Goal: Check status: Check status

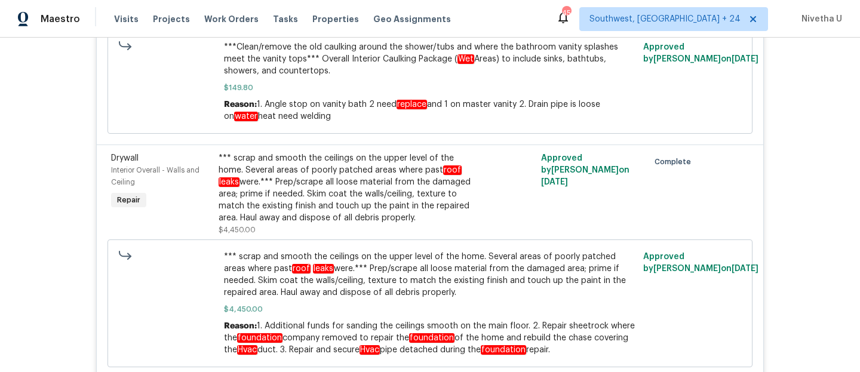
scroll to position [4490, 0]
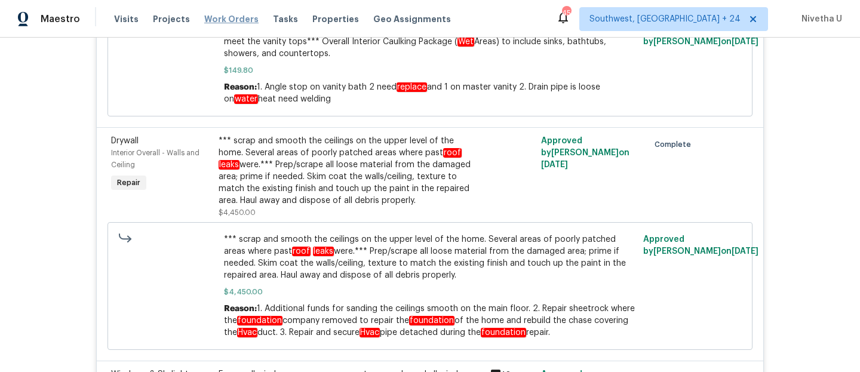
click at [212, 21] on span "Work Orders" at bounding box center [231, 19] width 54 height 12
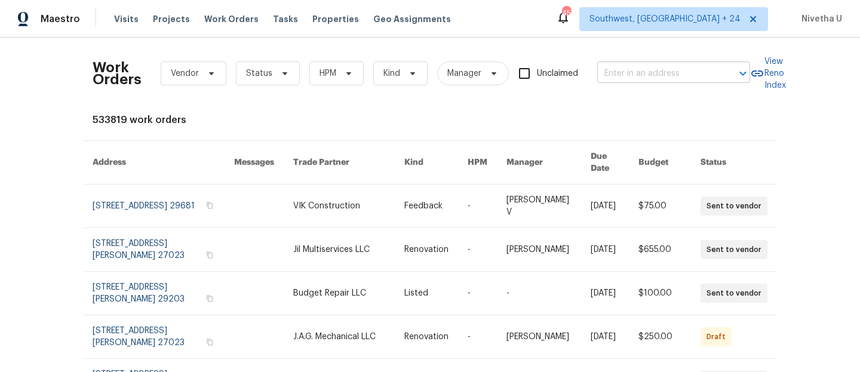
click at [632, 76] on input "text" at bounding box center [658, 74] width 120 height 19
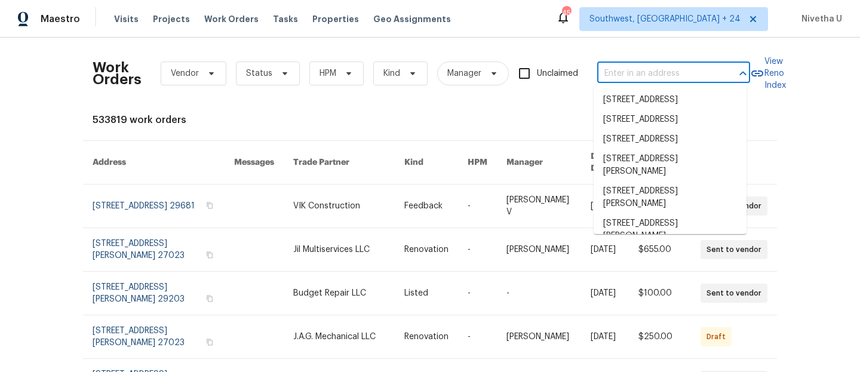
paste input "[STREET_ADDRESS]"
type input "[STREET_ADDRESS]"
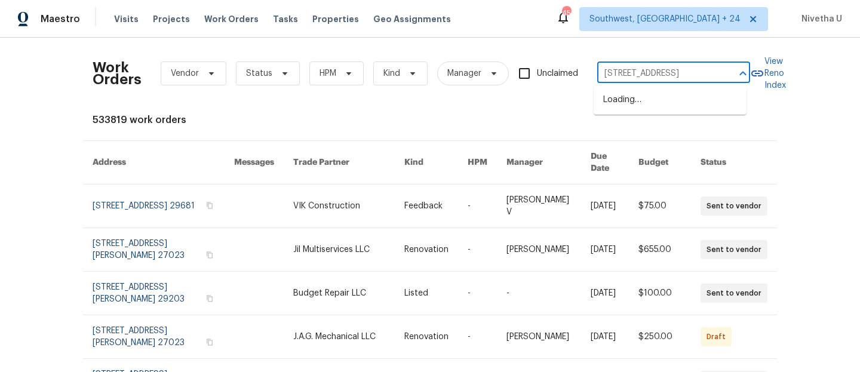
scroll to position [0, 56]
click at [635, 102] on li "[STREET_ADDRESS]" at bounding box center [670, 100] width 153 height 20
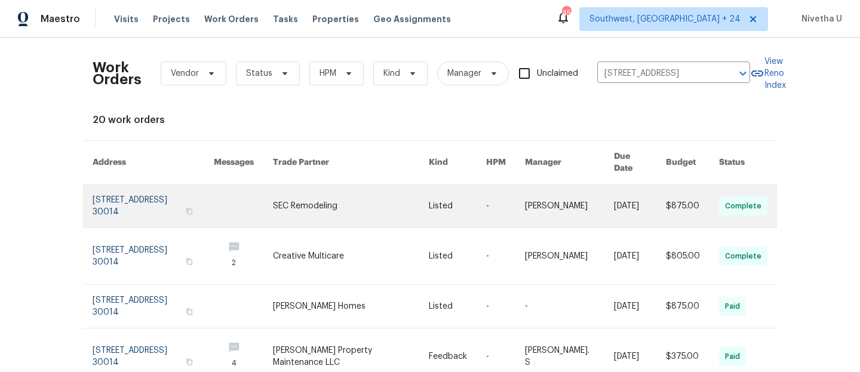
click at [119, 191] on link at bounding box center [153, 206] width 121 height 43
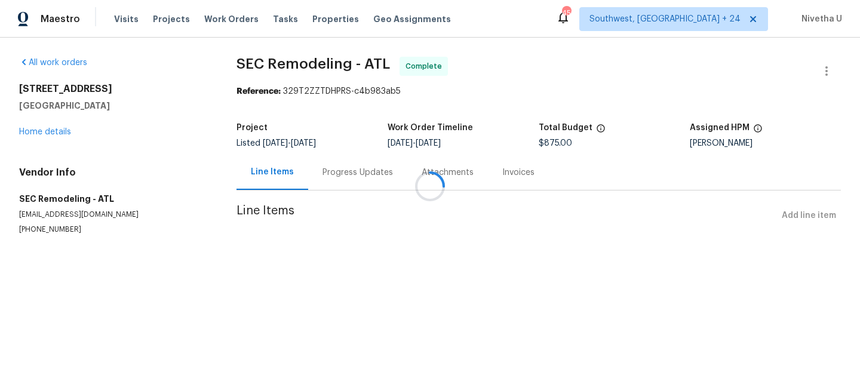
click at [44, 136] on div at bounding box center [430, 186] width 860 height 372
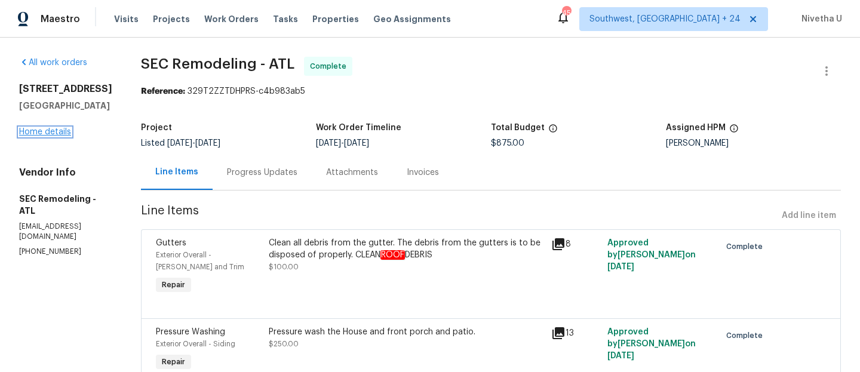
click at [39, 136] on link "Home details" at bounding box center [45, 132] width 52 height 8
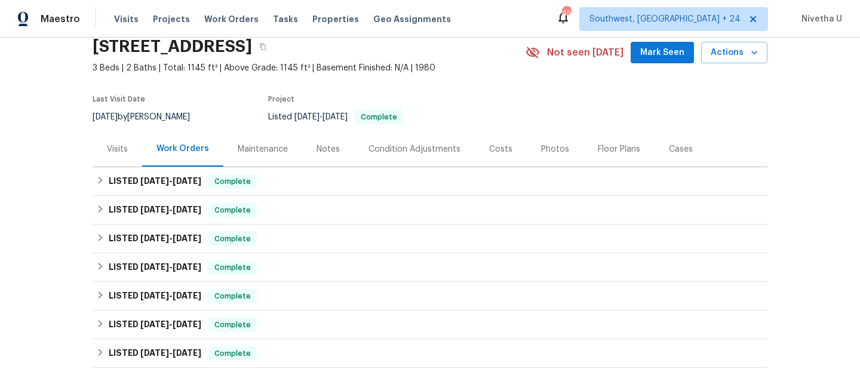
scroll to position [35, 0]
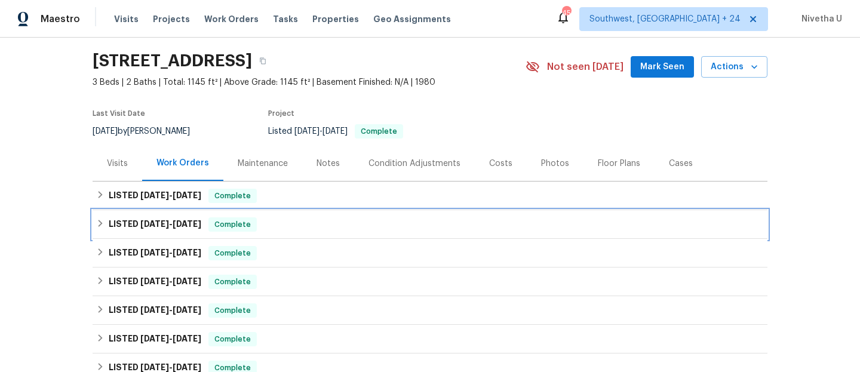
click at [281, 225] on div "LISTED [DATE] - [DATE] Complete" at bounding box center [430, 224] width 668 height 14
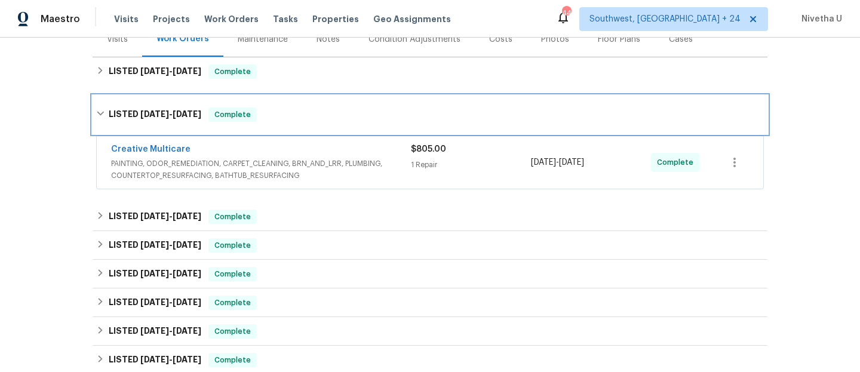
scroll to position [160, 0]
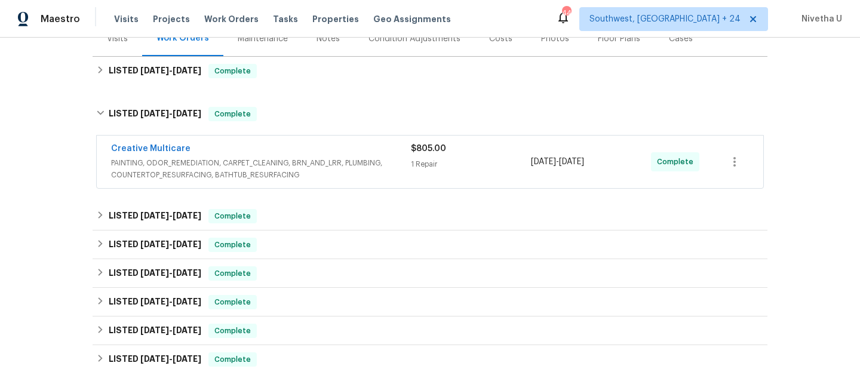
click at [393, 174] on span "PAINTING, ODOR_REMEDIATION, CARPET_CLEANING, BRN_AND_LRR, PLUMBING, COUNTERTOP_…" at bounding box center [261, 169] width 300 height 24
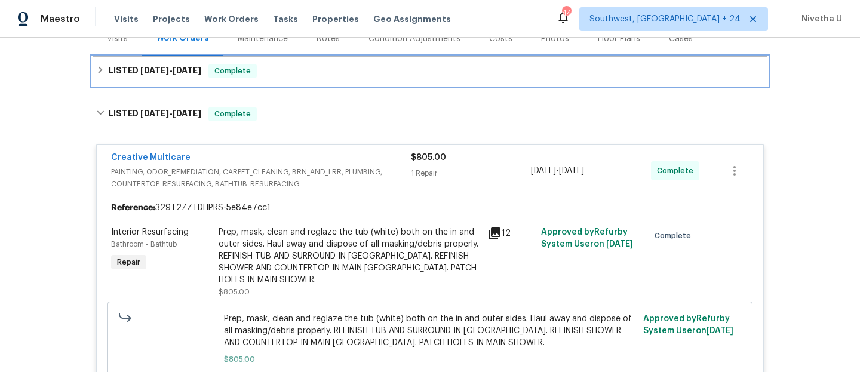
click at [307, 84] on div "LISTED [DATE] - [DATE] Complete" at bounding box center [430, 71] width 675 height 29
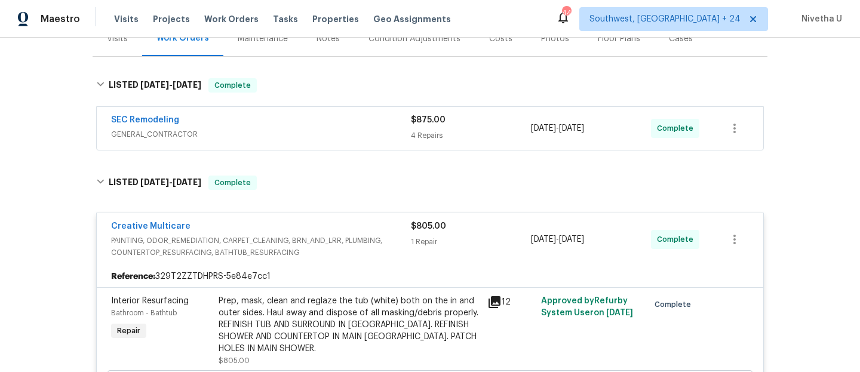
click at [312, 128] on span "GENERAL_CONTRACTOR" at bounding box center [261, 134] width 300 height 12
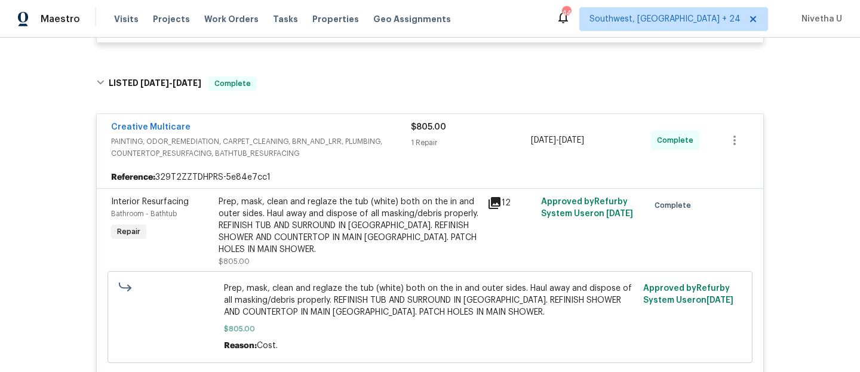
scroll to position [853, 0]
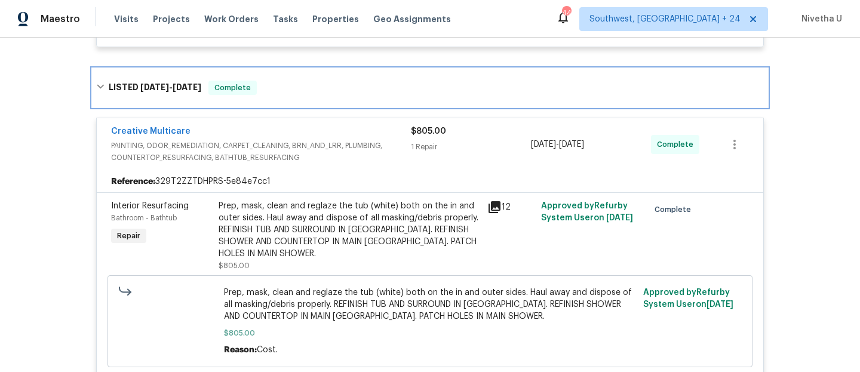
click at [326, 96] on div "LISTED [DATE] - [DATE] Complete" at bounding box center [430, 88] width 675 height 38
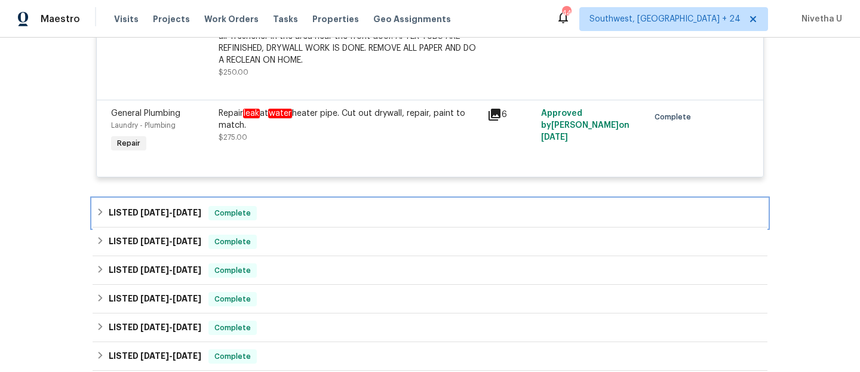
scroll to position [724, 0]
click at [373, 220] on div "LISTED [DATE] - [DATE] Complete" at bounding box center [430, 213] width 668 height 14
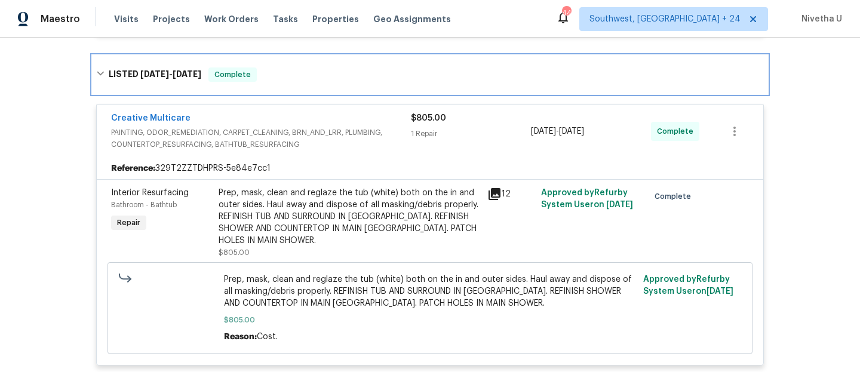
scroll to position [752, 0]
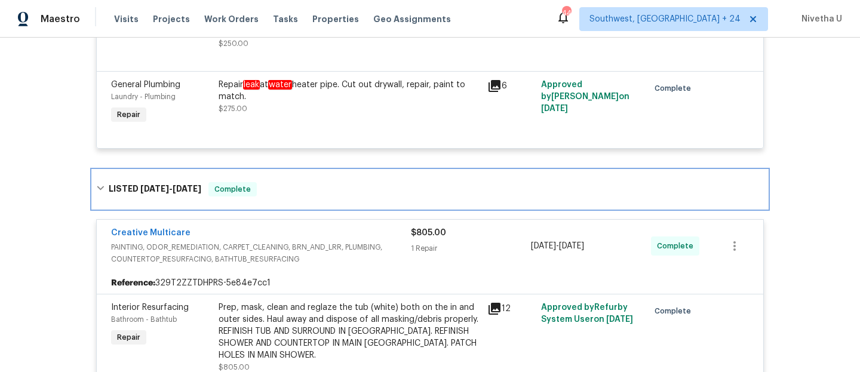
click at [338, 183] on div "LISTED [DATE] - [DATE] Complete" at bounding box center [430, 189] width 668 height 14
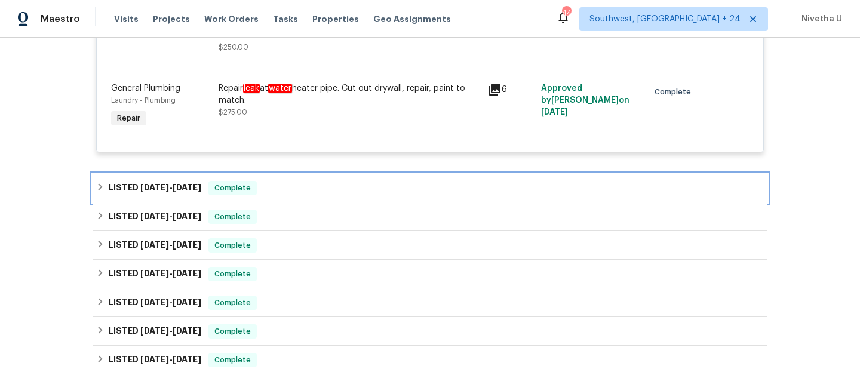
scroll to position [747, 0]
click at [299, 191] on div "LISTED [DATE] - [DATE] Complete" at bounding box center [430, 189] width 668 height 14
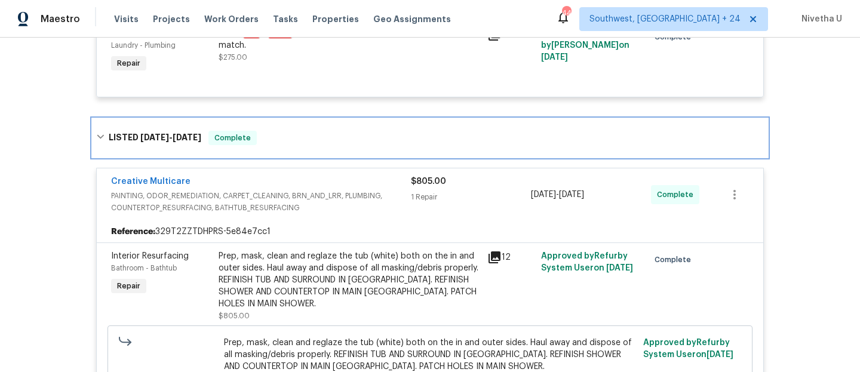
click at [289, 139] on div "LISTED [DATE] - [DATE] Complete" at bounding box center [430, 138] width 668 height 14
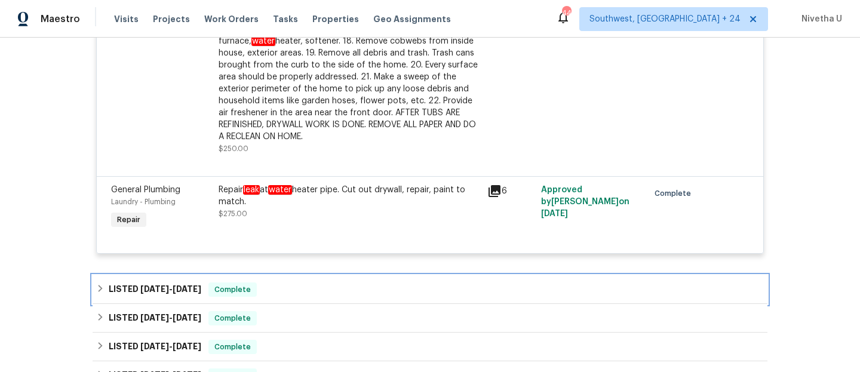
scroll to position [647, 0]
click at [262, 295] on div "LISTED [DATE] - [DATE] Complete" at bounding box center [430, 289] width 668 height 14
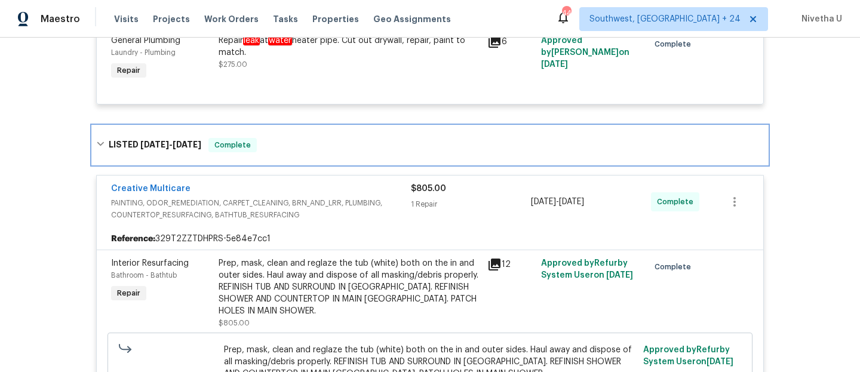
scroll to position [795, 0]
click at [314, 146] on div "LISTED [DATE] - [DATE] Complete" at bounding box center [430, 146] width 668 height 14
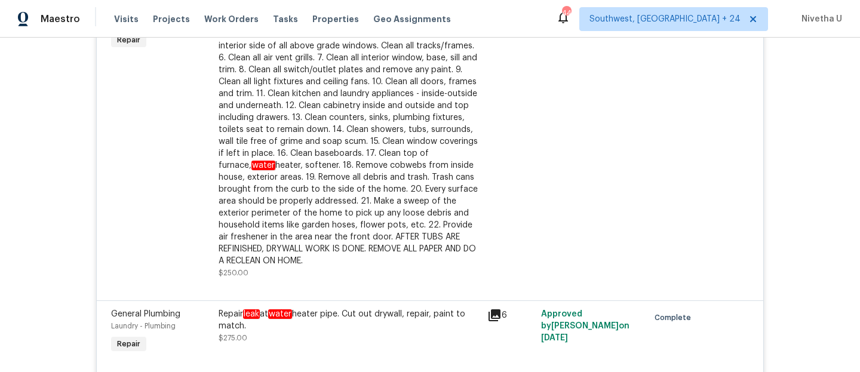
scroll to position [0, 0]
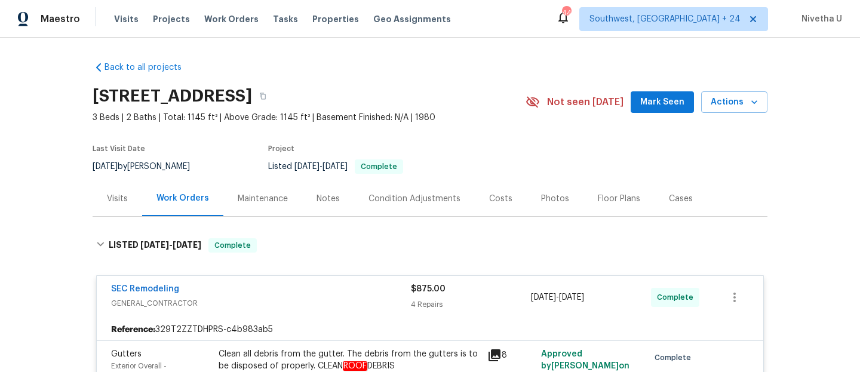
click at [302, 286] on div "SEC Remodeling" at bounding box center [261, 290] width 300 height 14
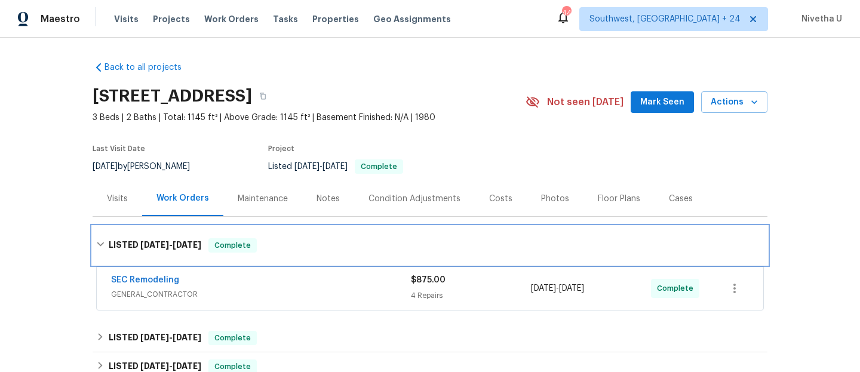
click at [295, 229] on div "LISTED [DATE] - [DATE] Complete" at bounding box center [430, 245] width 675 height 38
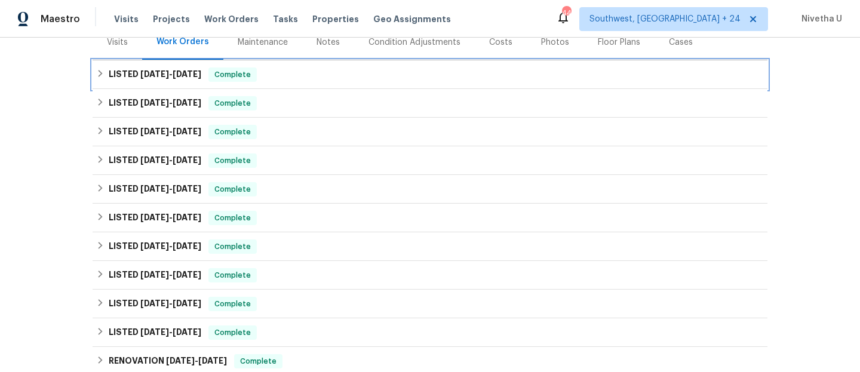
scroll to position [134, 0]
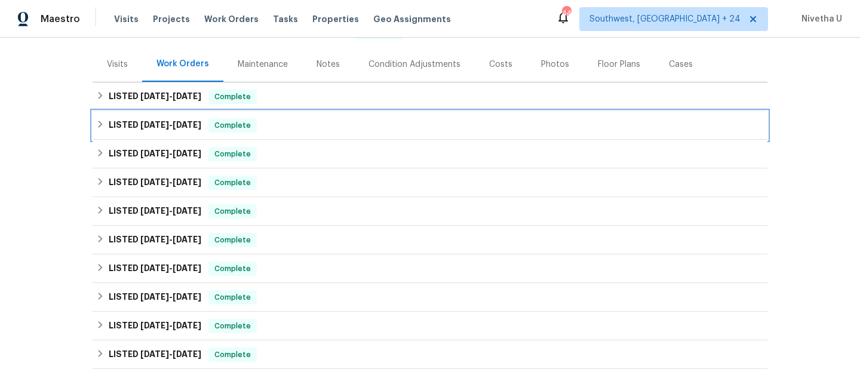
click at [263, 130] on div "LISTED [DATE] - [DATE] Complete" at bounding box center [430, 125] width 668 height 14
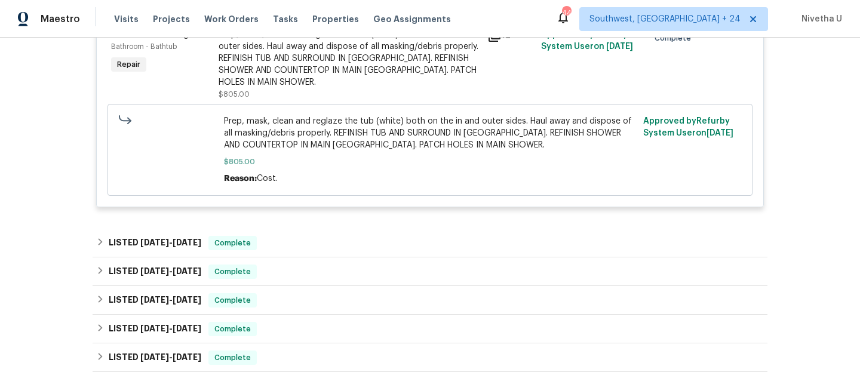
scroll to position [145, 0]
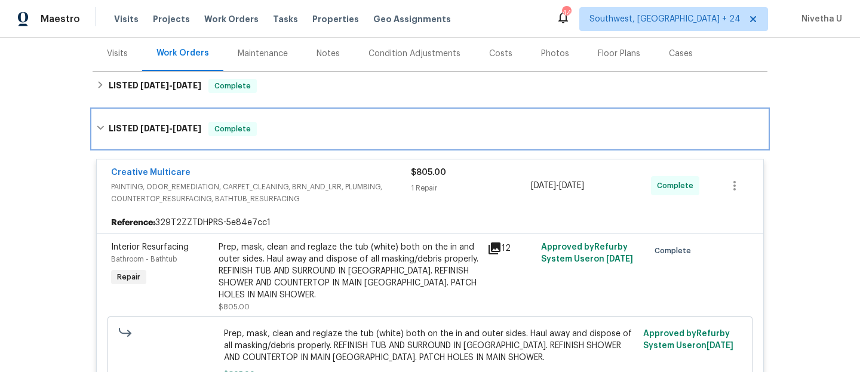
click at [305, 134] on div "LISTED [DATE] - [DATE] Complete" at bounding box center [430, 129] width 668 height 14
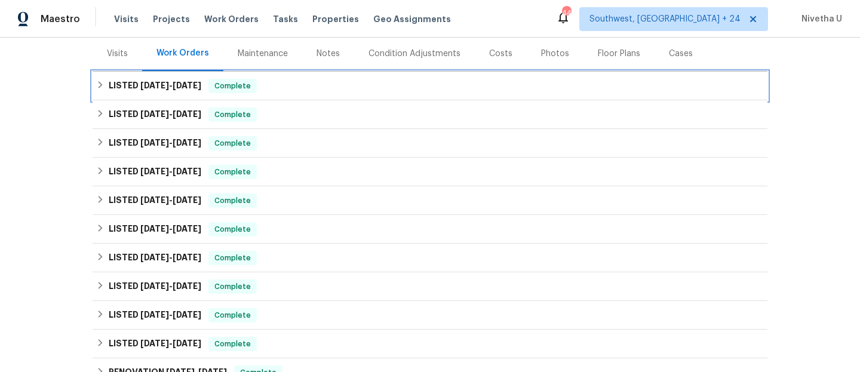
click at [292, 86] on div "LISTED [DATE] - [DATE] Complete" at bounding box center [430, 86] width 668 height 14
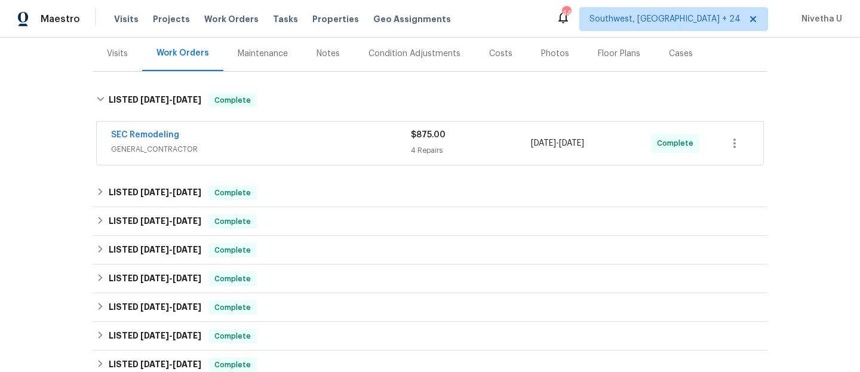
click at [310, 137] on div "SEC Remodeling" at bounding box center [261, 136] width 300 height 14
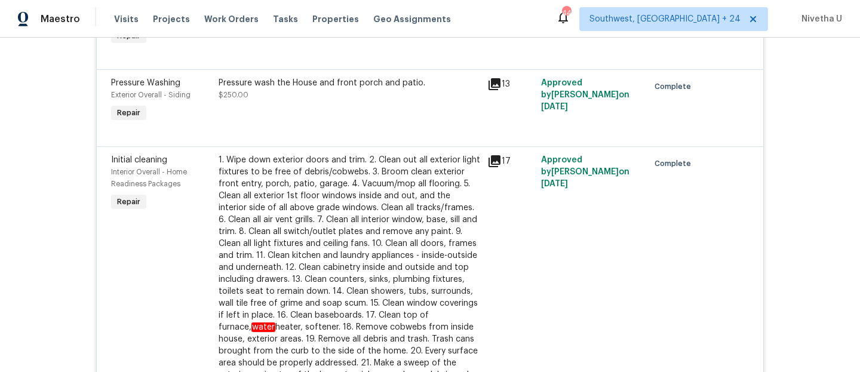
scroll to position [203, 0]
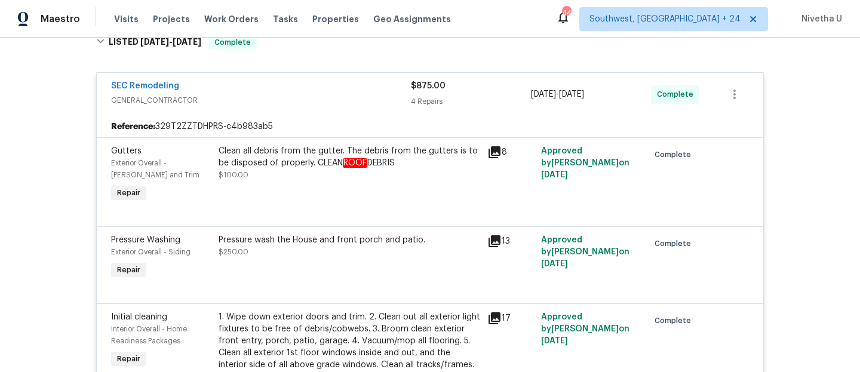
click at [325, 87] on div "SEC Remodeling" at bounding box center [261, 87] width 300 height 14
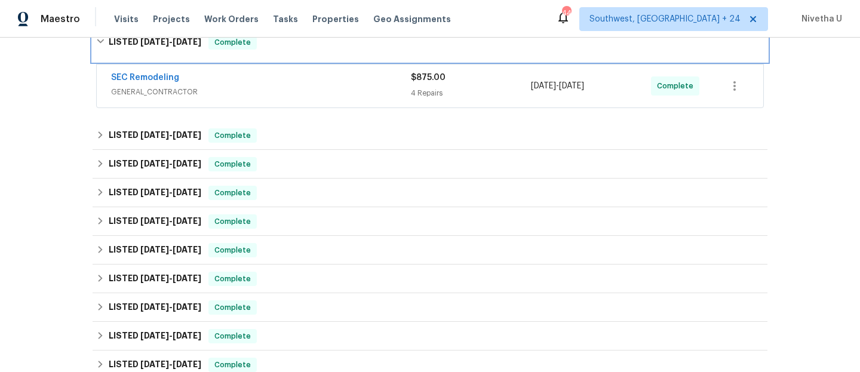
click at [315, 52] on div "LISTED [DATE] - [DATE] Complete" at bounding box center [430, 42] width 675 height 38
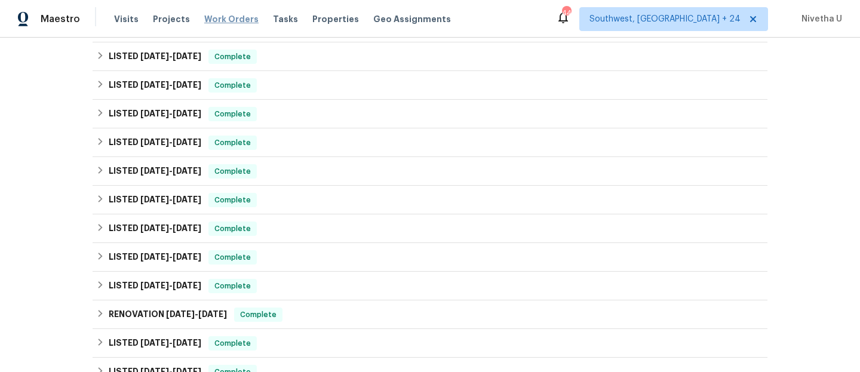
click at [235, 21] on span "Work Orders" at bounding box center [231, 19] width 54 height 12
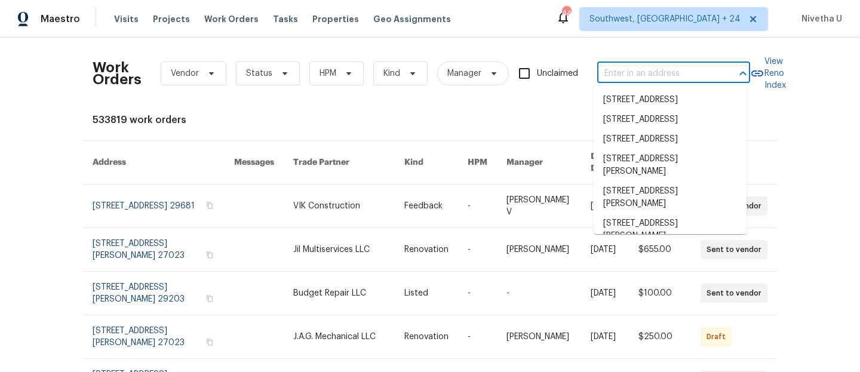
click at [632, 76] on input "text" at bounding box center [658, 74] width 120 height 19
paste input "[STREET_ADDRESS][PERSON_NAME]"
type input "[STREET_ADDRESS][PERSON_NAME]"
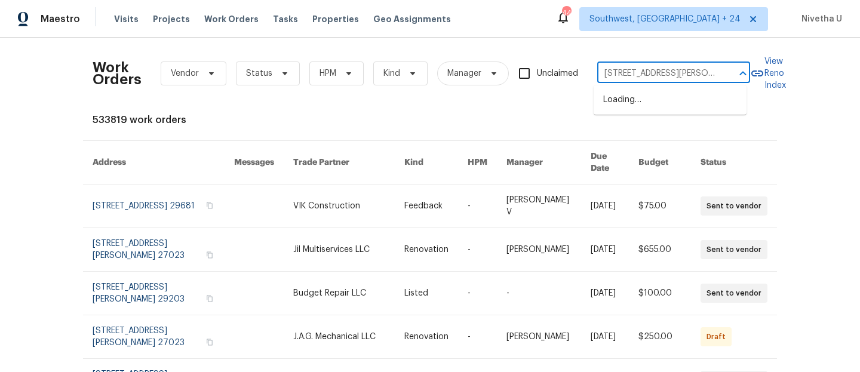
scroll to position [0, 42]
click at [654, 110] on li "[STREET_ADDRESS]" at bounding box center [670, 100] width 153 height 20
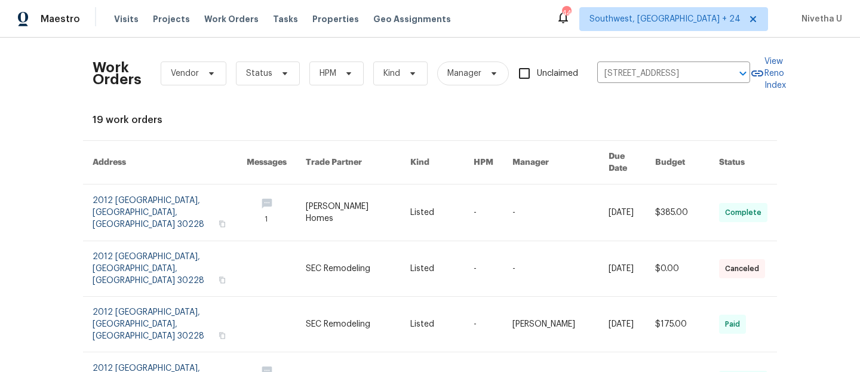
click at [114, 202] on link at bounding box center [170, 213] width 154 height 56
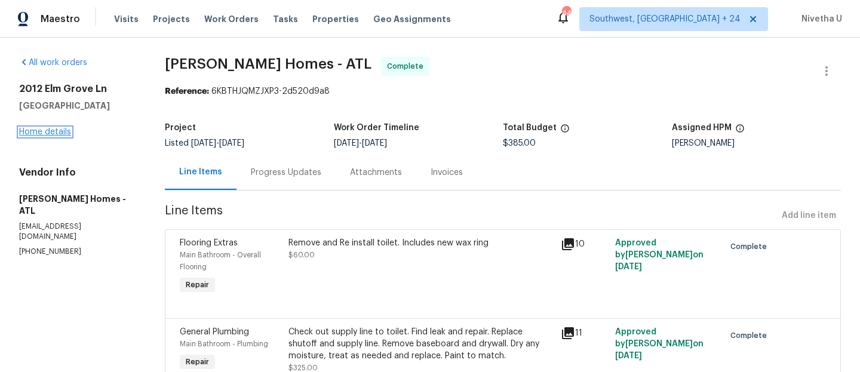
click at [50, 136] on link "Home details" at bounding box center [45, 132] width 52 height 8
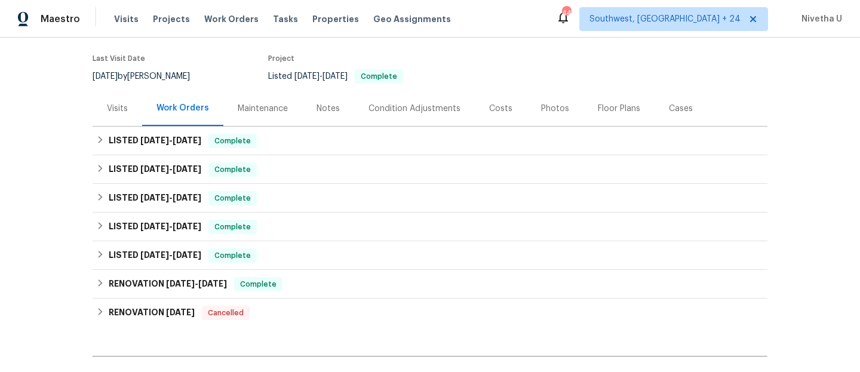
scroll to position [104, 0]
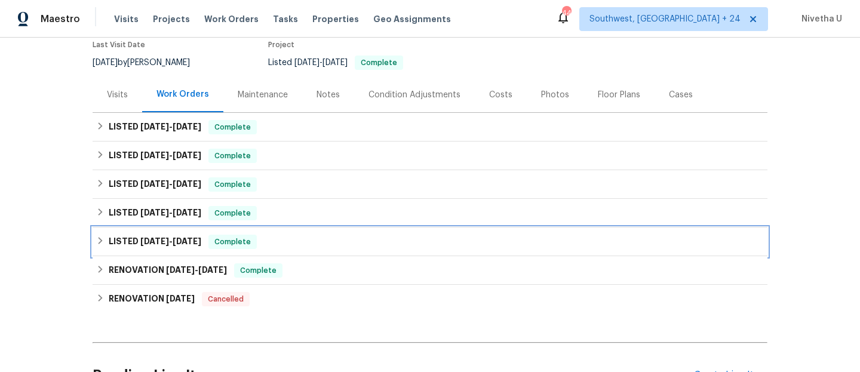
click at [275, 240] on div "LISTED [DATE] - [DATE] Complete" at bounding box center [430, 242] width 668 height 14
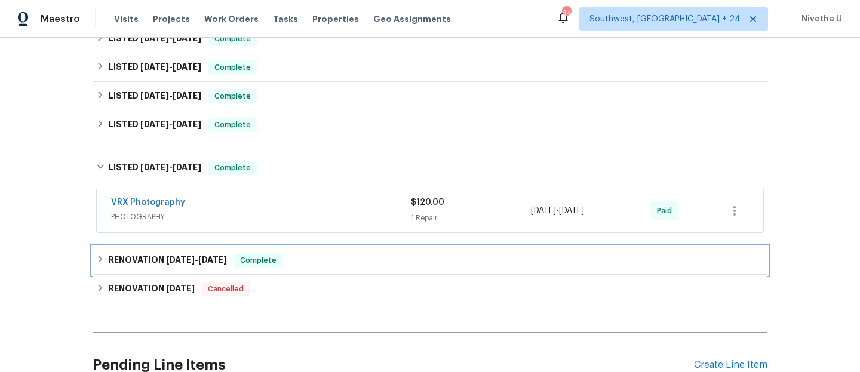
click at [280, 272] on div "RENOVATION [DATE] - [DATE] Complete" at bounding box center [430, 260] width 675 height 29
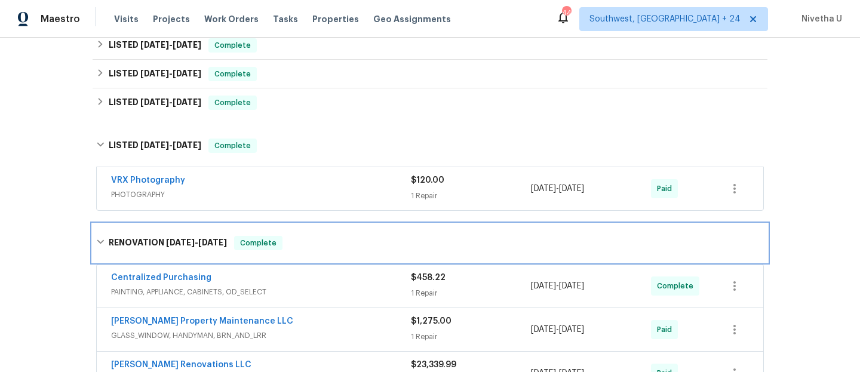
scroll to position [213, 0]
click at [271, 247] on span "Complete" at bounding box center [258, 244] width 46 height 12
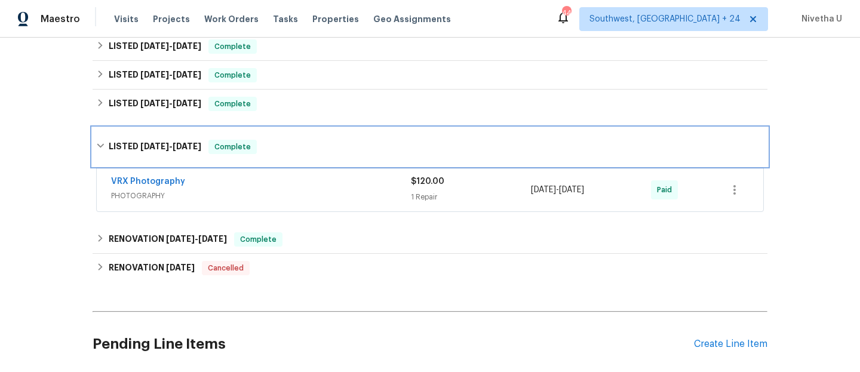
click at [265, 149] on div "LISTED [DATE] - [DATE] Complete" at bounding box center [430, 147] width 668 height 14
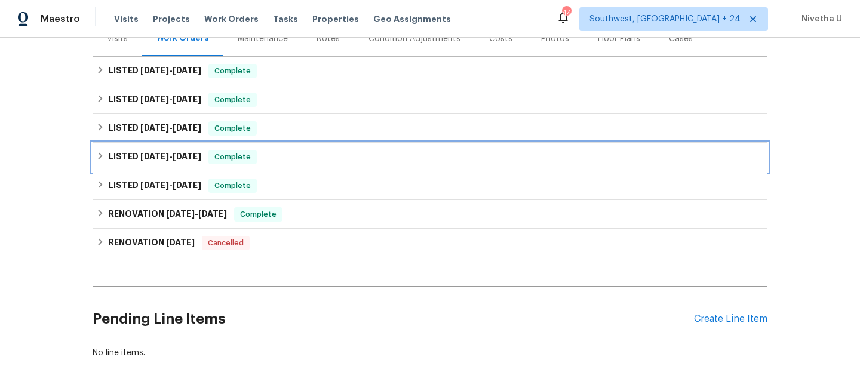
click at [258, 151] on div "LISTED [DATE] - [DATE] Complete" at bounding box center [430, 157] width 668 height 14
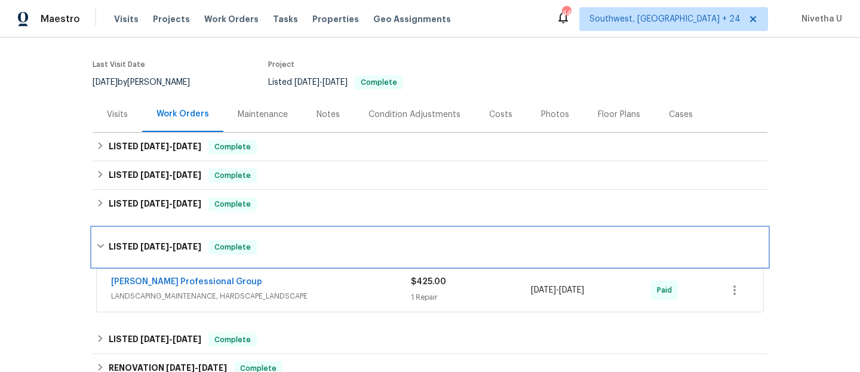
scroll to position [146, 0]
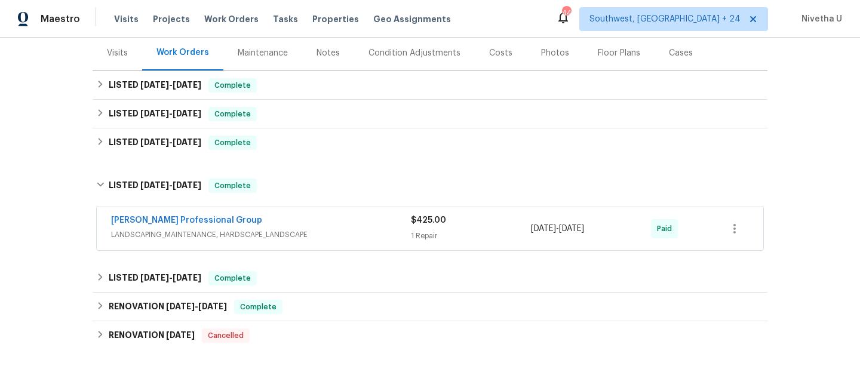
click at [326, 243] on div "[PERSON_NAME] Professional Group LANDSCAPING_MAINTENANCE, HARDSCAPE_LANDSCAPE" at bounding box center [261, 229] width 300 height 29
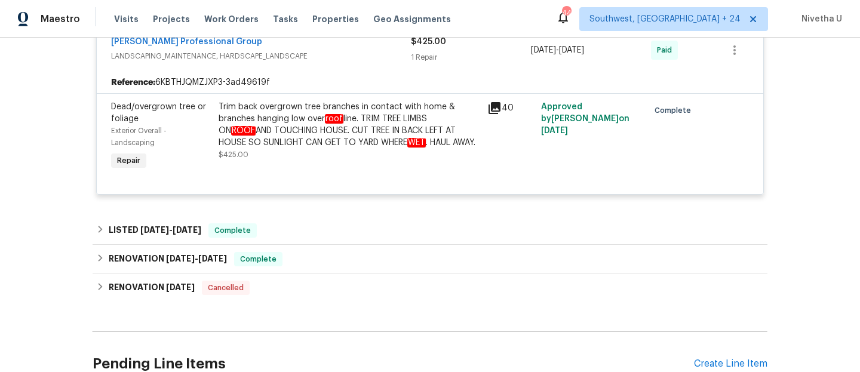
scroll to position [333, 0]
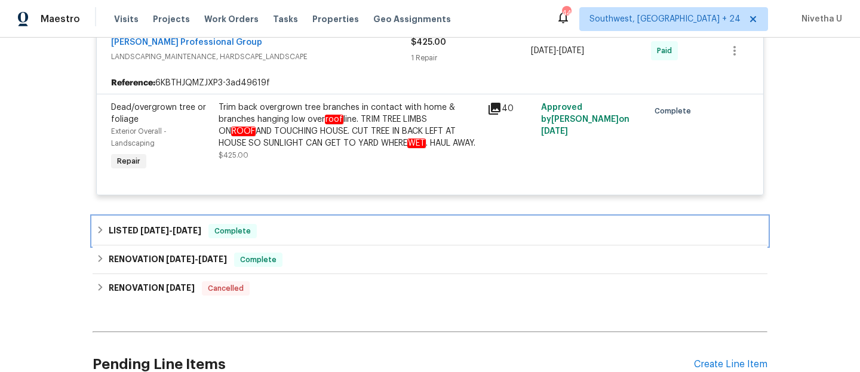
click at [280, 231] on div "LISTED [DATE] - [DATE] Complete" at bounding box center [430, 231] width 668 height 14
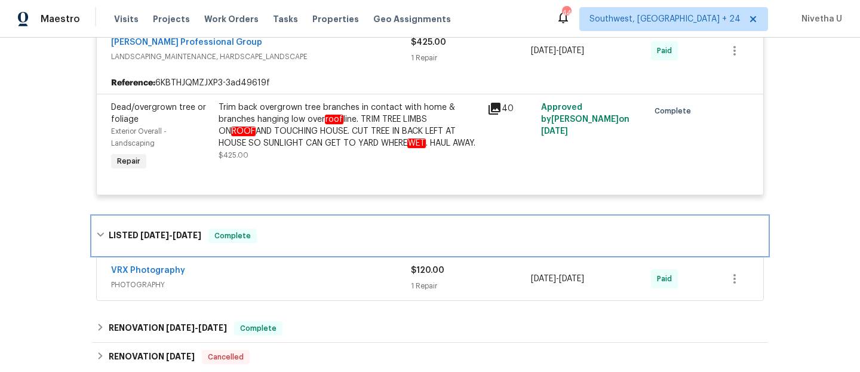
click at [280, 231] on div "LISTED [DATE] - [DATE] Complete" at bounding box center [430, 236] width 668 height 14
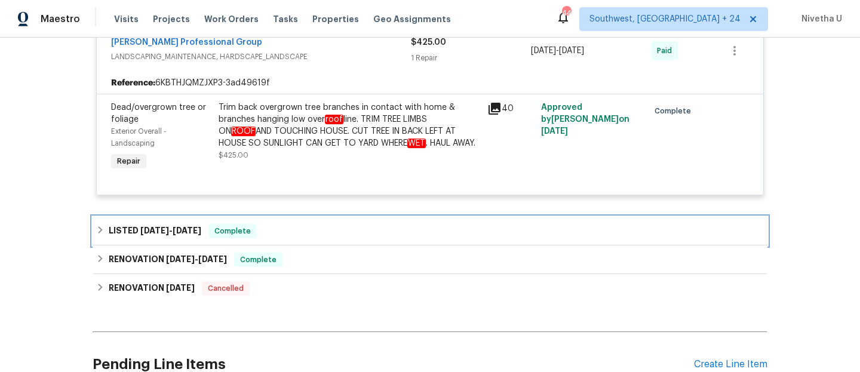
scroll to position [301, 0]
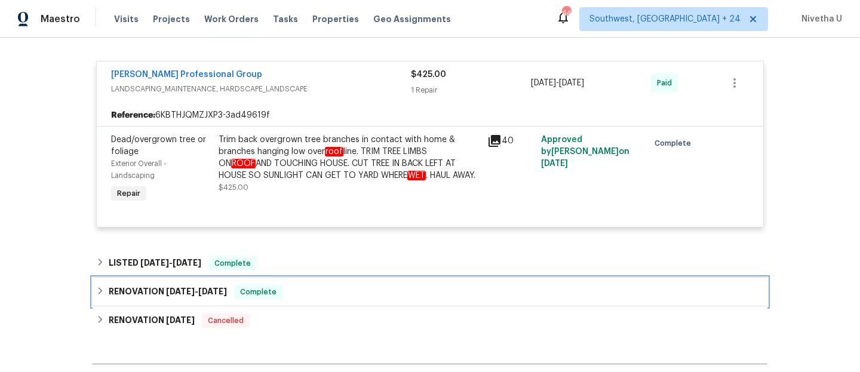
click at [273, 284] on div "RENOVATION [DATE] - [DATE] Complete" at bounding box center [430, 292] width 675 height 29
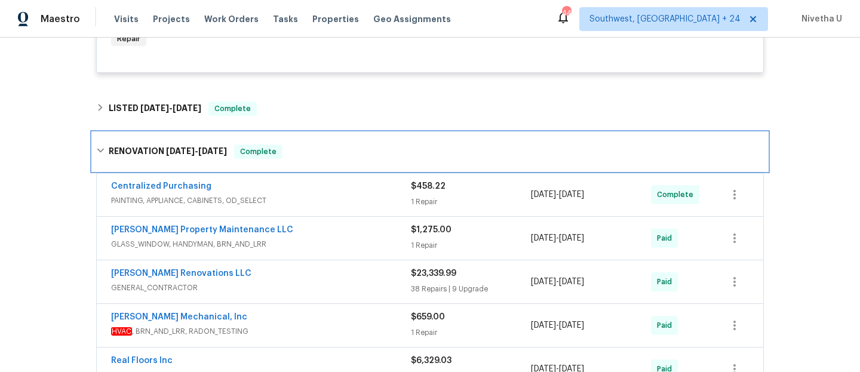
scroll to position [390, 0]
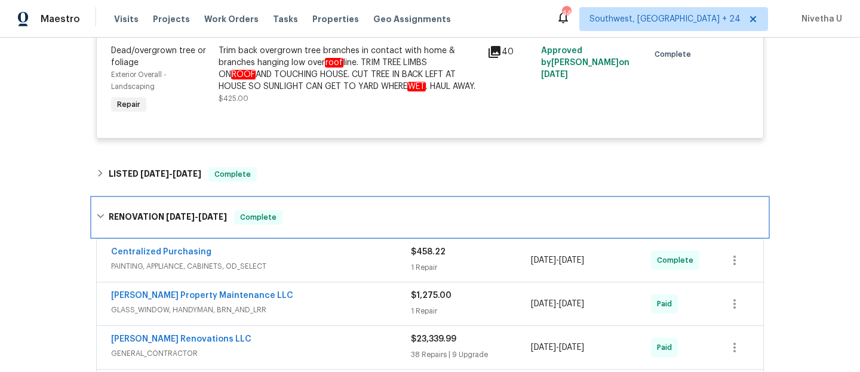
click at [363, 220] on div "RENOVATION [DATE] - [DATE] Complete" at bounding box center [430, 217] width 668 height 14
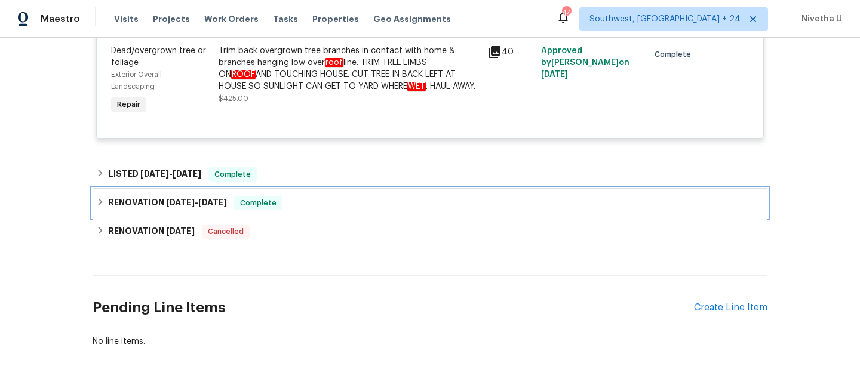
scroll to position [319, 0]
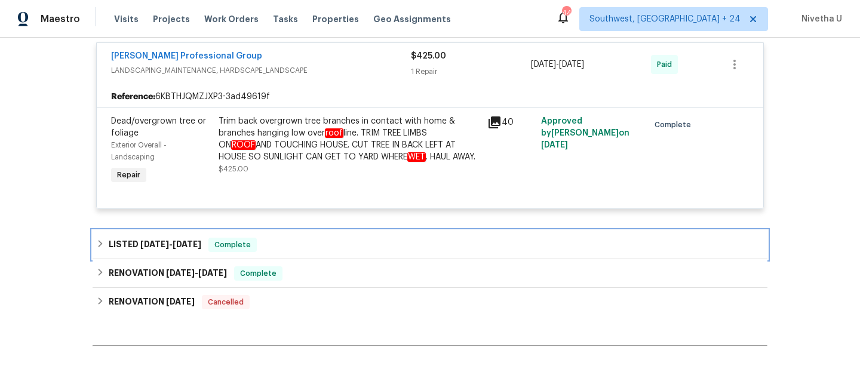
click at [316, 231] on div "LISTED [DATE] - [DATE] Complete" at bounding box center [430, 245] width 675 height 29
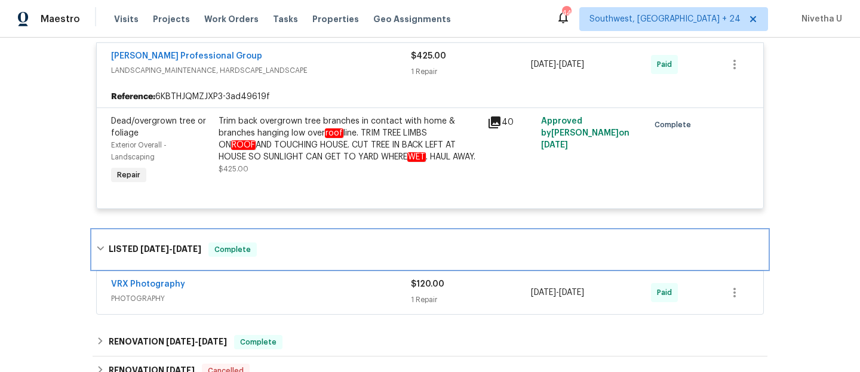
click at [315, 245] on div "LISTED [DATE] - [DATE] Complete" at bounding box center [430, 250] width 668 height 14
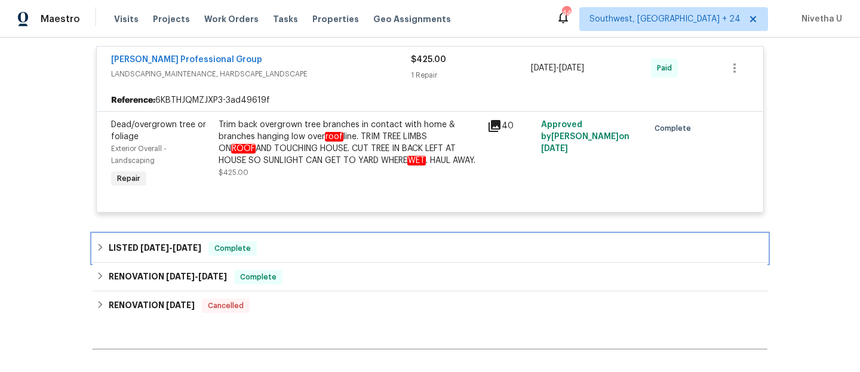
scroll to position [326, 0]
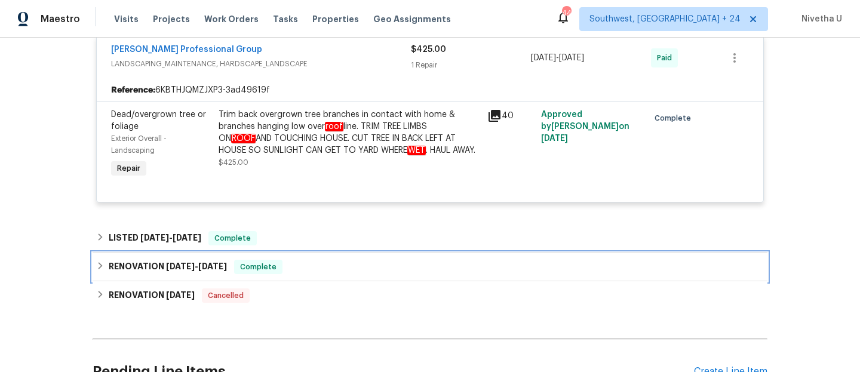
click at [305, 265] on div "RENOVATION [DATE] - [DATE] Complete" at bounding box center [430, 267] width 668 height 14
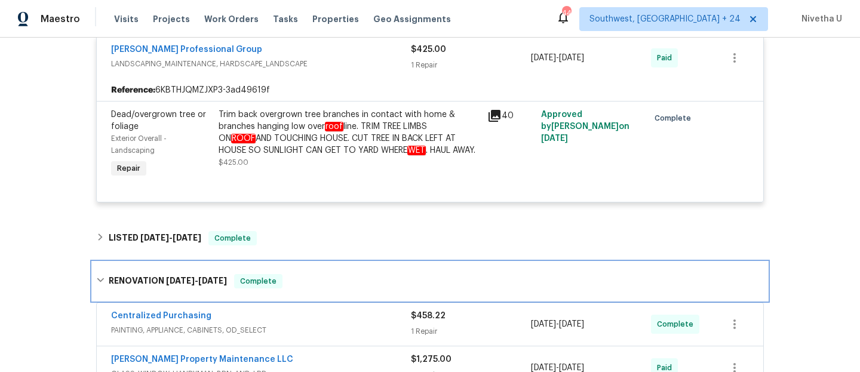
click at [307, 273] on div "RENOVATION [DATE] - [DATE] Complete" at bounding box center [430, 281] width 675 height 38
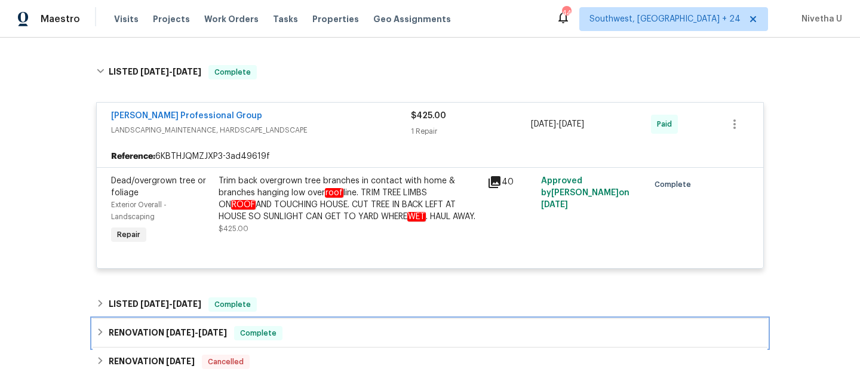
scroll to position [259, 0]
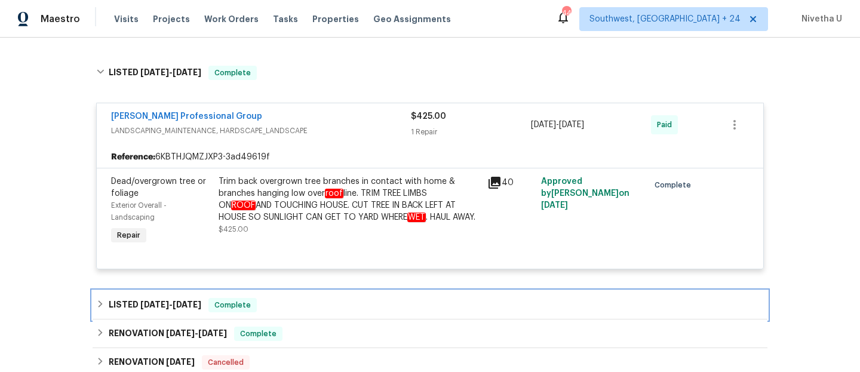
click at [298, 302] on div "LISTED [DATE] - [DATE] Complete" at bounding box center [430, 305] width 668 height 14
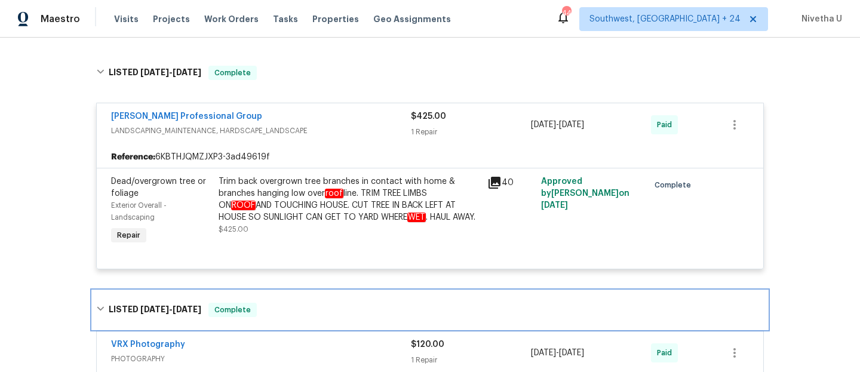
click at [298, 302] on div "LISTED [DATE] - [DATE] Complete" at bounding box center [430, 310] width 675 height 38
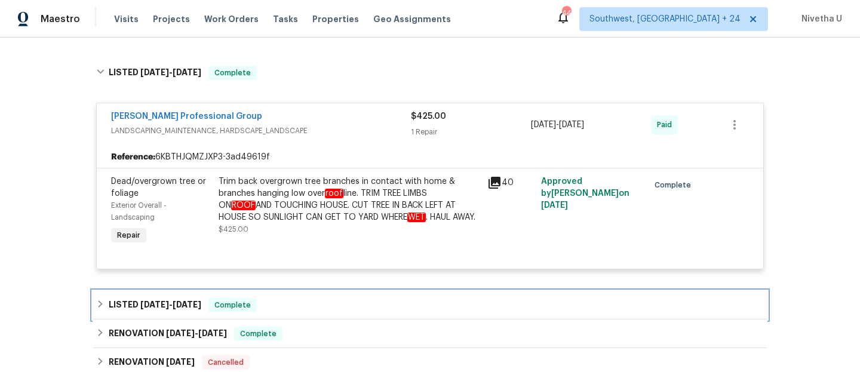
scroll to position [173, 0]
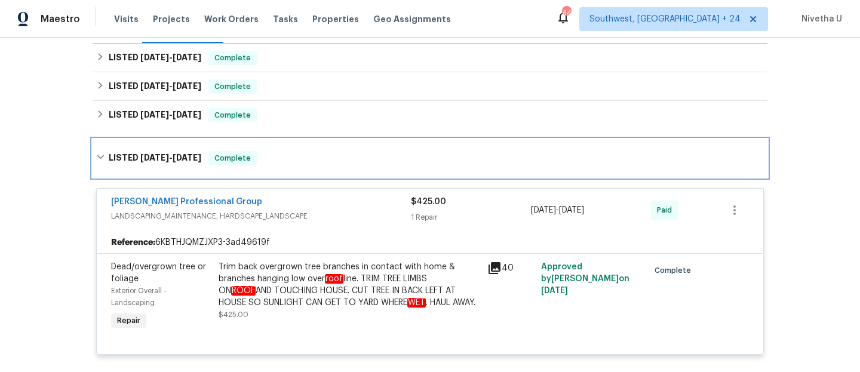
click at [312, 161] on div "LISTED [DATE] - [DATE] Complete" at bounding box center [430, 158] width 668 height 14
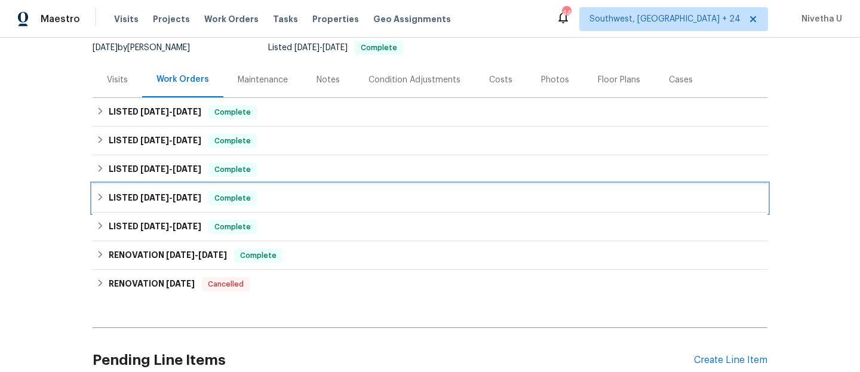
scroll to position [103, 0]
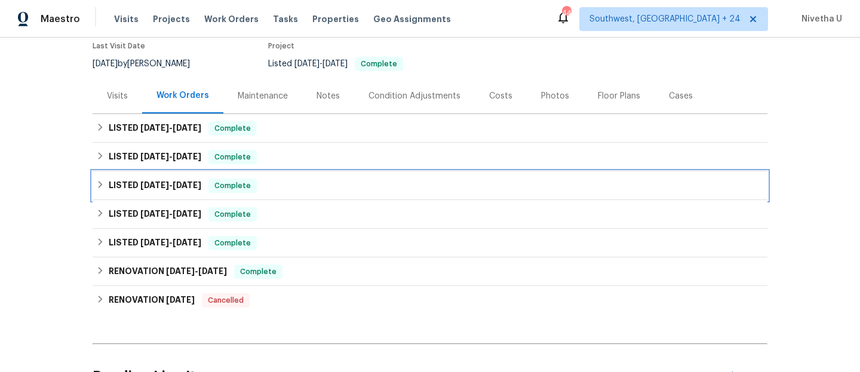
click at [289, 190] on div "LISTED [DATE] - [DATE] Complete" at bounding box center [430, 186] width 668 height 14
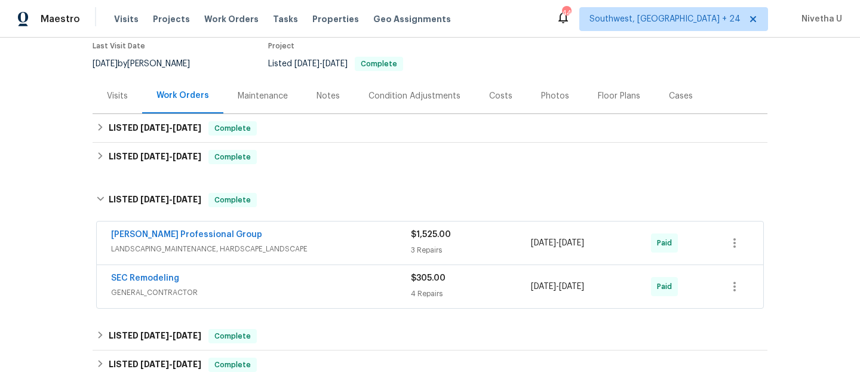
click at [311, 292] on span "GENERAL_CONTRACTOR" at bounding box center [261, 293] width 300 height 12
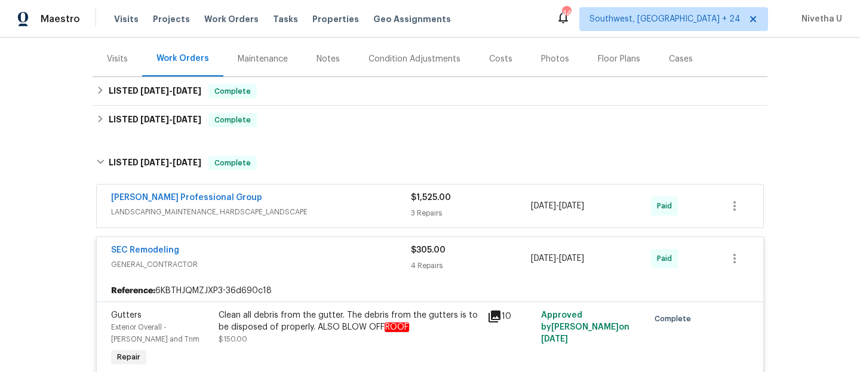
scroll to position [135, 0]
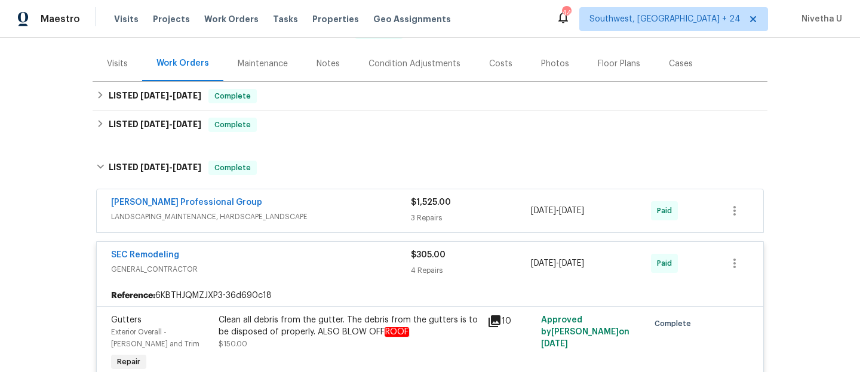
click at [308, 266] on span "GENERAL_CONTRACTOR" at bounding box center [261, 269] width 300 height 12
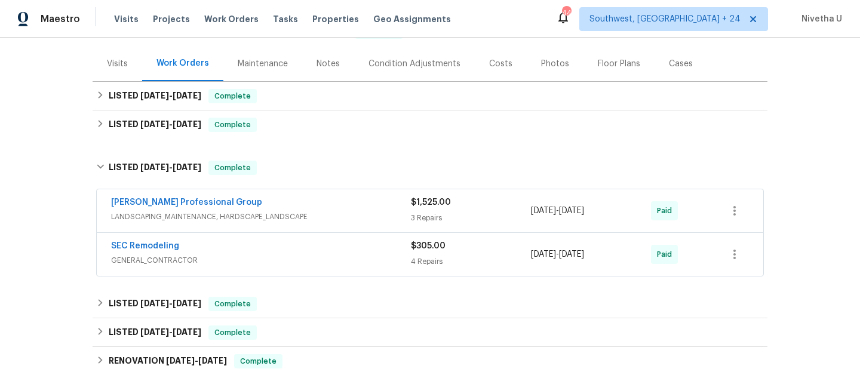
click at [342, 213] on span "LANDSCAPING_MAINTENANCE, HARDSCAPE_LANDSCAPE" at bounding box center [261, 217] width 300 height 12
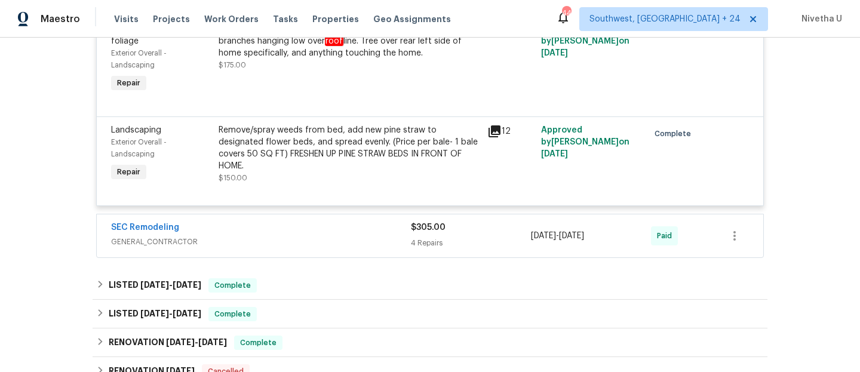
scroll to position [486, 0]
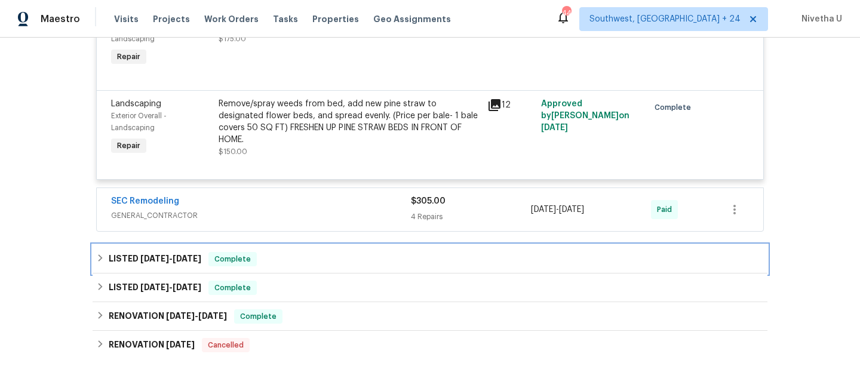
click at [313, 260] on div "LISTED [DATE] - [DATE] Complete" at bounding box center [430, 259] width 668 height 14
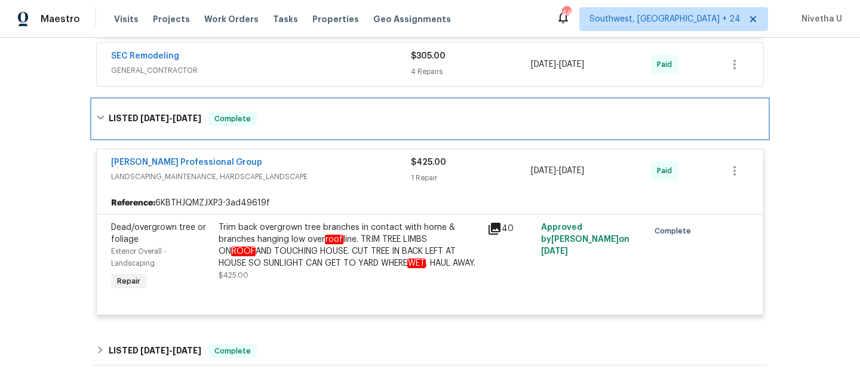
scroll to position [629, 0]
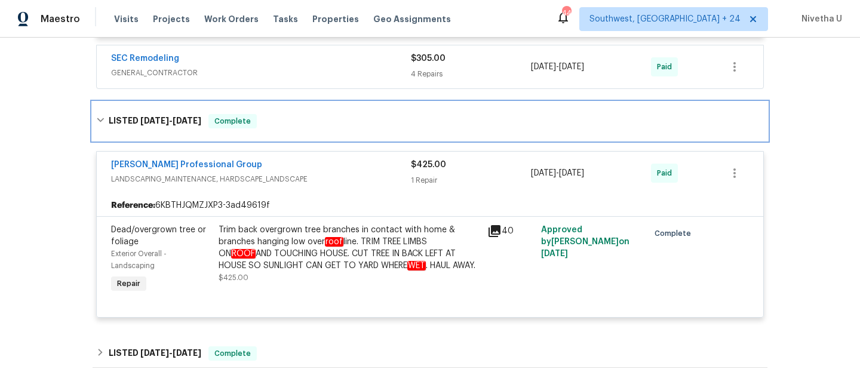
click at [292, 126] on div "LISTED [DATE] - [DATE] Complete" at bounding box center [430, 121] width 668 height 14
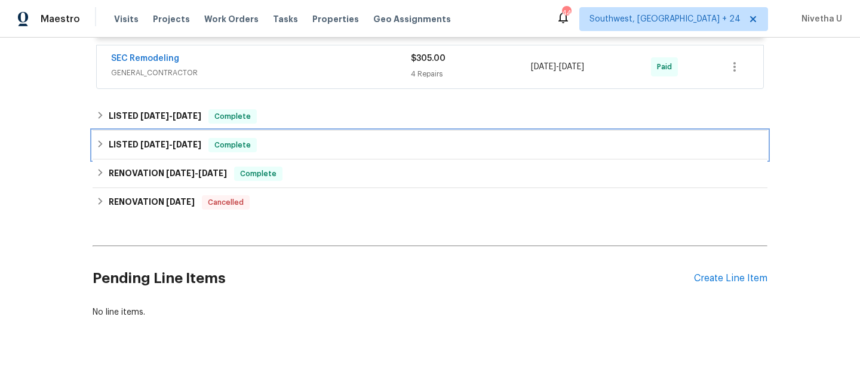
click at [292, 157] on div "LISTED [DATE] - [DATE] Complete" at bounding box center [430, 145] width 675 height 29
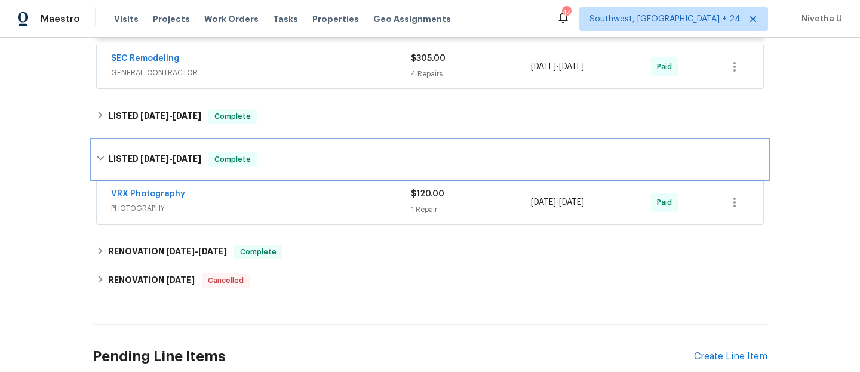
click at [283, 158] on div "LISTED [DATE] - [DATE] Complete" at bounding box center [430, 159] width 668 height 14
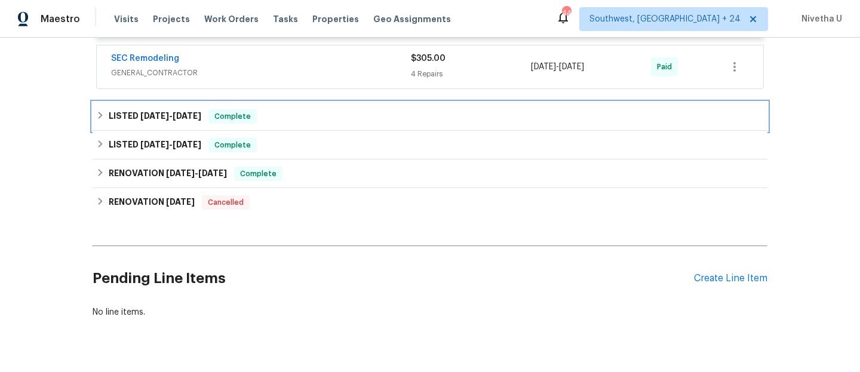
click at [280, 128] on div "LISTED [DATE] - [DATE] Complete" at bounding box center [430, 116] width 675 height 29
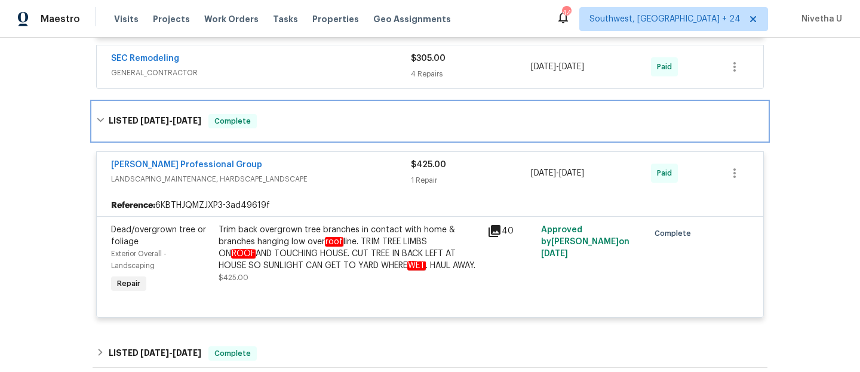
click at [280, 128] on div "LISTED [DATE] - [DATE] Complete" at bounding box center [430, 121] width 668 height 14
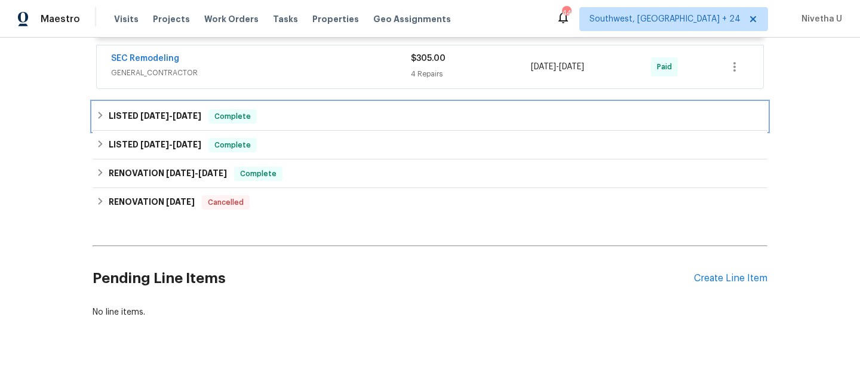
scroll to position [550, 0]
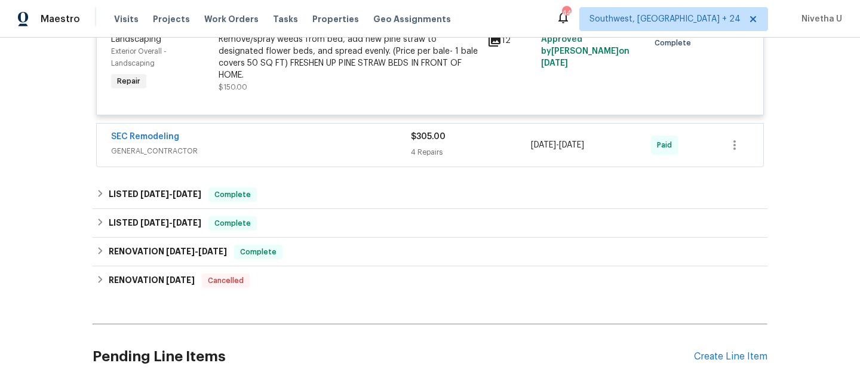
click at [276, 152] on span "GENERAL_CONTRACTOR" at bounding box center [261, 151] width 300 height 12
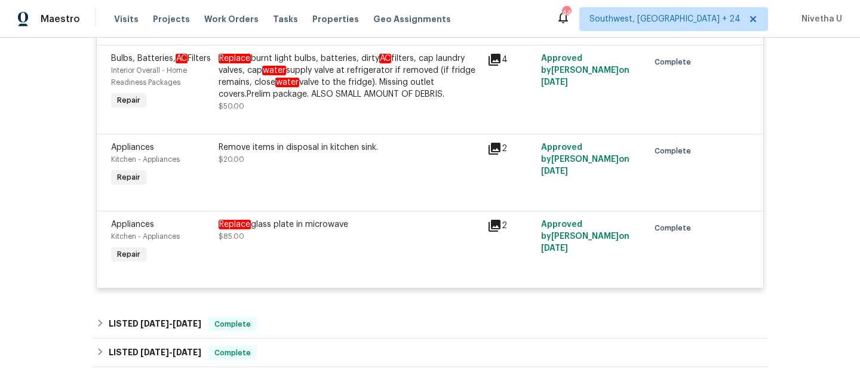
scroll to position [737, 0]
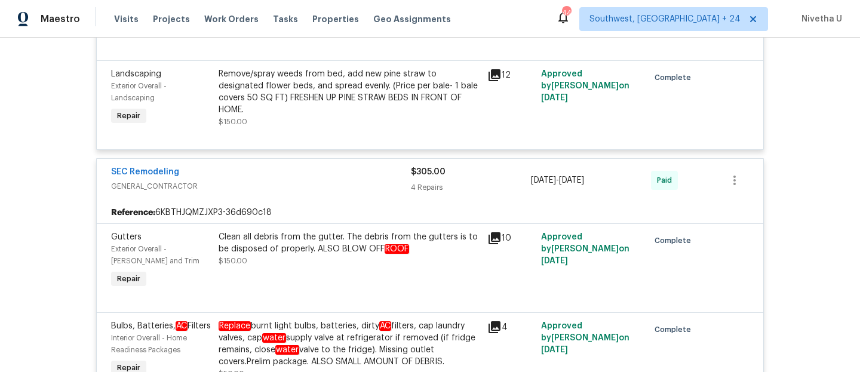
click at [277, 179] on div "SEC Remodeling" at bounding box center [261, 173] width 300 height 14
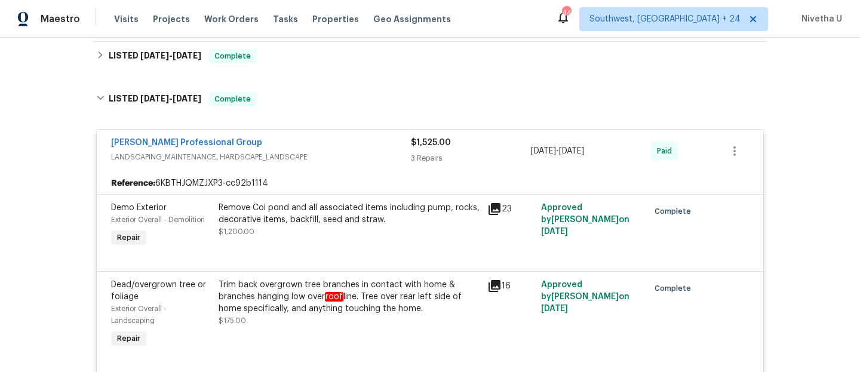
scroll to position [170, 0]
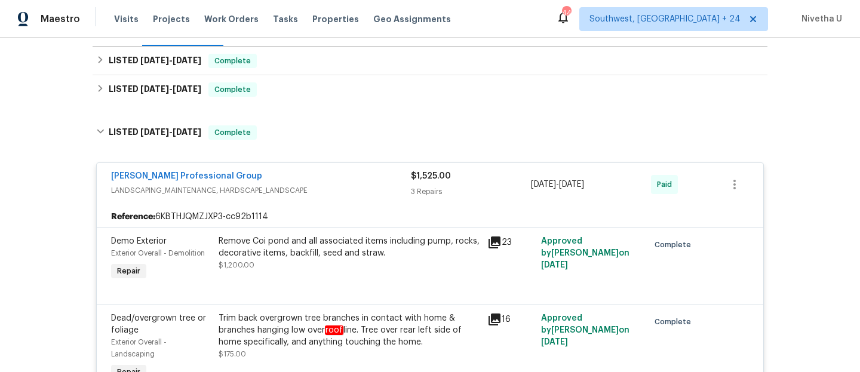
click at [311, 152] on div "[PERSON_NAME] Professional Group LANDSCAPING_MAINTENANCE, HARDSCAPE_LANDSCAPE $…" at bounding box center [430, 351] width 675 height 399
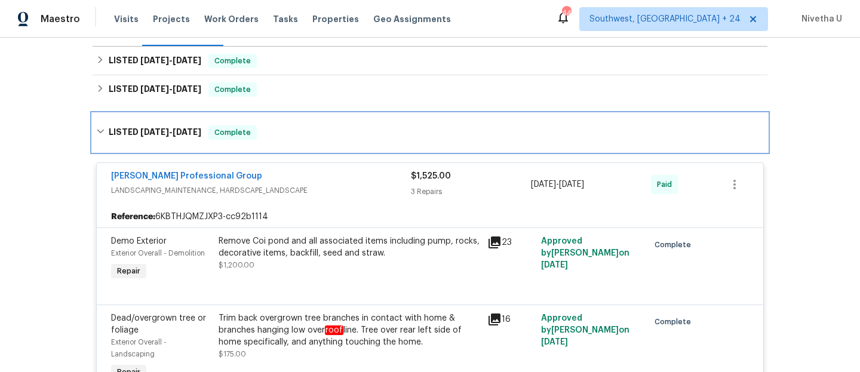
click at [303, 136] on div "LISTED [DATE] - [DATE] Complete" at bounding box center [430, 132] width 668 height 14
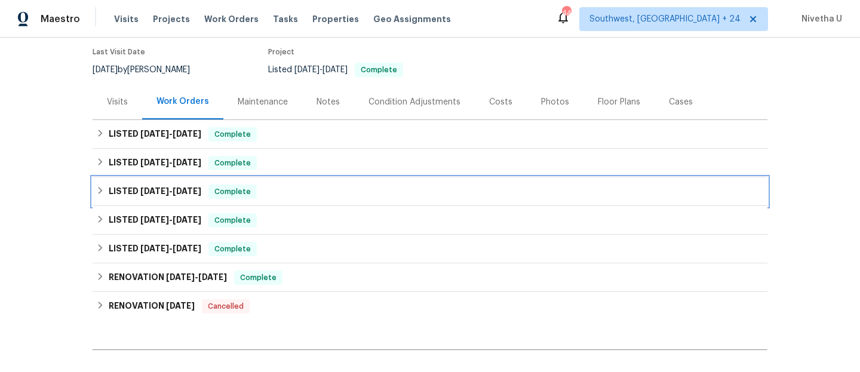
scroll to position [98, 0]
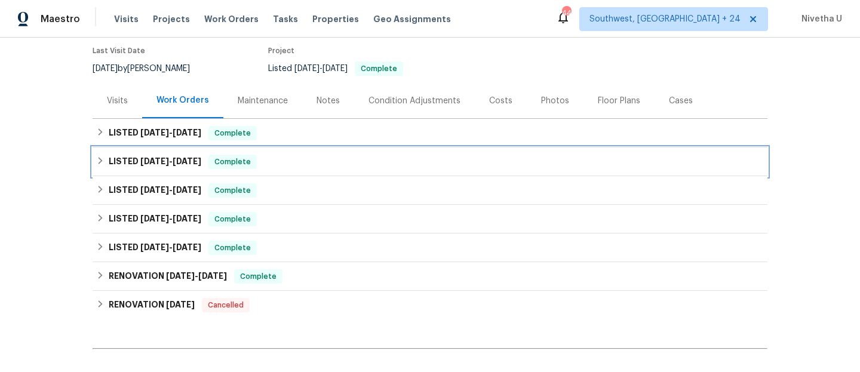
click at [303, 155] on div "LISTED [DATE] - [DATE] Complete" at bounding box center [430, 162] width 668 height 14
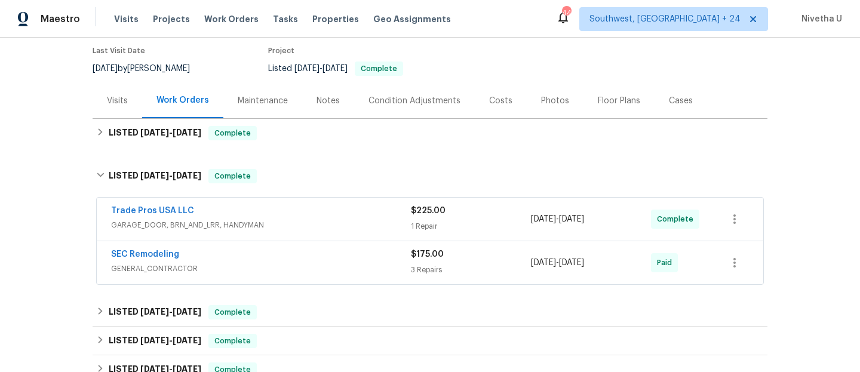
click at [326, 270] on span "GENERAL_CONTRACTOR" at bounding box center [261, 269] width 300 height 12
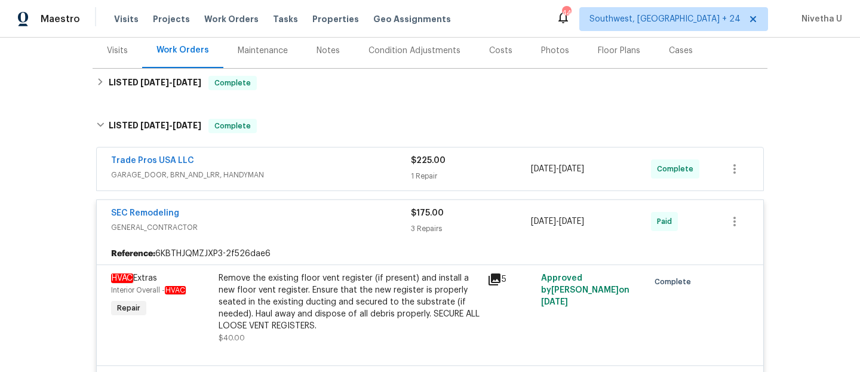
scroll to position [148, 0]
click at [329, 222] on div "SEC Remodeling" at bounding box center [261, 215] width 300 height 14
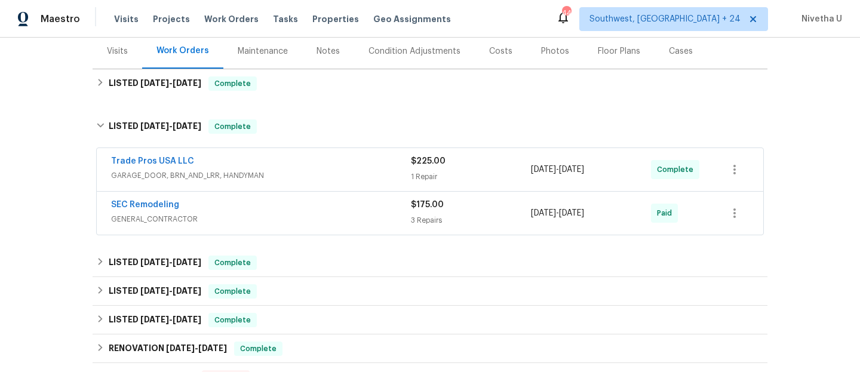
click at [323, 171] on span "GARAGE_DOOR, BRN_AND_LRR, HANDYMAN" at bounding box center [261, 176] width 300 height 12
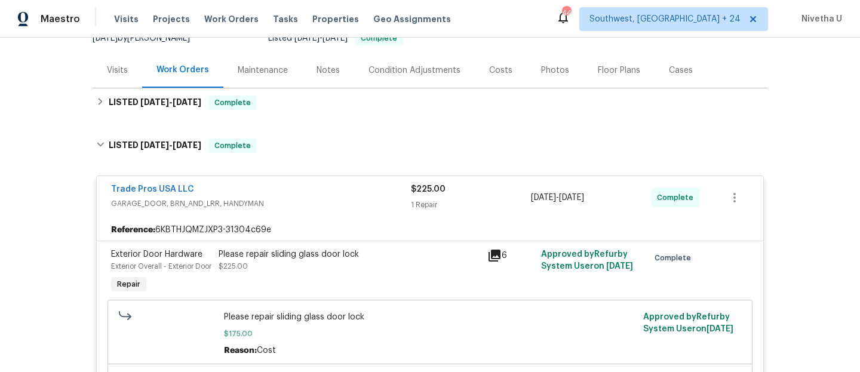
scroll to position [128, 0]
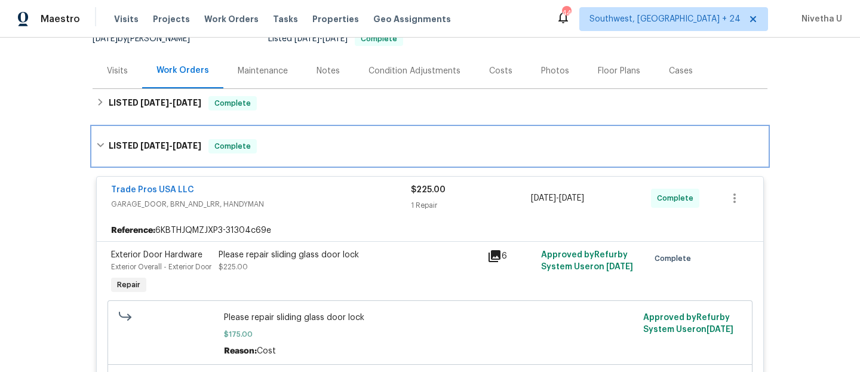
click at [299, 155] on div "LISTED [DATE] - [DATE] Complete" at bounding box center [430, 146] width 675 height 38
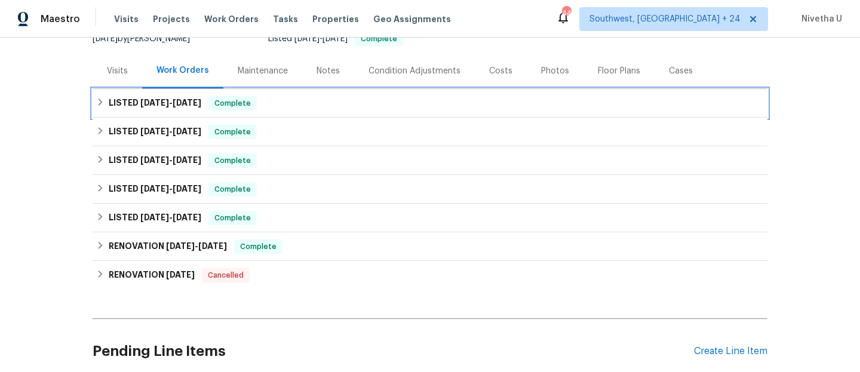
click at [291, 109] on div "LISTED [DATE] - [DATE] Complete" at bounding box center [430, 103] width 668 height 14
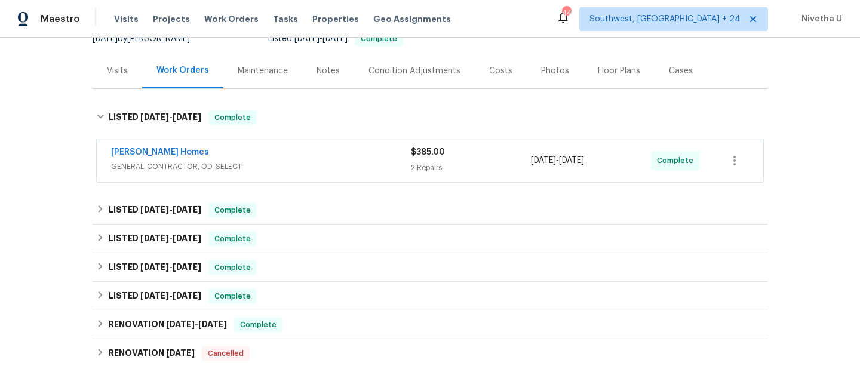
click at [329, 158] on div "[PERSON_NAME] Homes" at bounding box center [261, 153] width 300 height 14
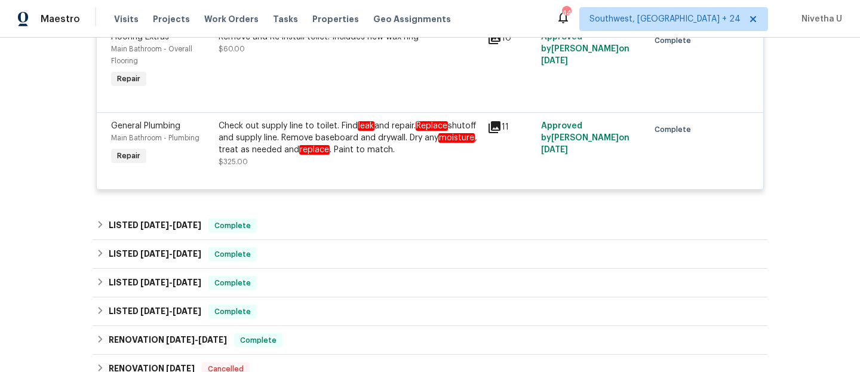
scroll to position [317, 0]
click at [333, 120] on div "Check out supply line to toilet. Find leak and repair. Replace shutoff and supp…" at bounding box center [349, 144] width 269 height 55
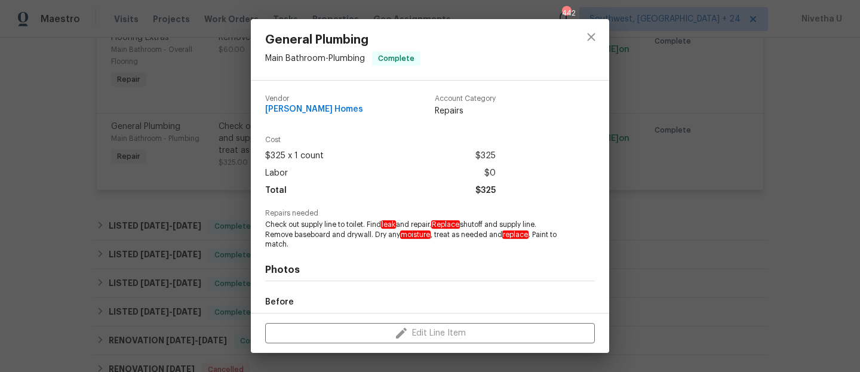
scroll to position [138, 0]
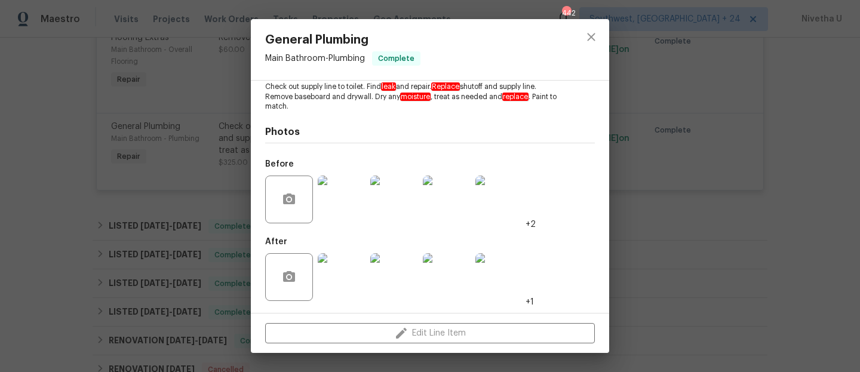
click at [336, 206] on img at bounding box center [342, 200] width 48 height 48
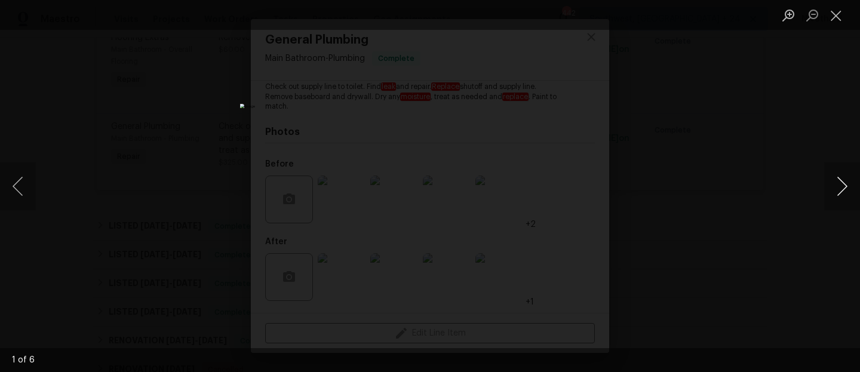
click at [834, 198] on button "Next image" at bounding box center [843, 187] width 36 height 48
click at [839, 2] on li "Lightbox" at bounding box center [837, 15] width 24 height 30
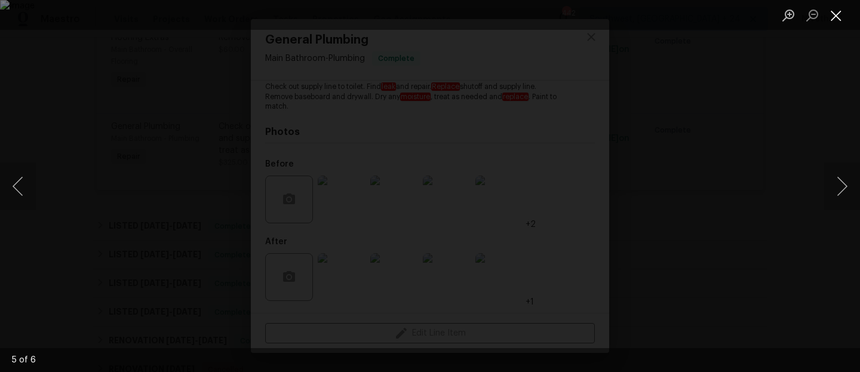
click at [839, 24] on button "Close lightbox" at bounding box center [837, 15] width 24 height 21
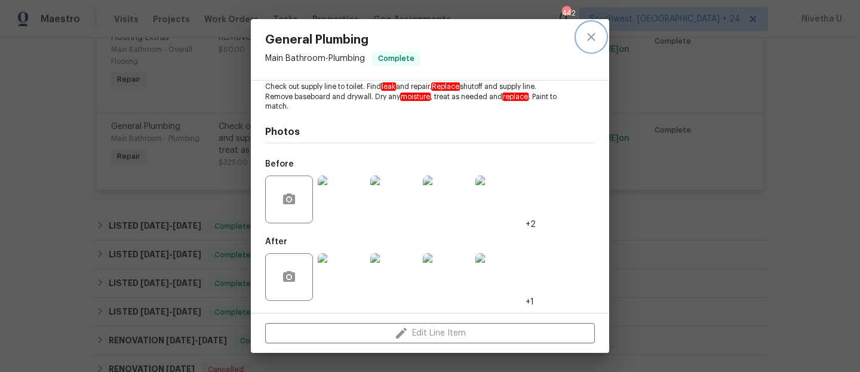
click at [587, 44] on button "close" at bounding box center [591, 37] width 29 height 29
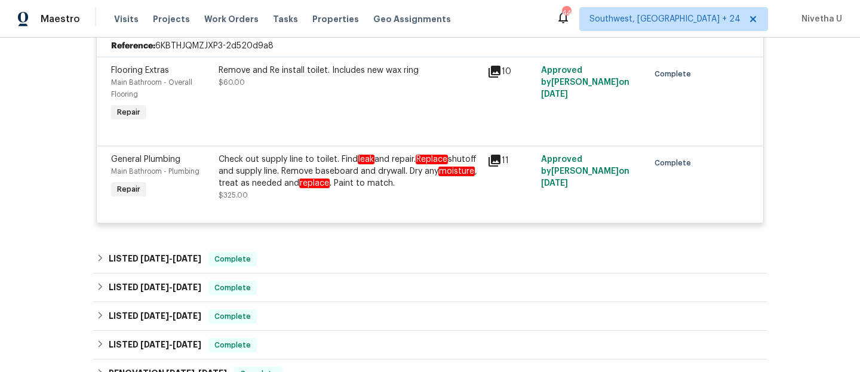
scroll to position [283, 0]
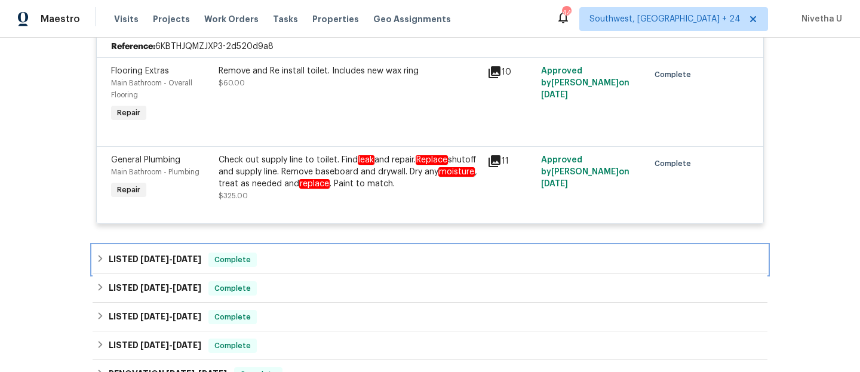
click at [277, 261] on div "LISTED [DATE] - [DATE] Complete" at bounding box center [430, 260] width 668 height 14
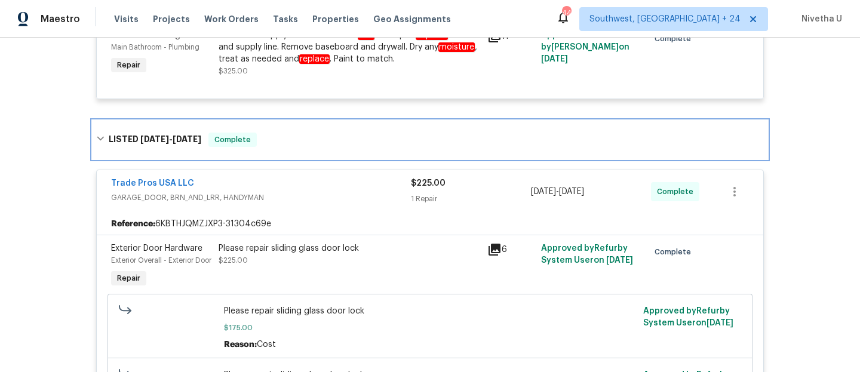
scroll to position [405, 0]
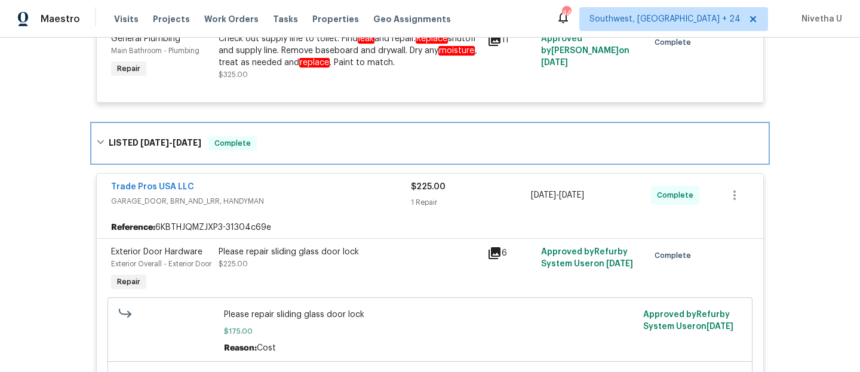
click at [271, 142] on div "LISTED [DATE] - [DATE] Complete" at bounding box center [430, 143] width 668 height 14
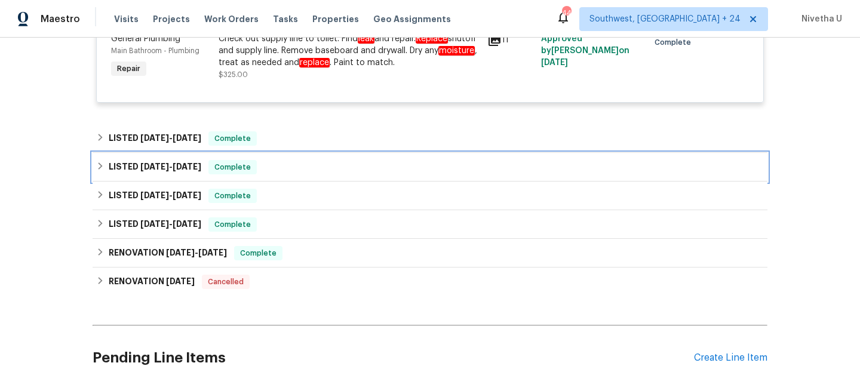
click at [270, 164] on div "LISTED [DATE] - [DATE] Complete" at bounding box center [430, 167] width 668 height 14
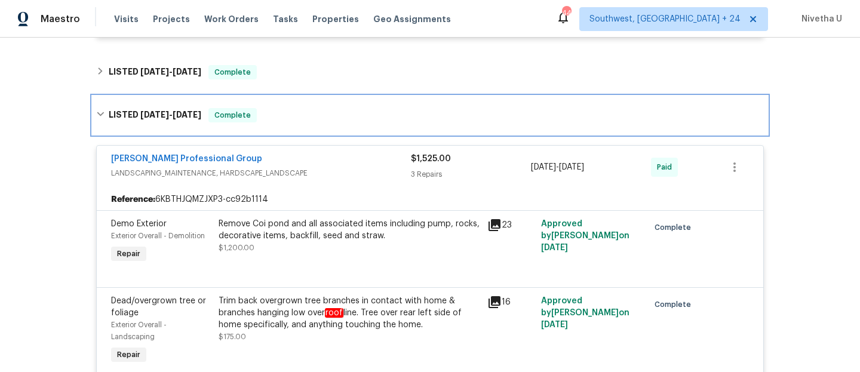
scroll to position [471, 0]
click at [274, 114] on div "LISTED [DATE] - [DATE] Complete" at bounding box center [430, 115] width 668 height 14
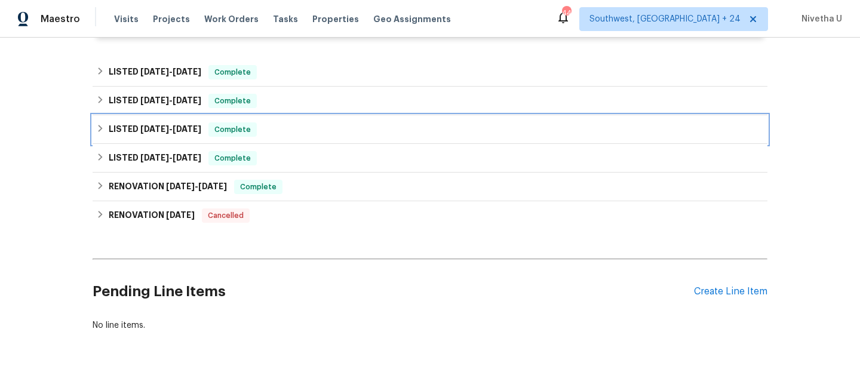
click at [275, 125] on div "LISTED [DATE] - [DATE] Complete" at bounding box center [430, 129] width 668 height 14
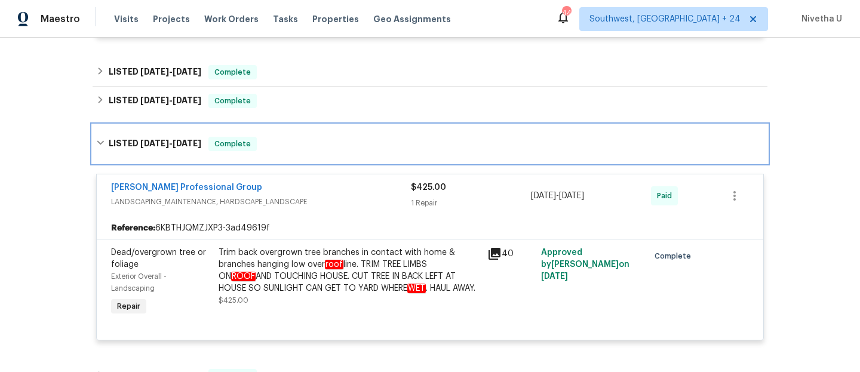
click at [275, 138] on div "LISTED [DATE] - [DATE] Complete" at bounding box center [430, 144] width 668 height 14
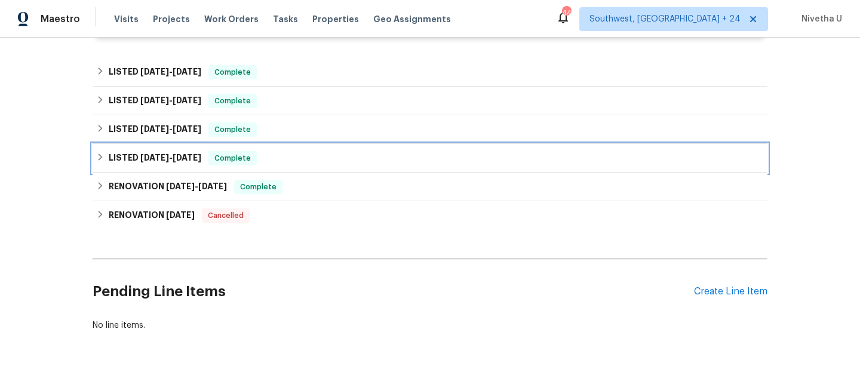
click at [275, 160] on div "LISTED [DATE] - [DATE] Complete" at bounding box center [430, 158] width 668 height 14
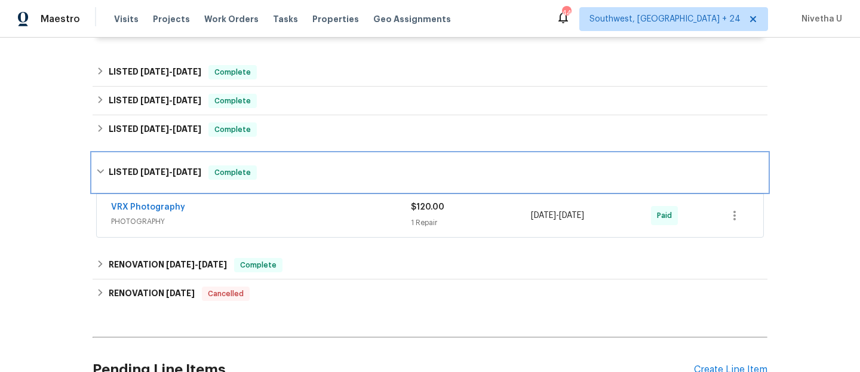
click at [278, 170] on div "LISTED [DATE] - [DATE] Complete" at bounding box center [430, 173] width 668 height 14
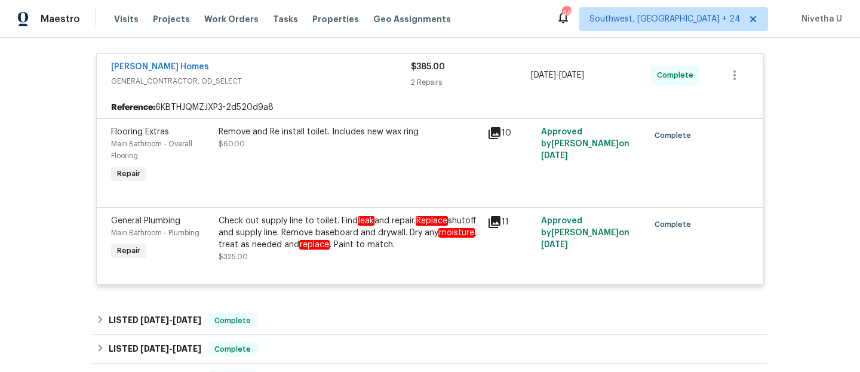
scroll to position [83, 0]
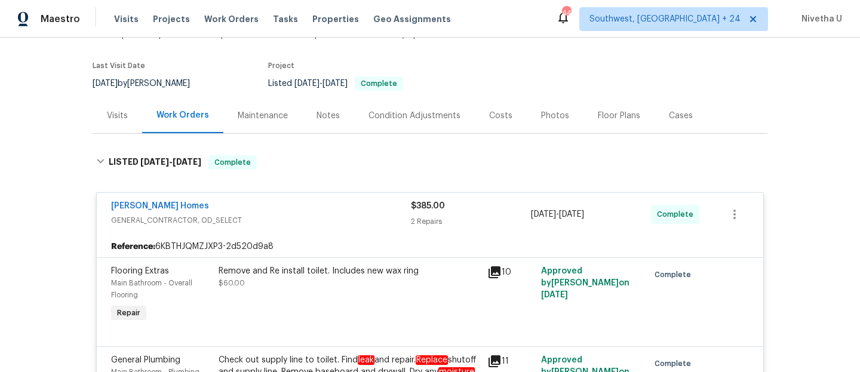
click at [209, 10] on div "Visits Projects Work Orders Tasks Properties Geo Assignments" at bounding box center [289, 19] width 351 height 24
click at [216, 19] on span "Work Orders" at bounding box center [231, 19] width 54 height 12
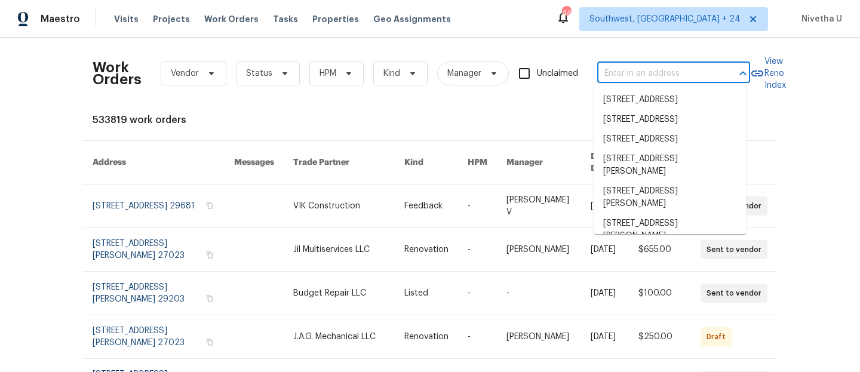
click at [649, 78] on input "text" at bounding box center [658, 74] width 120 height 19
paste input "[STREET_ADDRESS][PERSON_NAME]"
type input "[STREET_ADDRESS][PERSON_NAME]"
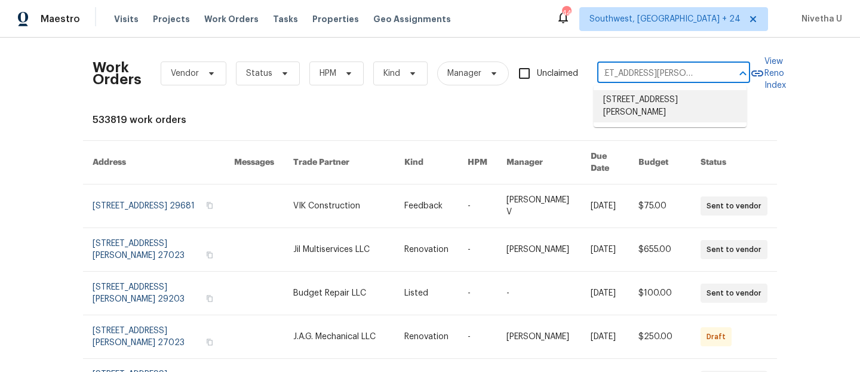
click at [648, 119] on li "[STREET_ADDRESS][PERSON_NAME]" at bounding box center [670, 106] width 153 height 32
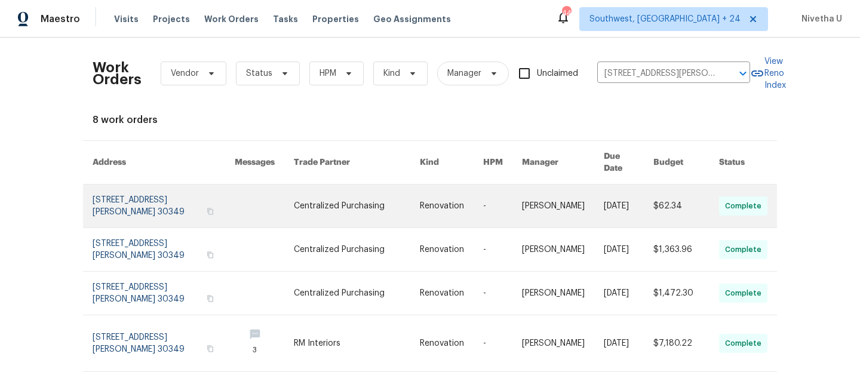
click at [111, 191] on link at bounding box center [164, 206] width 142 height 43
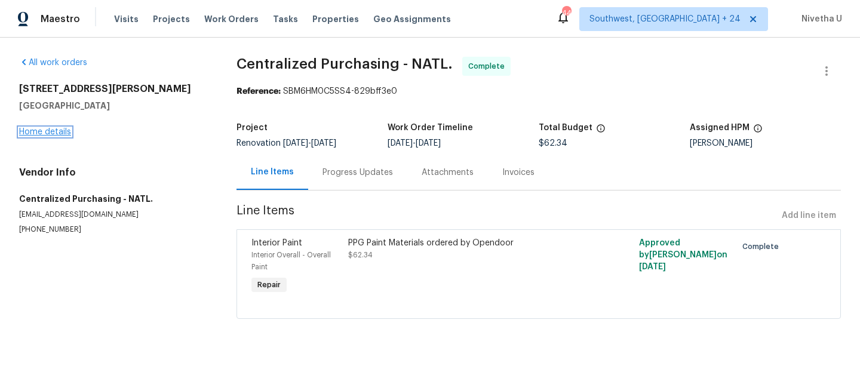
click at [38, 134] on link "Home details" at bounding box center [45, 132] width 52 height 8
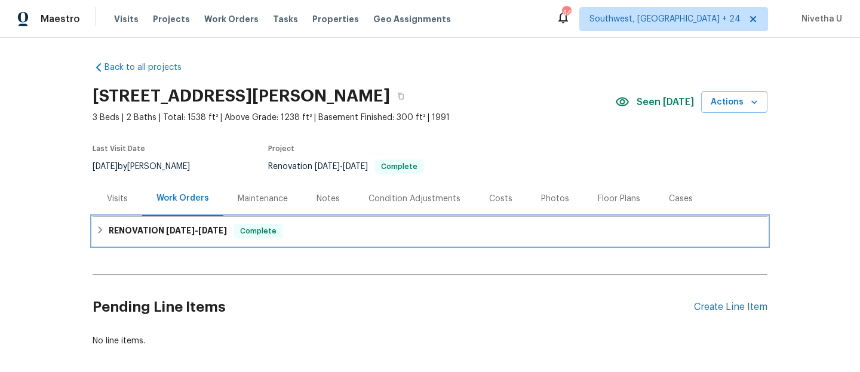
click at [339, 226] on div "RENOVATION [DATE] - [DATE] Complete" at bounding box center [430, 231] width 668 height 14
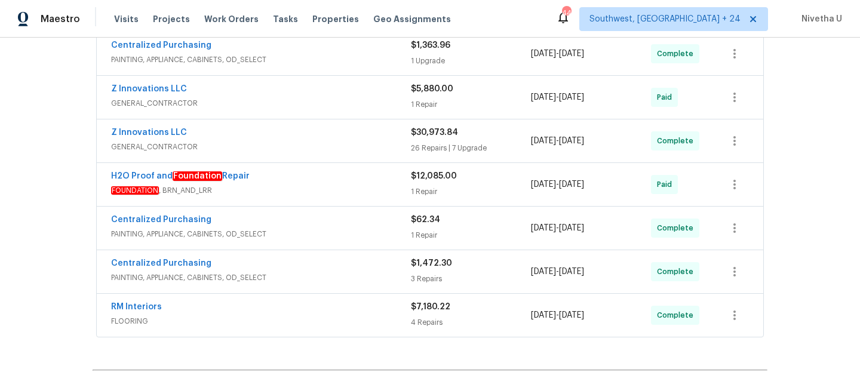
scroll to position [236, 0]
click at [336, 130] on div "Z Innovations LLC" at bounding box center [261, 132] width 300 height 14
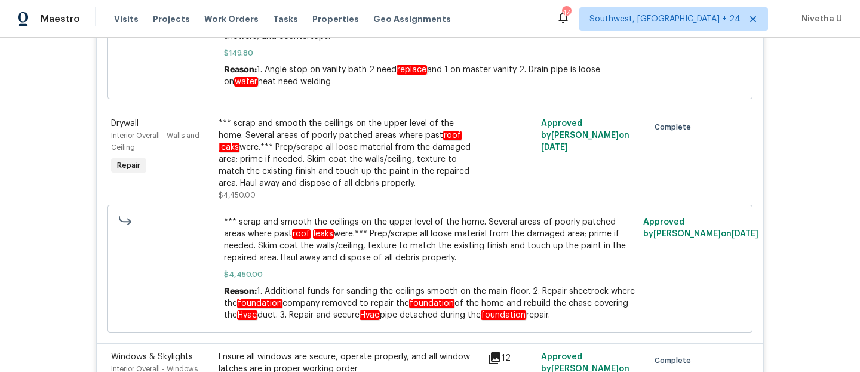
scroll to position [4497, 0]
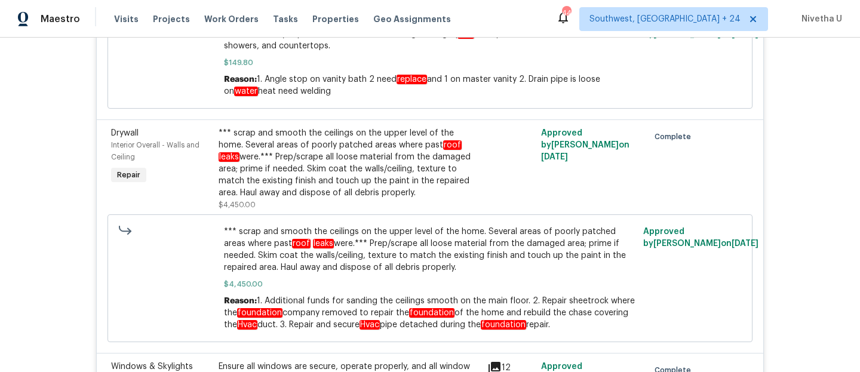
click at [261, 297] on span "1. Additional funds for sanding the ceilings smooth on the main floor. 2. Repai…" at bounding box center [429, 313] width 411 height 33
drag, startPoint x: 250, startPoint y: 267, endPoint x: 557, endPoint y: 302, distance: 309.1
click at [557, 302] on div "*** scrap and smooth the ceilings on the upper level of the home. Several areas…" at bounding box center [430, 279] width 645 height 128
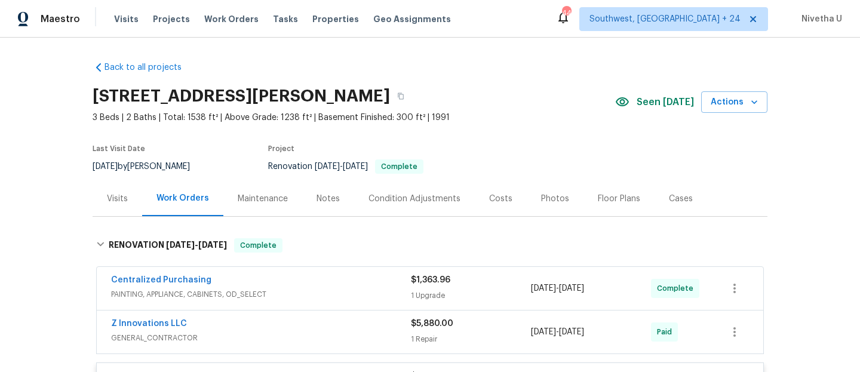
scroll to position [180, 0]
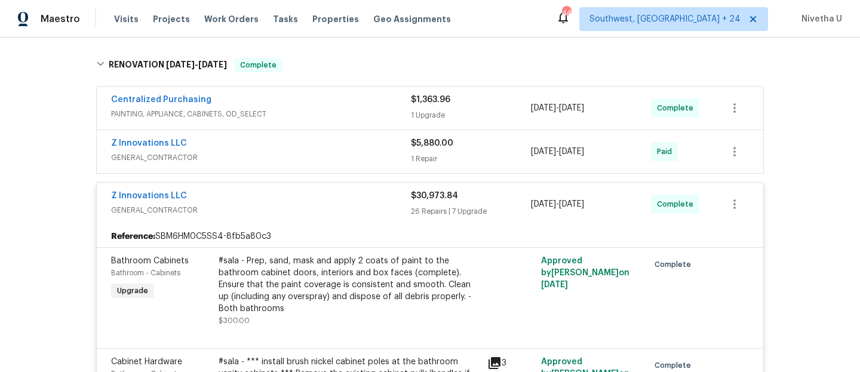
click at [353, 212] on span "GENERAL_CONTRACTOR" at bounding box center [261, 210] width 300 height 12
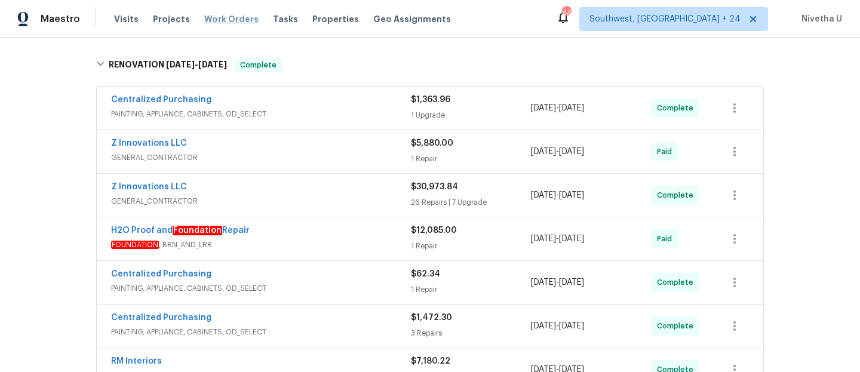
click at [236, 18] on span "Work Orders" at bounding box center [231, 19] width 54 height 12
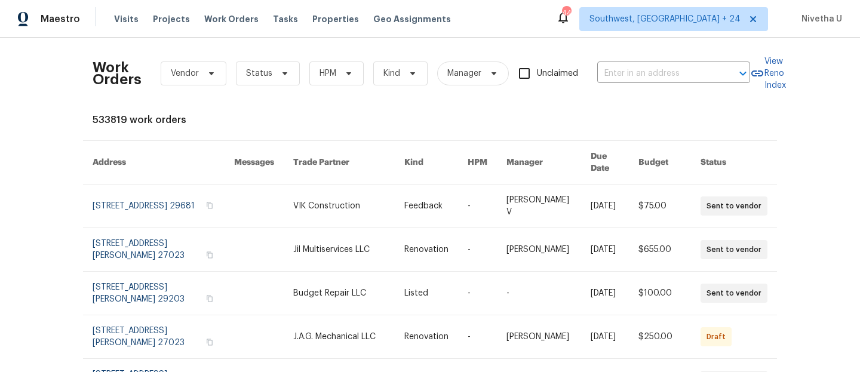
click at [645, 83] on div "Work Orders Vendor Status HPM Kind Manager Unclaimed ​" at bounding box center [422, 73] width 658 height 53
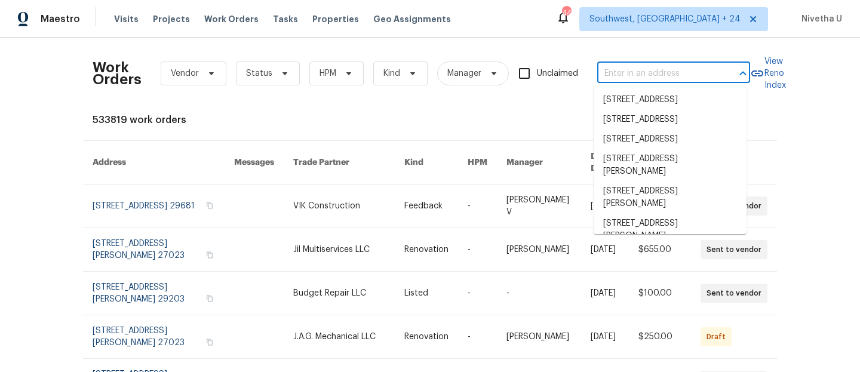
click at [644, 79] on input "text" at bounding box center [658, 74] width 120 height 19
paste input "[STREET_ADDRESS][PERSON_NAME]"
type input "[STREET_ADDRESS][PERSON_NAME]"
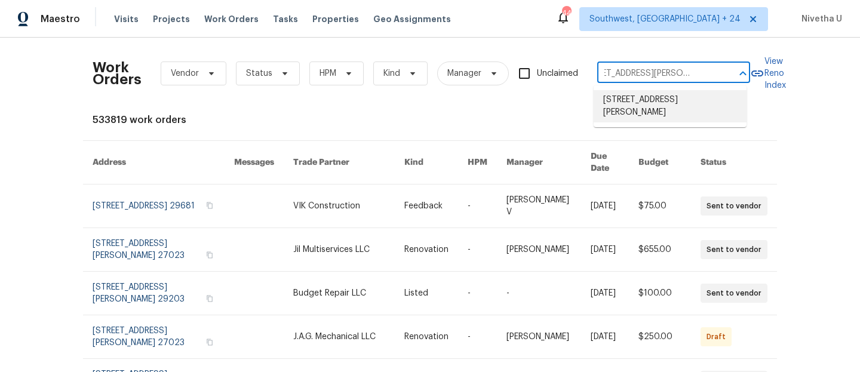
click at [649, 106] on li "[STREET_ADDRESS][PERSON_NAME]" at bounding box center [670, 106] width 153 height 32
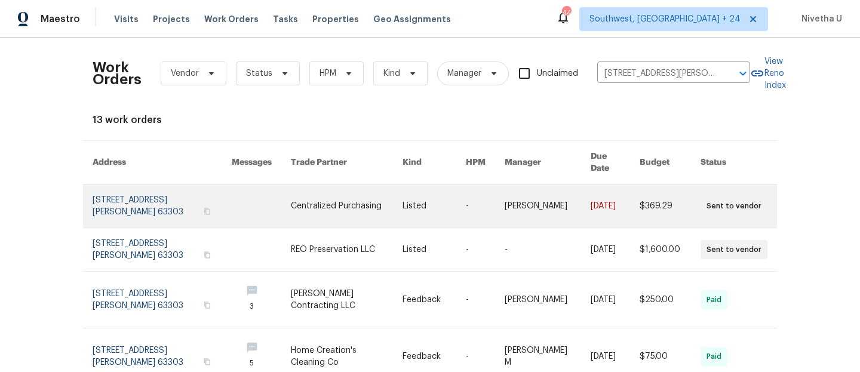
click at [125, 198] on link at bounding box center [162, 206] width 139 height 43
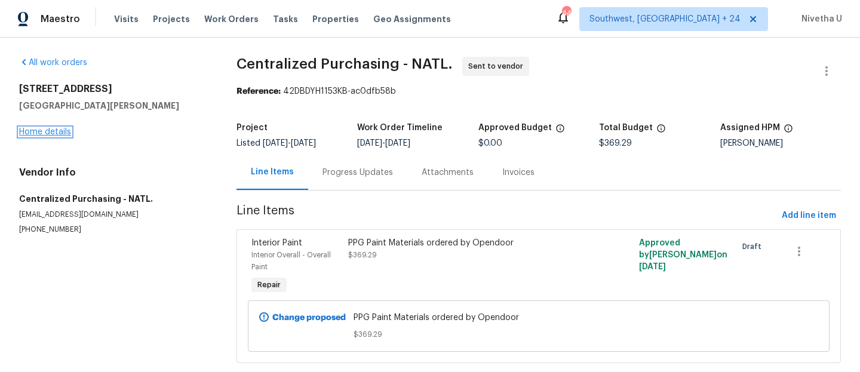
click at [43, 134] on link "Home details" at bounding box center [45, 132] width 52 height 8
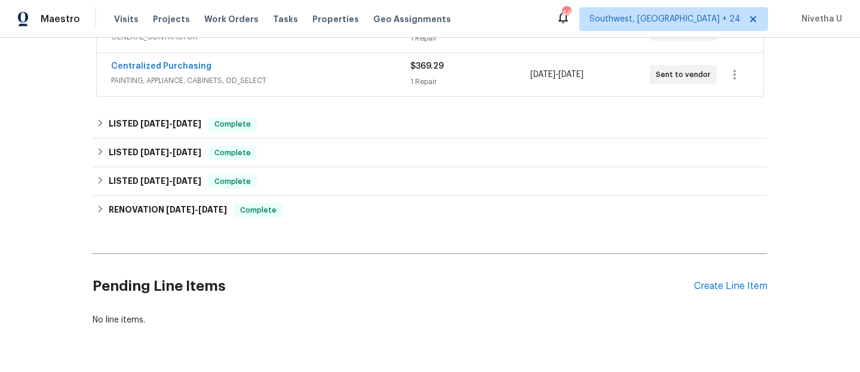
scroll to position [255, 0]
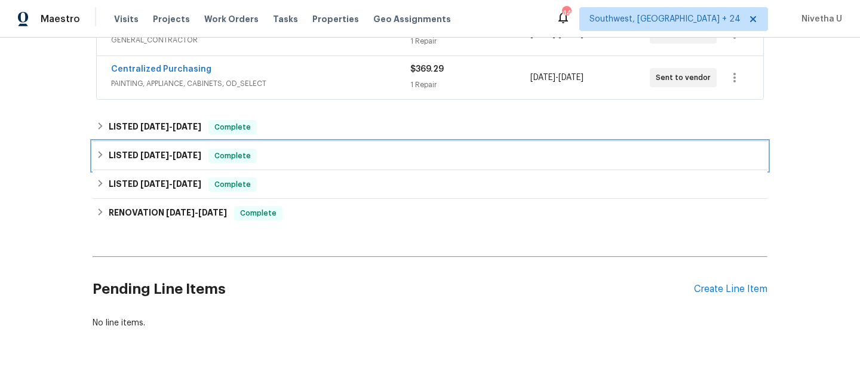
click at [305, 157] on div "LISTED [DATE] - [DATE] Complete" at bounding box center [430, 156] width 668 height 14
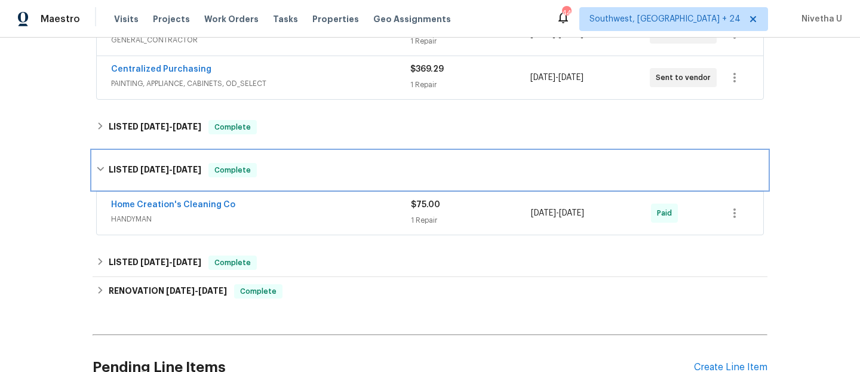
scroll to position [331, 0]
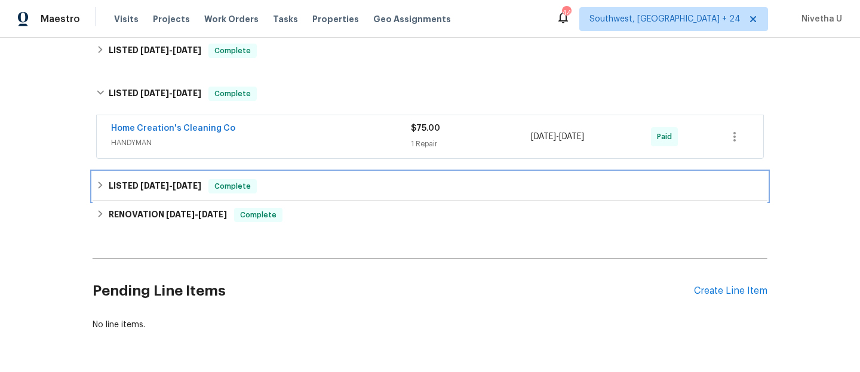
click at [296, 183] on div "LISTED [DATE] - [DATE] Complete" at bounding box center [430, 186] width 668 height 14
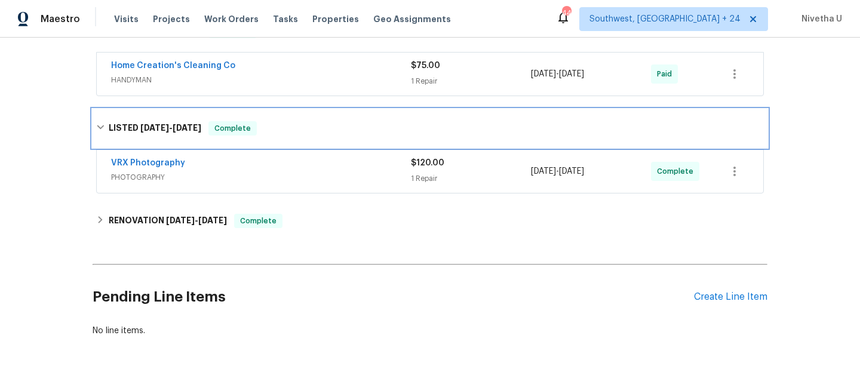
scroll to position [405, 0]
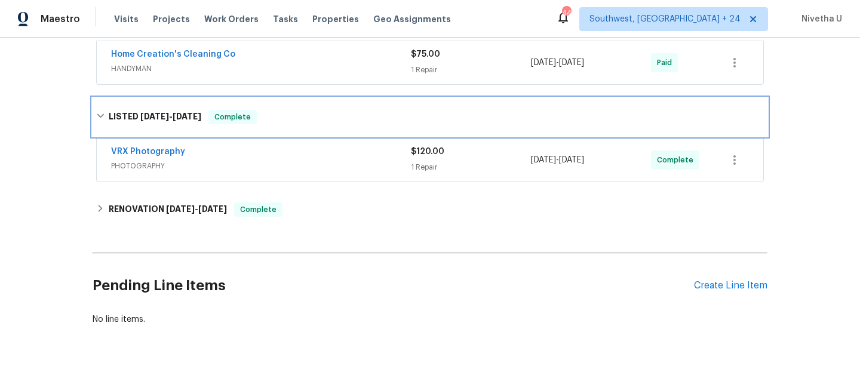
click at [279, 112] on div "LISTED [DATE] - [DATE] Complete" at bounding box center [430, 117] width 668 height 14
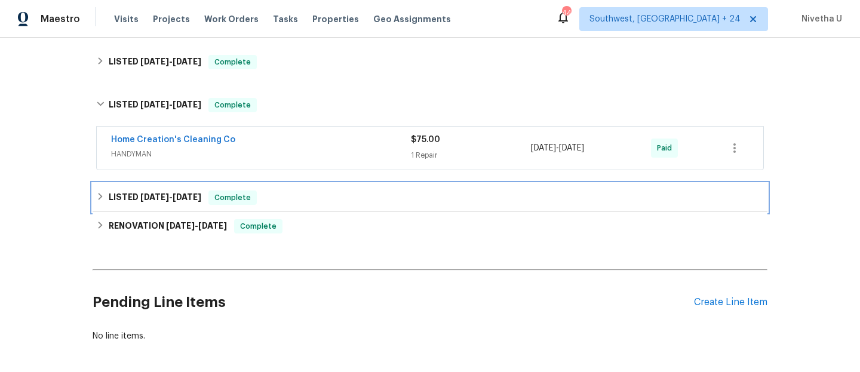
scroll to position [307, 0]
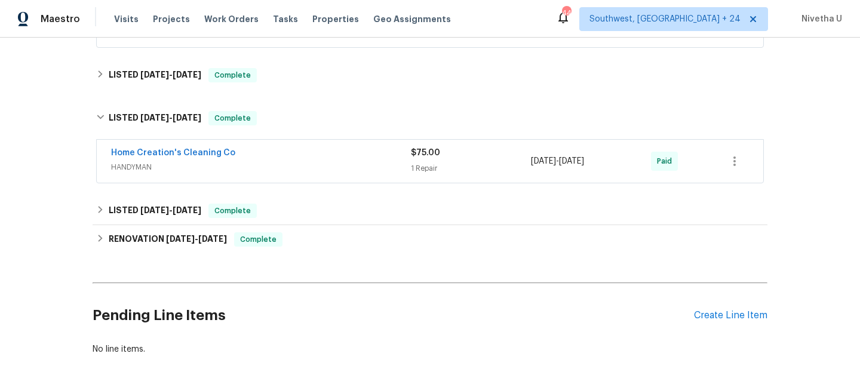
click at [268, 171] on span "HANDYMAN" at bounding box center [261, 167] width 300 height 12
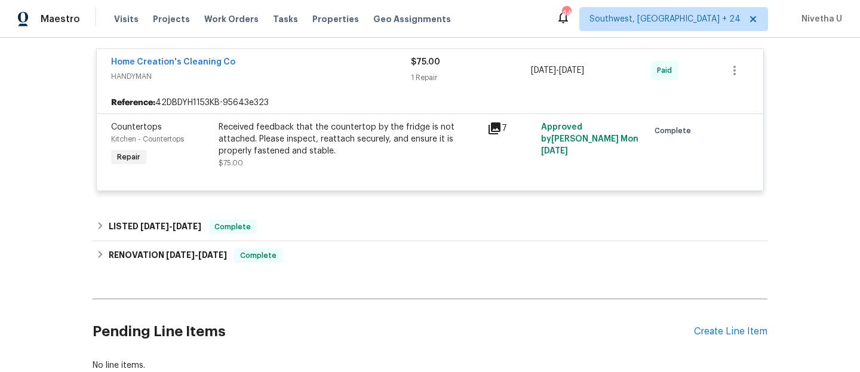
scroll to position [280, 0]
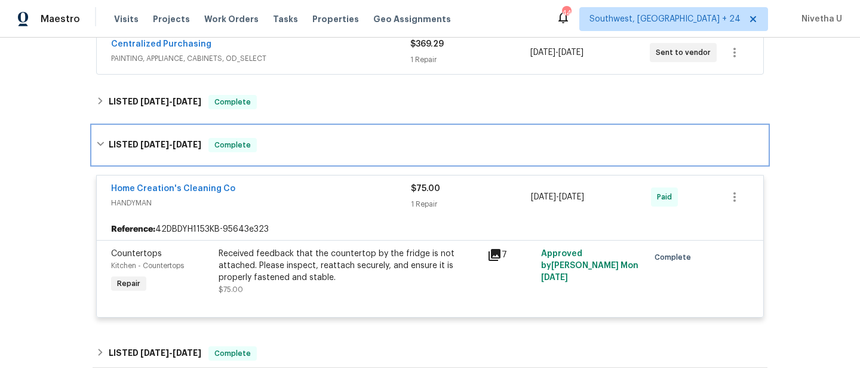
click at [322, 154] on div "LISTED [DATE] - [DATE] Complete" at bounding box center [430, 145] width 675 height 38
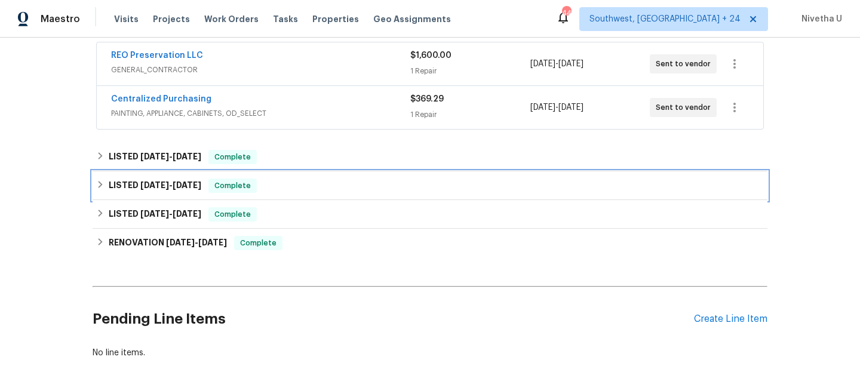
scroll to position [219, 0]
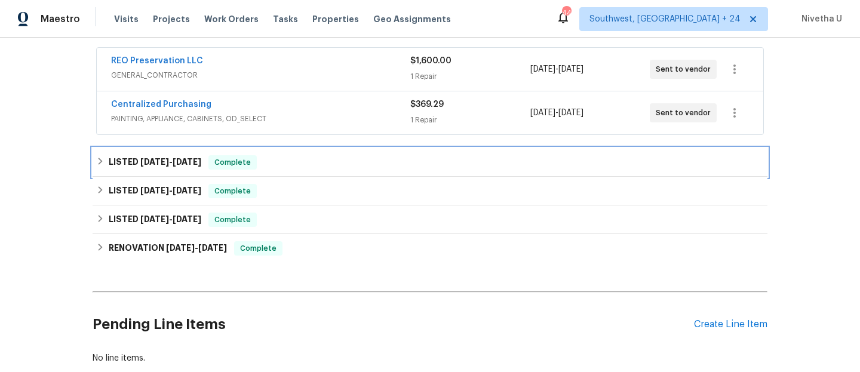
click at [318, 160] on div "LISTED [DATE] - [DATE] Complete" at bounding box center [430, 162] width 668 height 14
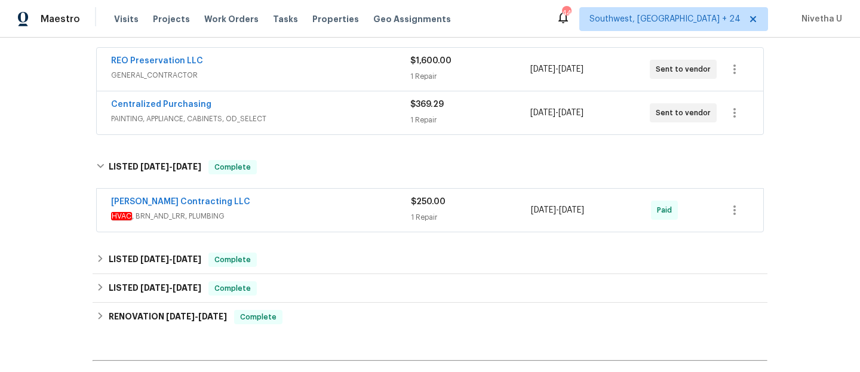
click at [332, 195] on div "[PERSON_NAME] Contracting LLC HVAC , BRN_AND_LRR, PLUMBING $250.00 1 Repair [DA…" at bounding box center [430, 210] width 667 height 43
click at [345, 210] on span "HVAC , BRN_AND_LRR, PLUMBING" at bounding box center [261, 216] width 300 height 12
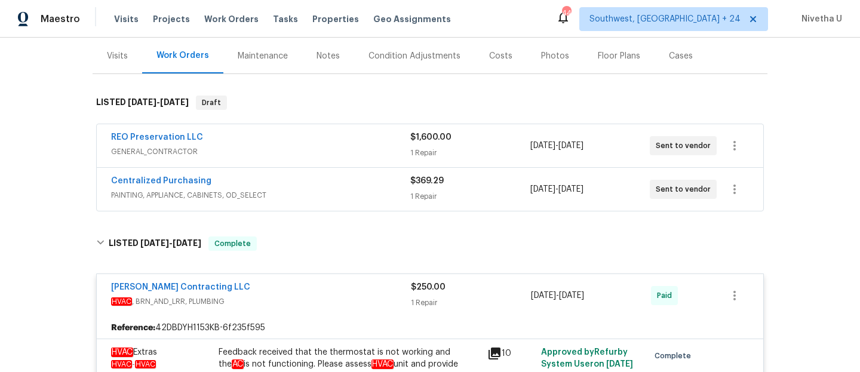
scroll to position [138, 0]
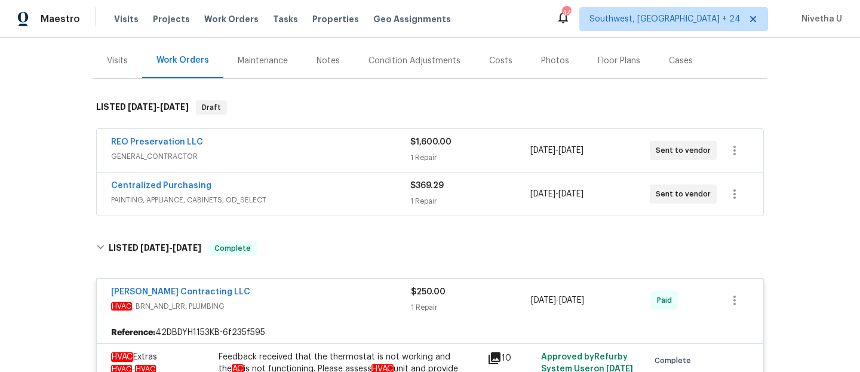
click at [315, 156] on span "GENERAL_CONTRACTOR" at bounding box center [260, 157] width 299 height 12
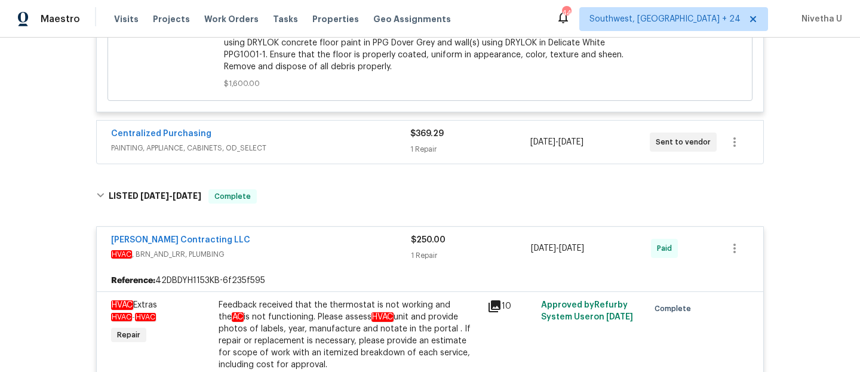
scroll to position [431, 0]
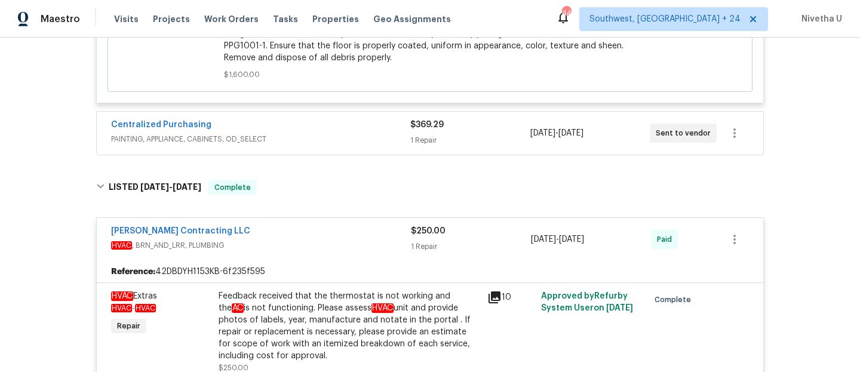
click at [312, 134] on span "PAINTING, APPLIANCE, CABINETS, OD_SELECT" at bounding box center [260, 139] width 299 height 12
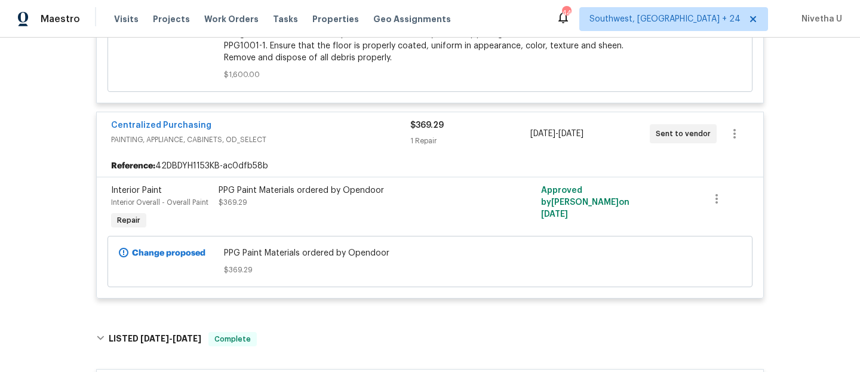
click at [325, 131] on div "Centralized Purchasing" at bounding box center [260, 127] width 299 height 14
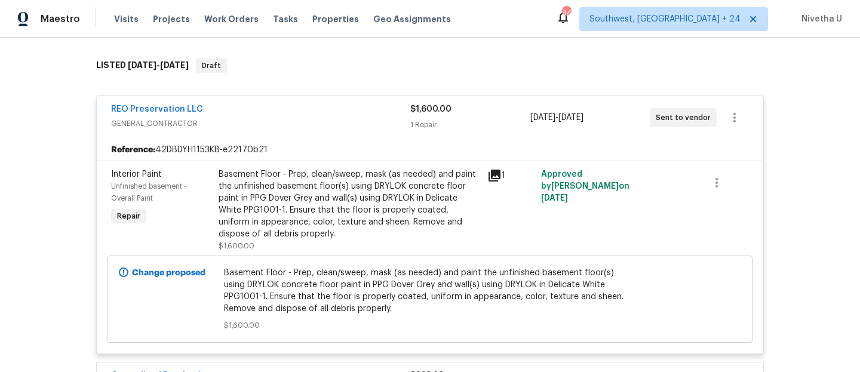
scroll to position [174, 0]
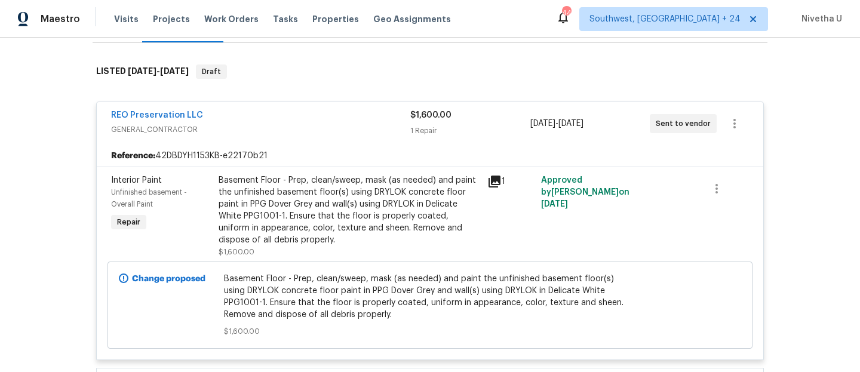
click at [363, 121] on div "REO Preservation LLC" at bounding box center [260, 116] width 299 height 14
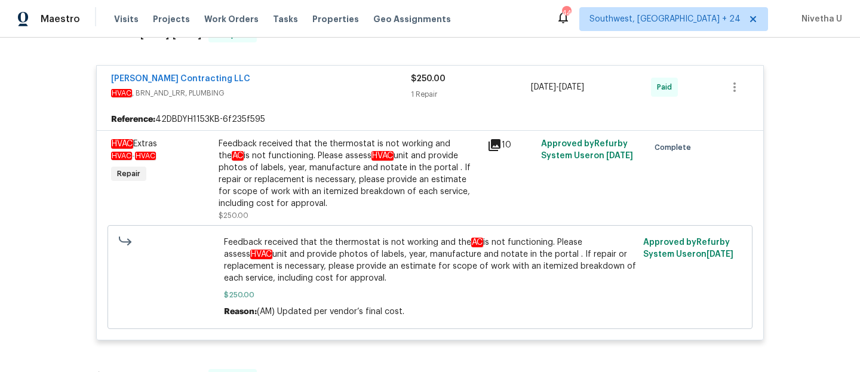
scroll to position [353, 0]
click at [353, 94] on span "HVAC , BRN_AND_LRR, PLUMBING" at bounding box center [261, 92] width 300 height 12
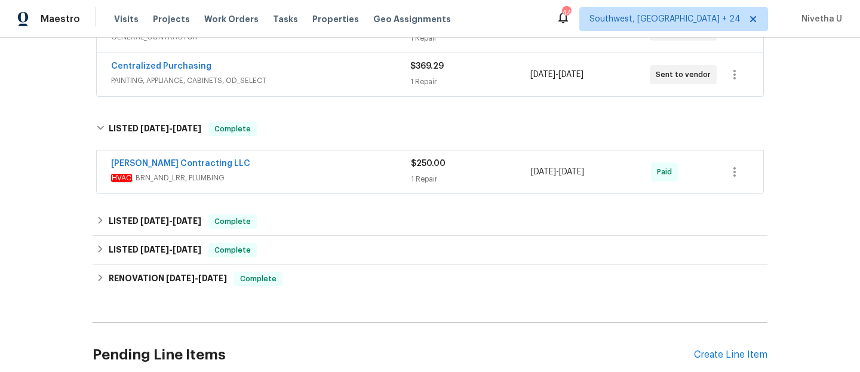
scroll to position [275, 0]
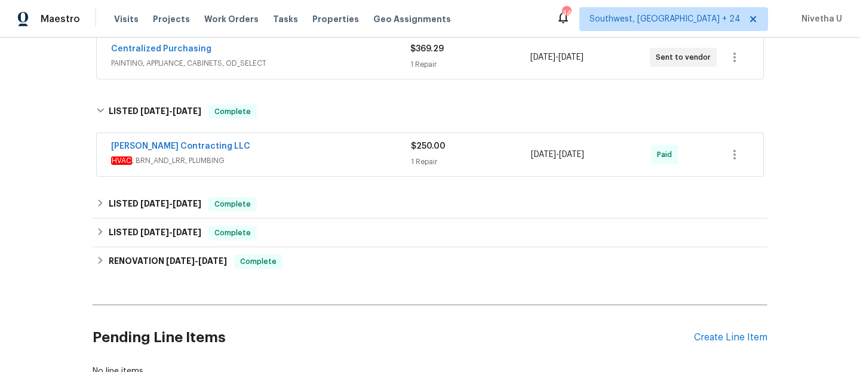
click at [324, 161] on span "HVAC , BRN_AND_LRR, PLUMBING" at bounding box center [261, 161] width 300 height 12
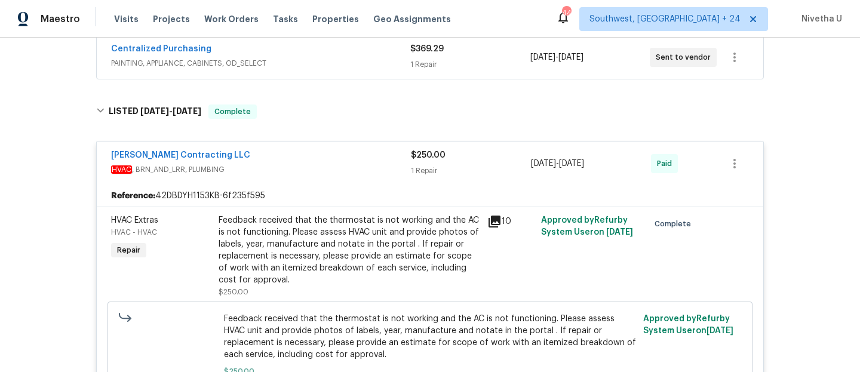
click at [324, 161] on div "[PERSON_NAME] Contracting LLC" at bounding box center [261, 156] width 300 height 14
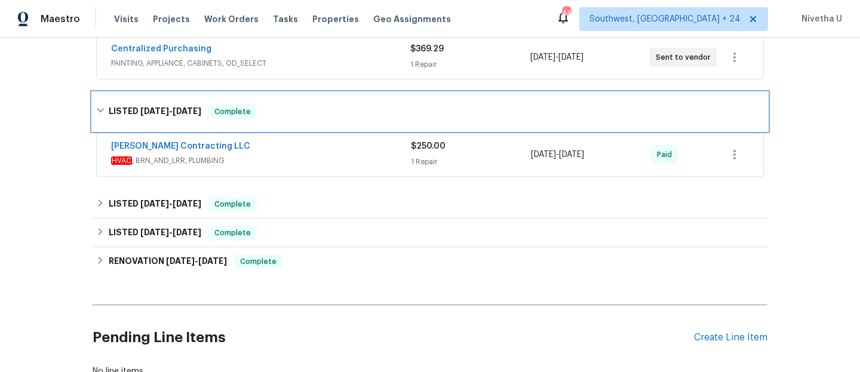
click at [314, 118] on div "LISTED [DATE] - [DATE] Complete" at bounding box center [430, 112] width 668 height 14
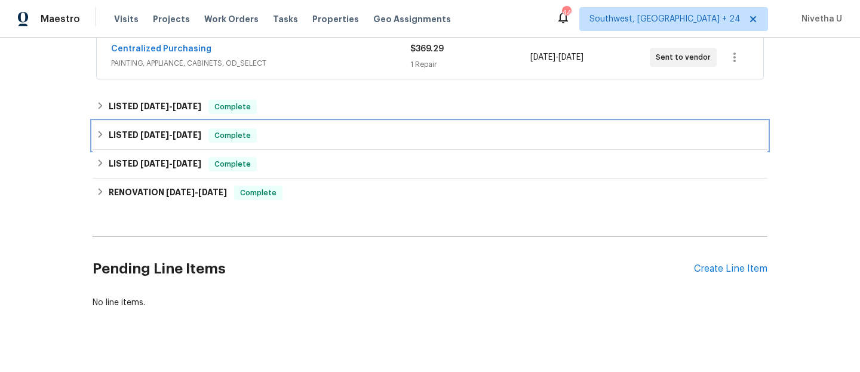
click at [311, 131] on div "LISTED [DATE] - [DATE] Complete" at bounding box center [430, 135] width 668 height 14
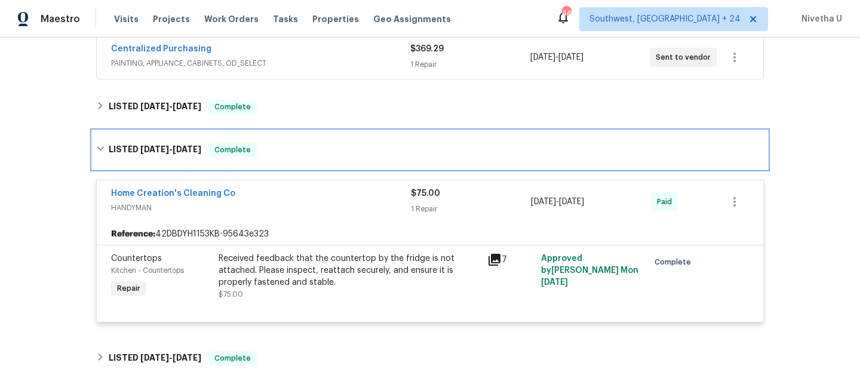
click at [327, 145] on div "LISTED [DATE] - [DATE] Complete" at bounding box center [430, 150] width 668 height 14
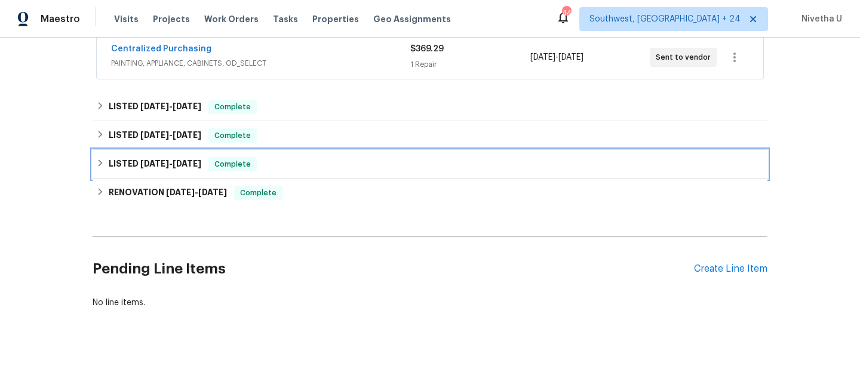
click at [310, 169] on div "LISTED [DATE] - [DATE] Complete" at bounding box center [430, 164] width 668 height 14
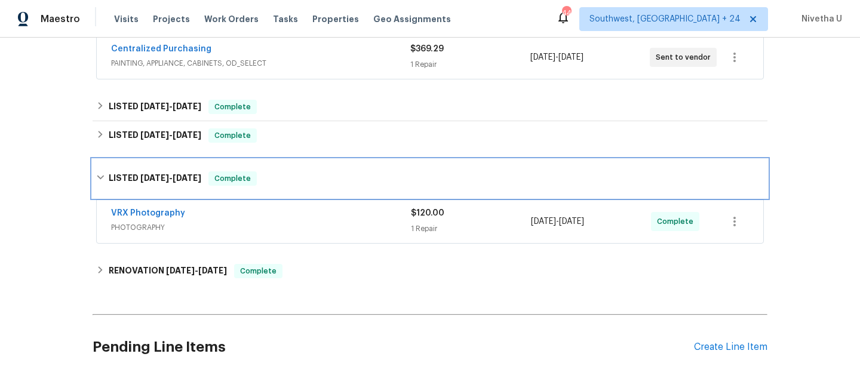
click at [308, 176] on div "LISTED [DATE] - [DATE] Complete" at bounding box center [430, 178] width 668 height 14
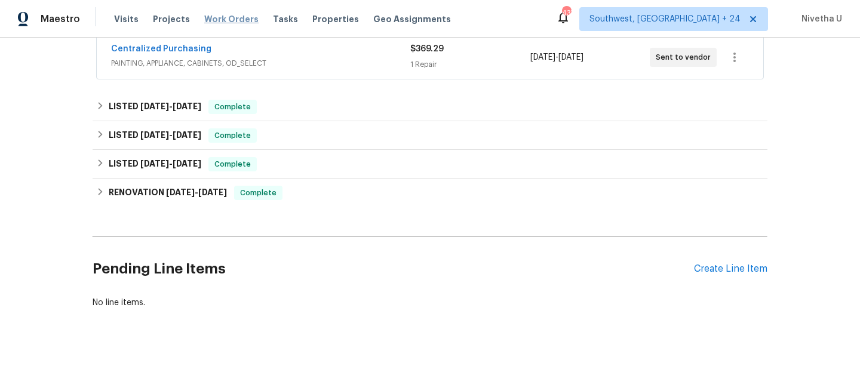
click at [230, 20] on span "Work Orders" at bounding box center [231, 19] width 54 height 12
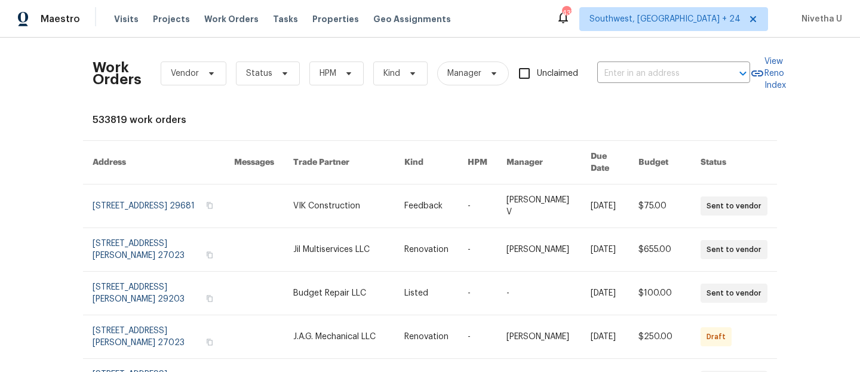
click at [652, 87] on div "Work Orders Vendor Status HPM Kind Manager Unclaimed ​" at bounding box center [422, 73] width 658 height 53
click at [651, 83] on div "Work Orders Vendor Status HPM Kind Manager Unclaimed ​" at bounding box center [422, 73] width 658 height 53
click at [643, 71] on input "text" at bounding box center [658, 74] width 120 height 19
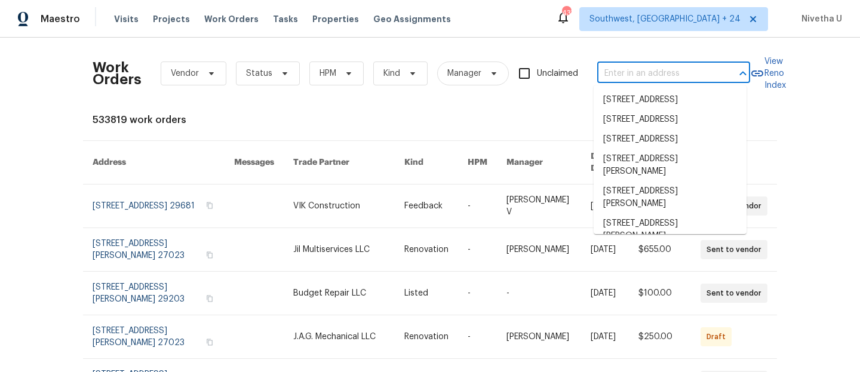
paste input "[STREET_ADDRESS][PERSON_NAME]"
type input "[STREET_ADDRESS][PERSON_NAME]"
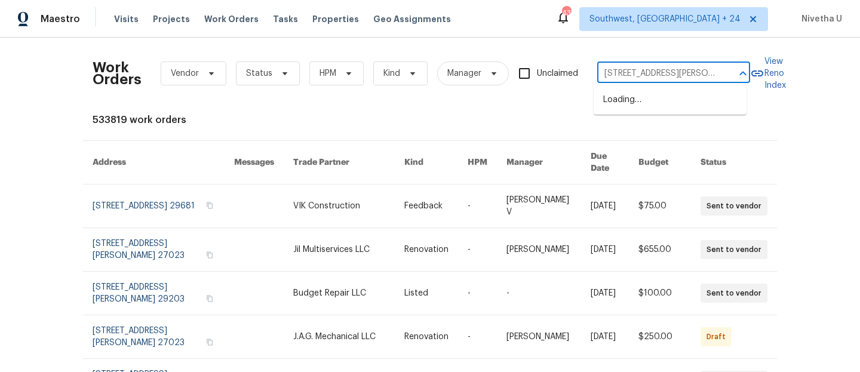
scroll to position [0, 39]
click at [652, 107] on li "[STREET_ADDRESS]" at bounding box center [670, 100] width 153 height 20
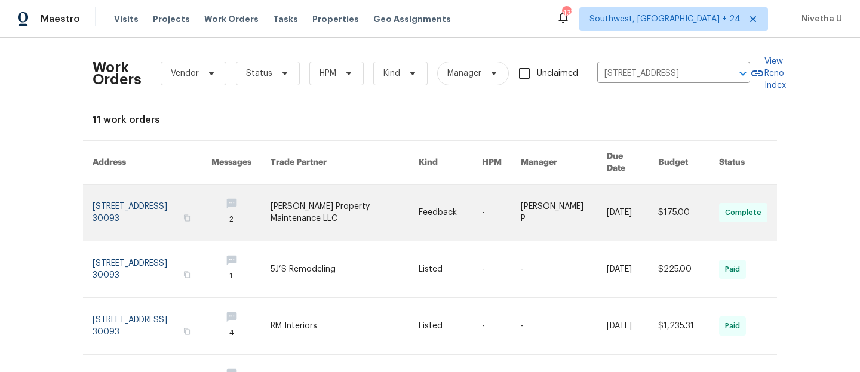
click at [115, 204] on link at bounding box center [152, 213] width 119 height 56
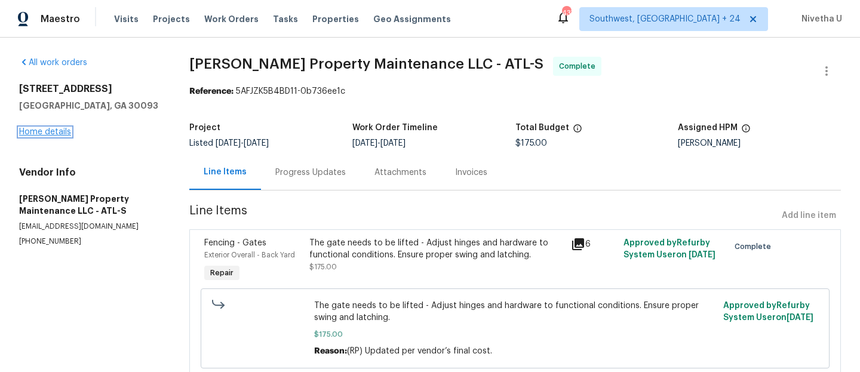
click at [55, 135] on link "Home details" at bounding box center [45, 132] width 52 height 8
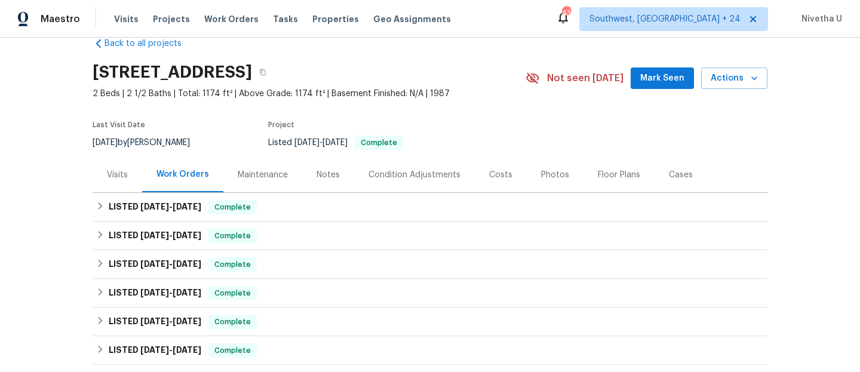
scroll to position [14, 0]
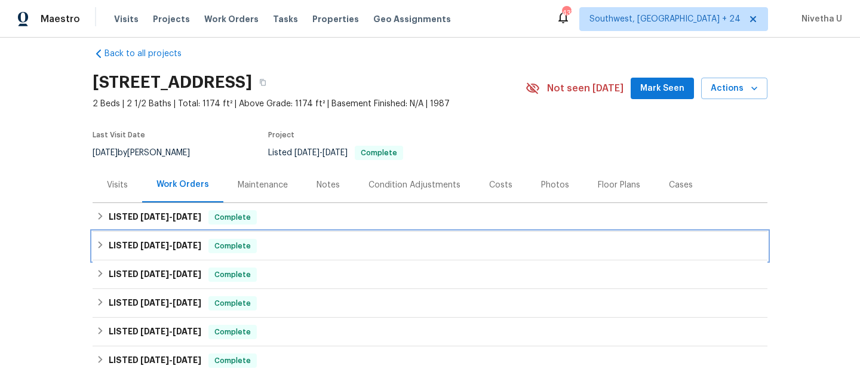
click at [263, 247] on div "LISTED [DATE] - [DATE] Complete" at bounding box center [430, 246] width 668 height 14
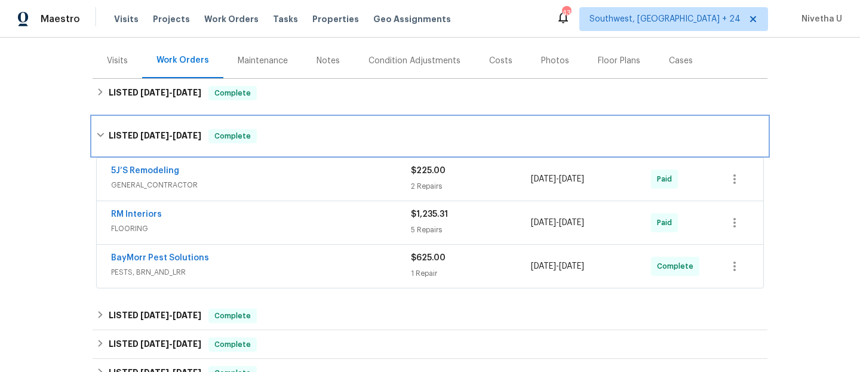
scroll to position [139, 0]
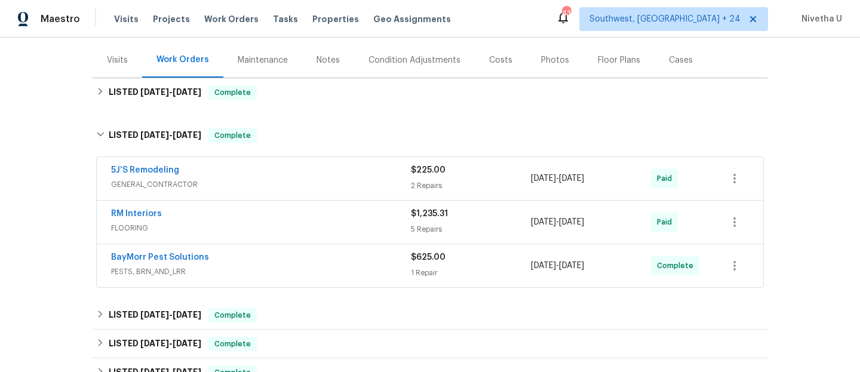
click at [324, 175] on div "5J’S Remodeling" at bounding box center [261, 171] width 300 height 14
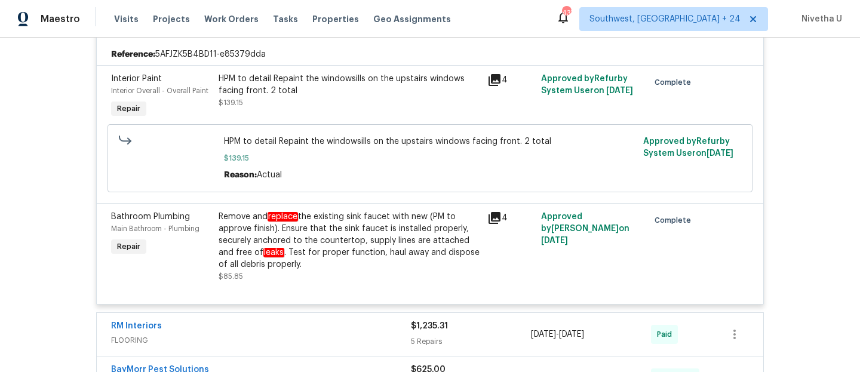
scroll to position [231, 0]
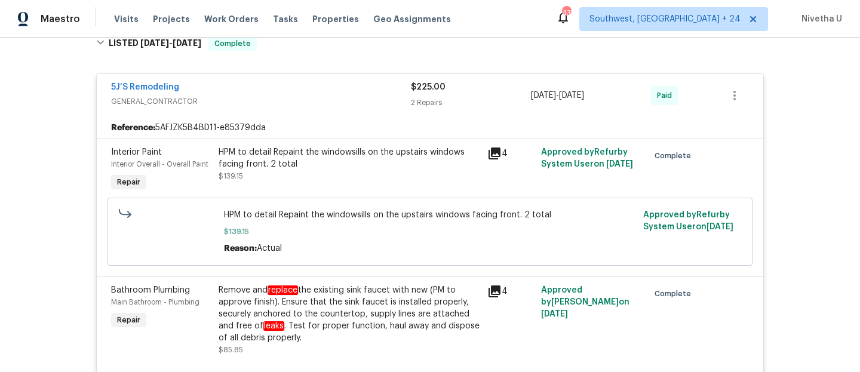
click at [290, 102] on span "GENERAL_CONTRACTOR" at bounding box center [261, 102] width 300 height 12
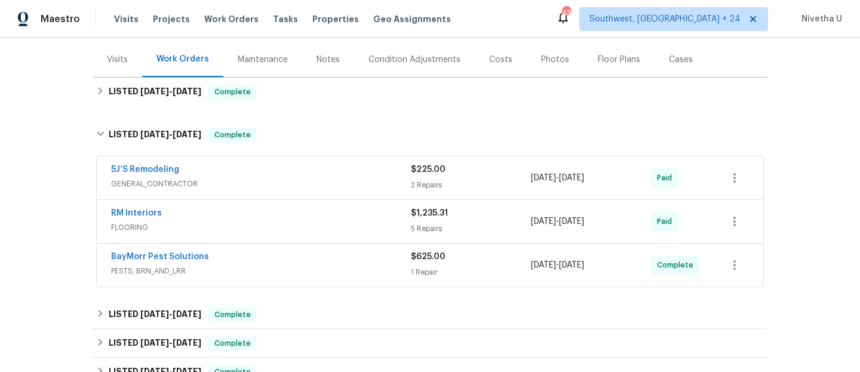
scroll to position [127, 0]
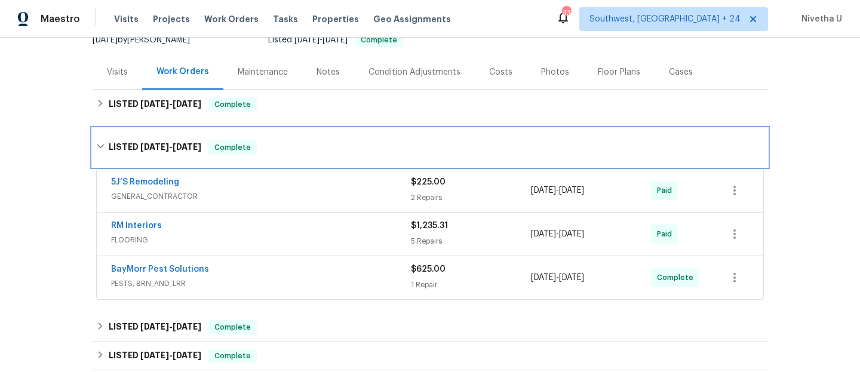
click at [301, 145] on div "LISTED [DATE] - [DATE] Complete" at bounding box center [430, 147] width 668 height 14
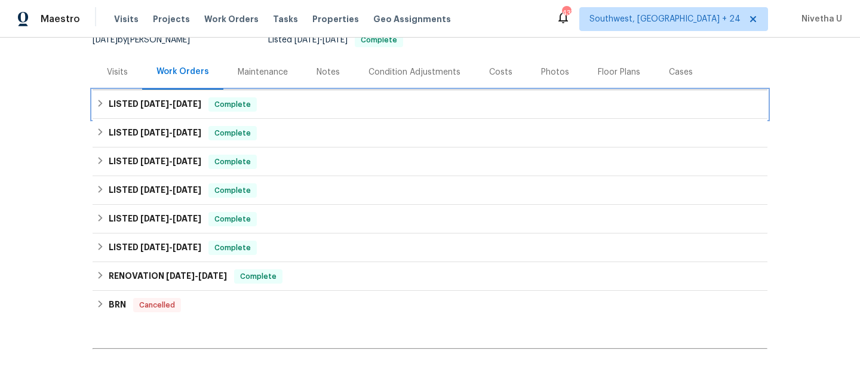
click at [280, 106] on div "LISTED [DATE] - [DATE] Complete" at bounding box center [430, 104] width 668 height 14
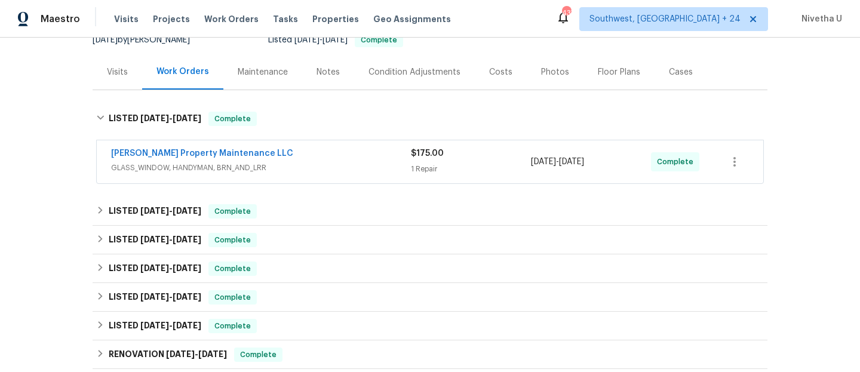
click at [328, 183] on div "[PERSON_NAME] Property Maintenance LLC GLASS_WINDOW, HANDYMAN, BRN_AND_LRR $175…" at bounding box center [430, 161] width 667 height 43
click at [315, 166] on span "GLASS_WINDOW, HANDYMAN, BRN_AND_LRR" at bounding box center [261, 168] width 300 height 12
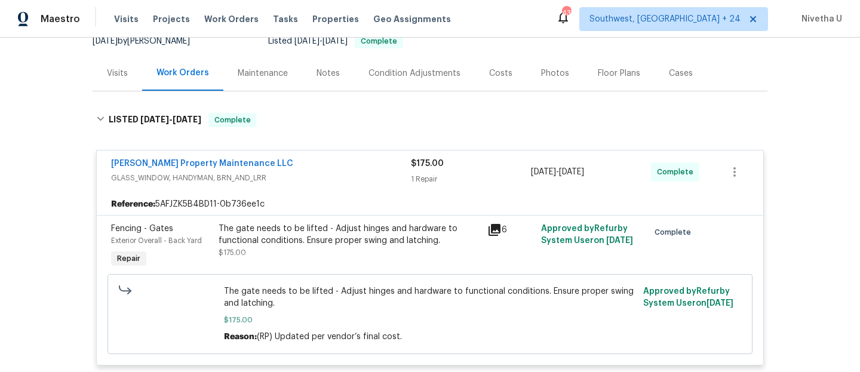
scroll to position [106, 0]
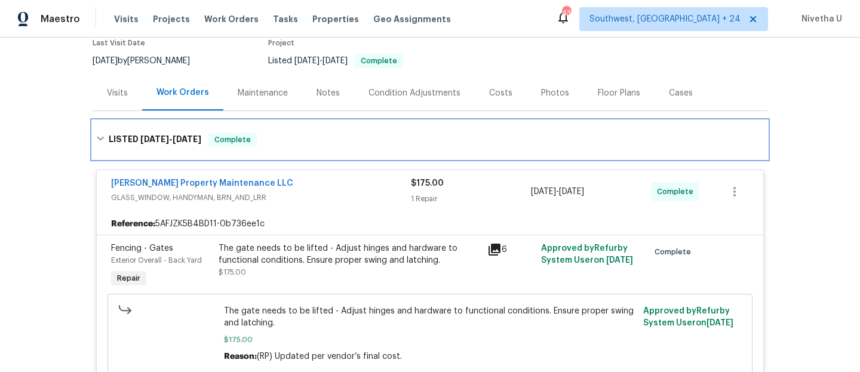
click at [298, 137] on div "LISTED [DATE] - [DATE] Complete" at bounding box center [430, 140] width 668 height 14
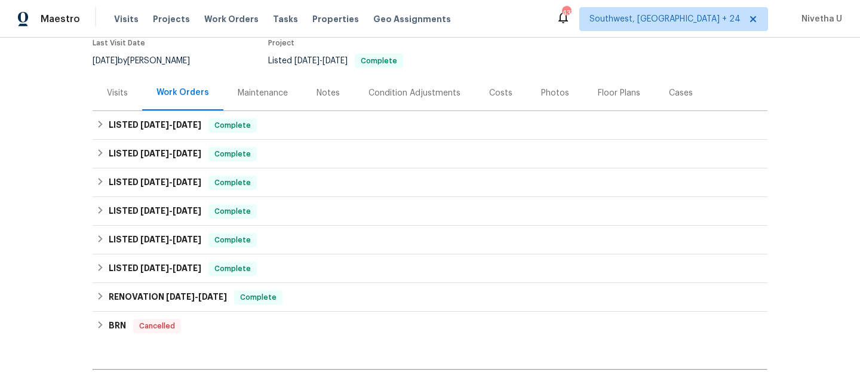
click at [220, 28] on div "Visits Projects Work Orders Tasks Properties Geo Assignments" at bounding box center [289, 19] width 351 height 24
click at [220, 23] on span "Work Orders" at bounding box center [231, 19] width 54 height 12
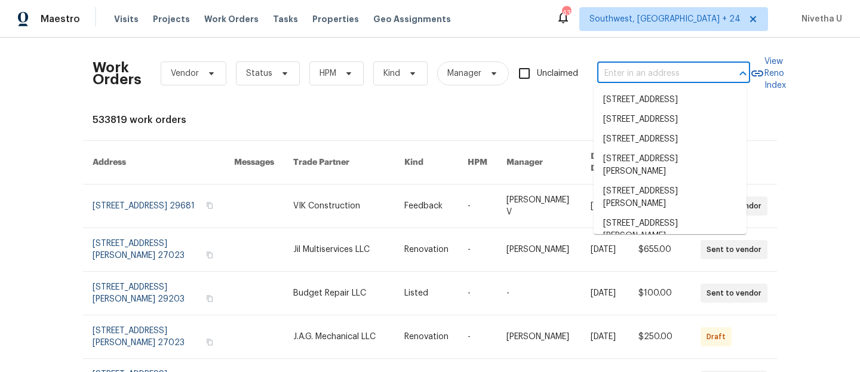
click at [654, 74] on input "text" at bounding box center [658, 74] width 120 height 19
paste input "[STREET_ADDRESS][PERSON_NAME]"
type input "[STREET_ADDRESS][PERSON_NAME]"
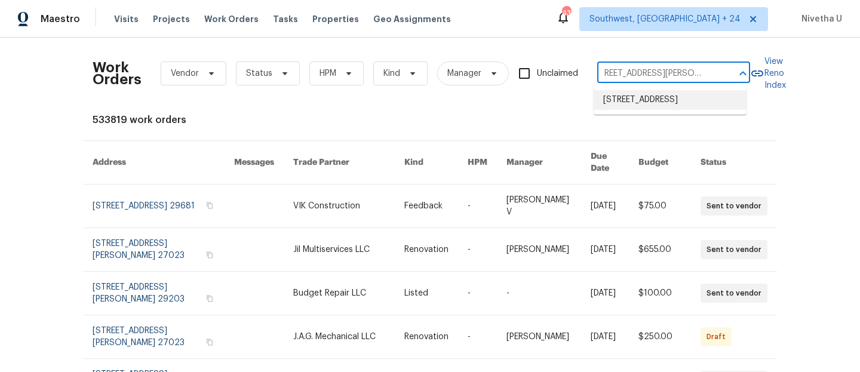
click at [668, 107] on li "[STREET_ADDRESS]" at bounding box center [670, 100] width 153 height 20
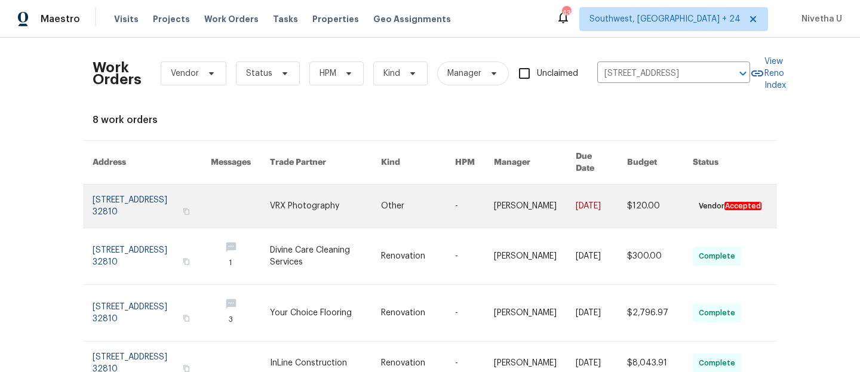
click at [116, 194] on link at bounding box center [152, 206] width 118 height 43
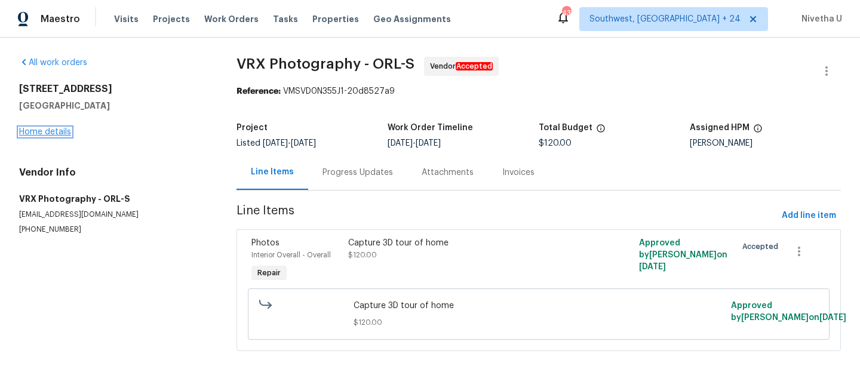
click at [51, 134] on link "Home details" at bounding box center [45, 132] width 52 height 8
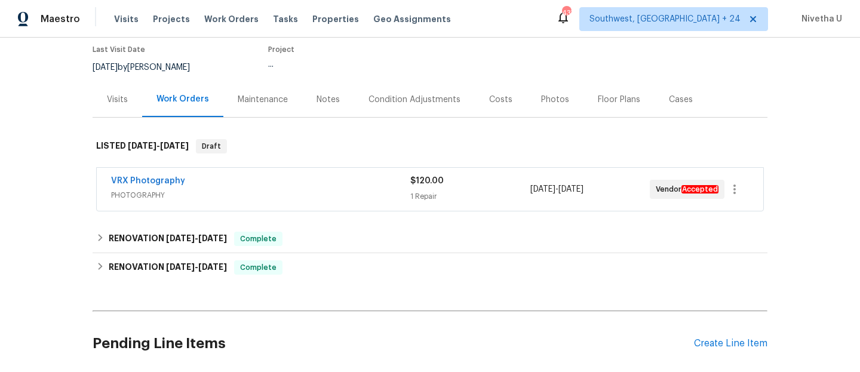
scroll to position [201, 0]
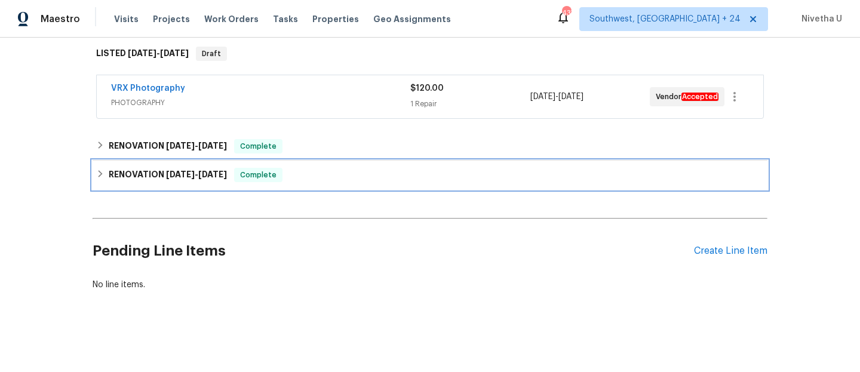
click at [273, 169] on span "Complete" at bounding box center [258, 175] width 46 height 12
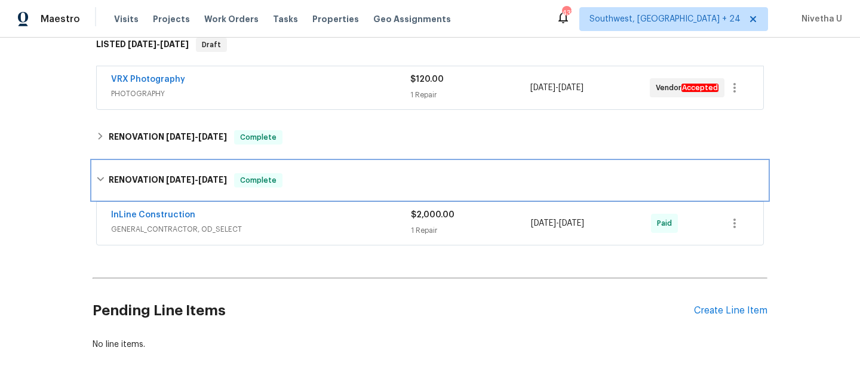
click at [274, 169] on div "RENOVATION [DATE] - [DATE] Complete" at bounding box center [430, 180] width 675 height 38
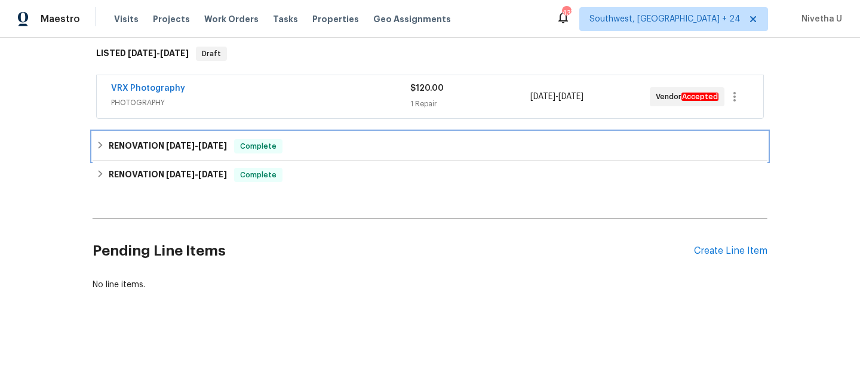
click at [265, 144] on div "Complete" at bounding box center [258, 146] width 48 height 14
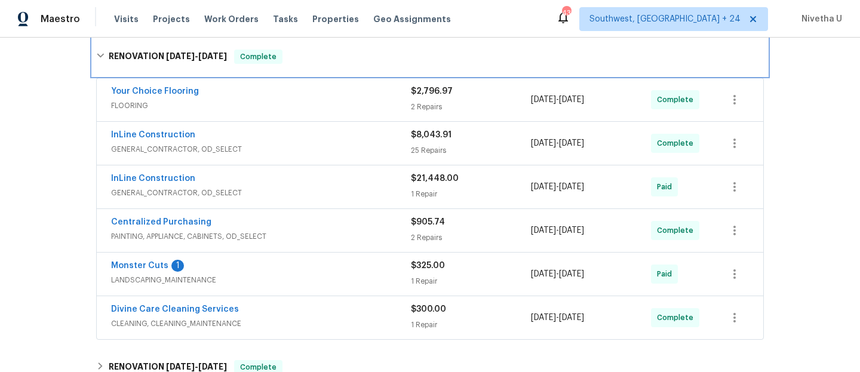
scroll to position [268, 0]
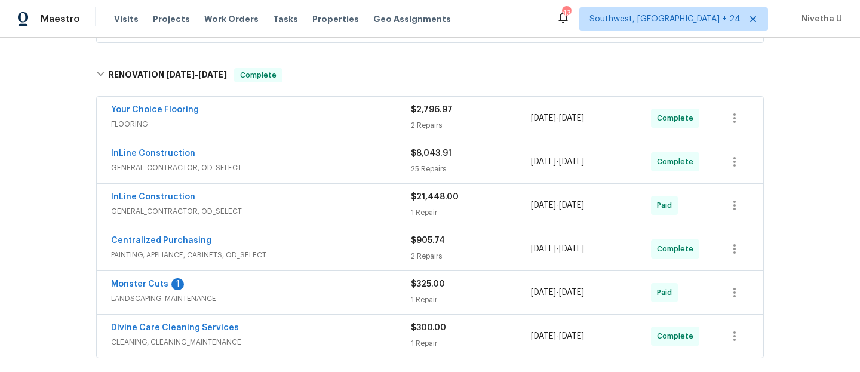
click at [296, 207] on span "GENERAL_CONTRACTOR, OD_SELECT" at bounding box center [261, 212] width 300 height 12
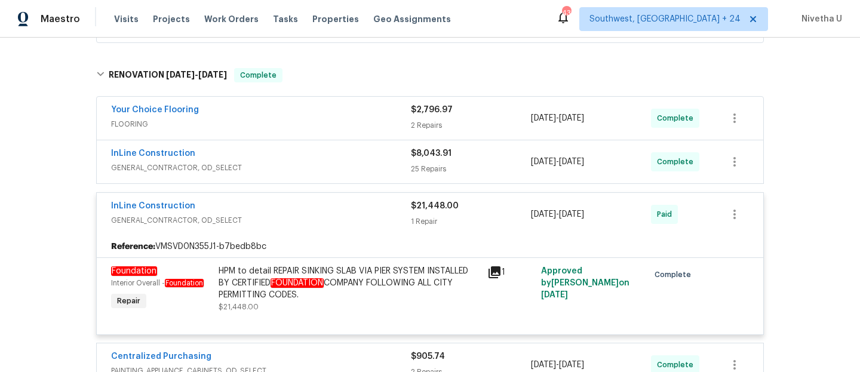
click at [317, 215] on span "GENERAL_CONTRACTOR, OD_SELECT" at bounding box center [261, 221] width 300 height 12
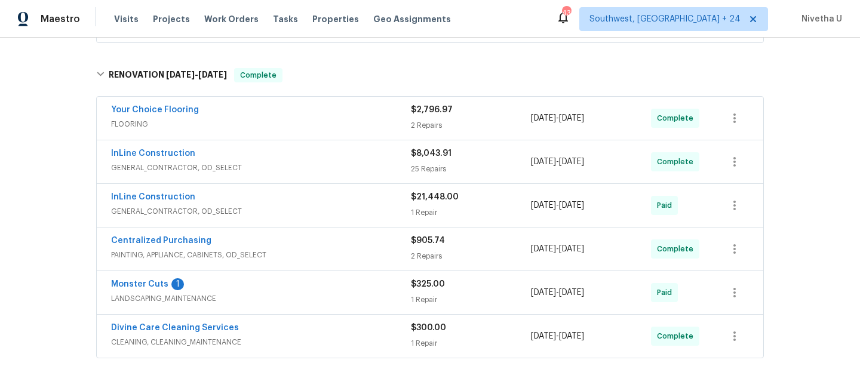
click at [290, 163] on span "GENERAL_CONTRACTOR, OD_SELECT" at bounding box center [261, 168] width 300 height 12
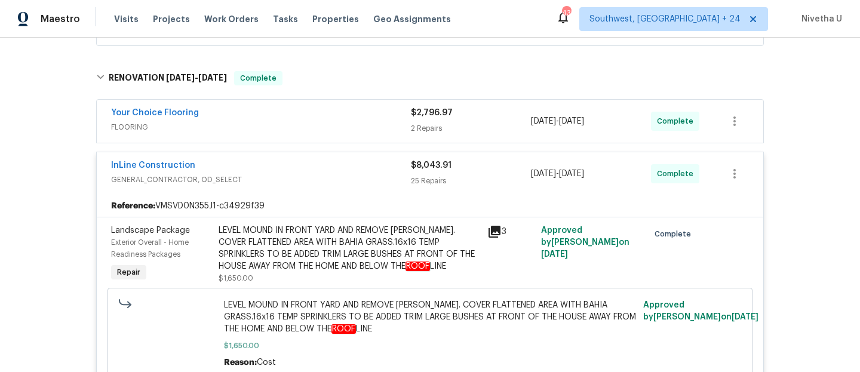
scroll to position [211, 0]
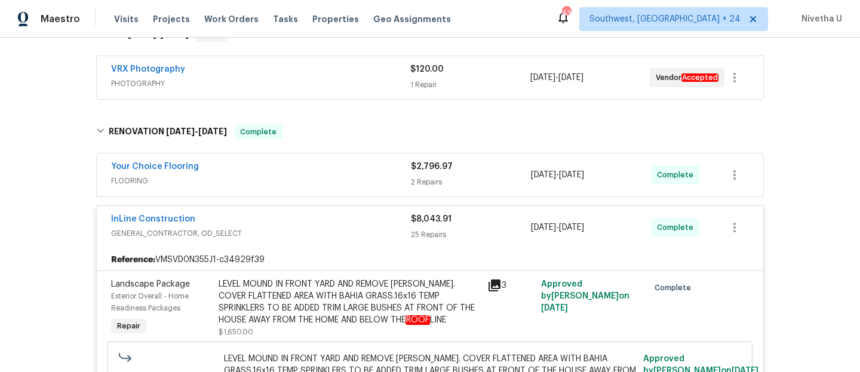
click at [332, 235] on span "GENERAL_CONTRACTOR, OD_SELECT" at bounding box center [261, 234] width 300 height 12
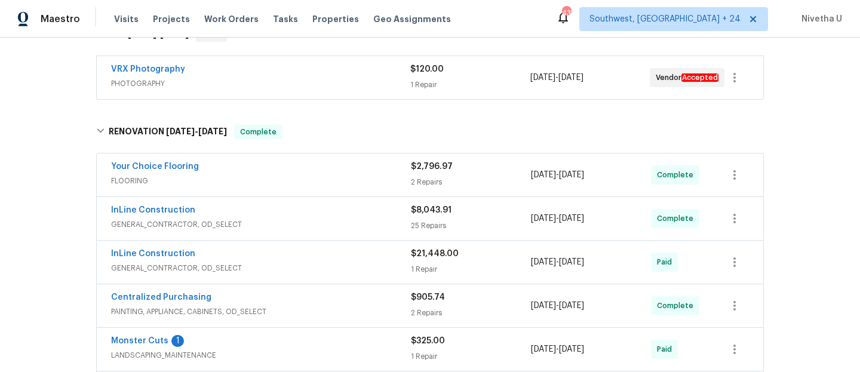
click at [317, 186] on span "FLOORING" at bounding box center [261, 181] width 300 height 12
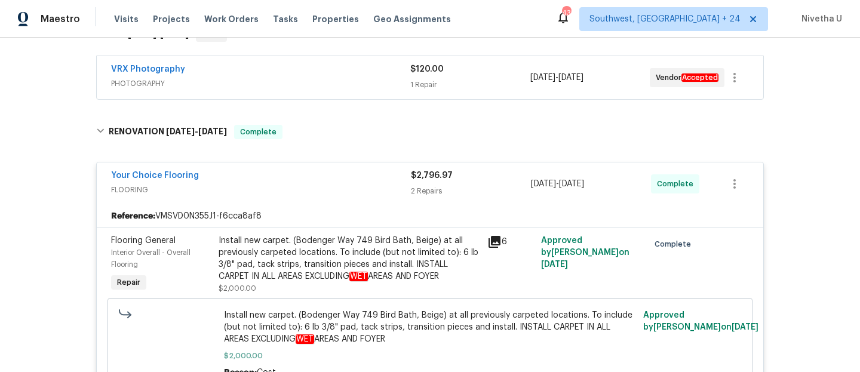
click at [317, 186] on span "FLOORING" at bounding box center [261, 190] width 300 height 12
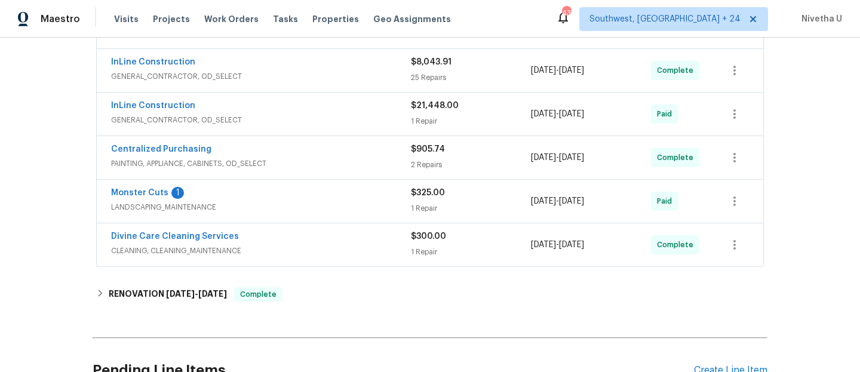
scroll to position [357, 0]
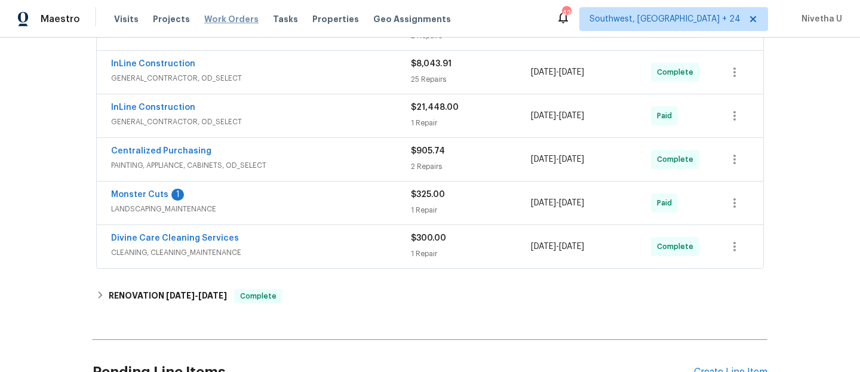
click at [231, 17] on span "Work Orders" at bounding box center [231, 19] width 54 height 12
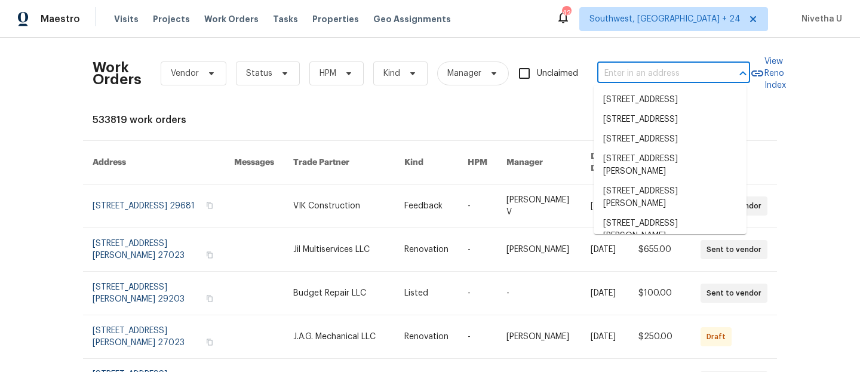
click at [638, 75] on input "text" at bounding box center [658, 74] width 120 height 19
paste input "[STREET_ADDRESS]"
type input "[STREET_ADDRESS]"
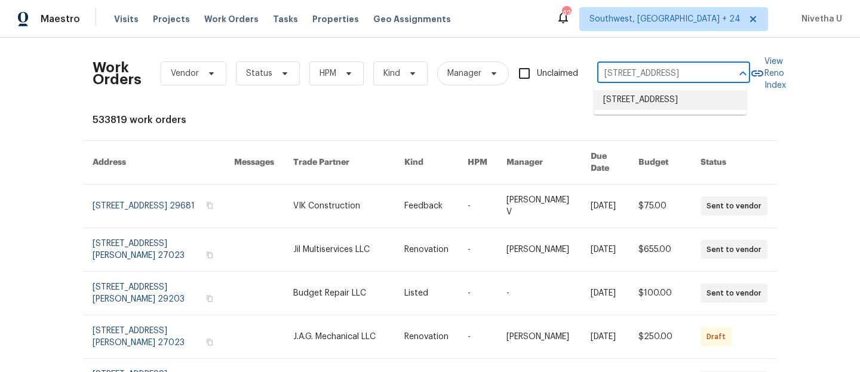
click at [646, 102] on li "[STREET_ADDRESS]" at bounding box center [670, 100] width 153 height 20
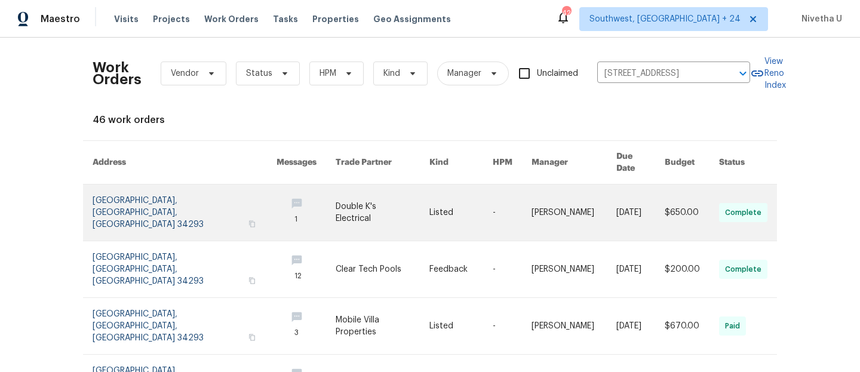
click at [155, 196] on link at bounding box center [185, 213] width 184 height 56
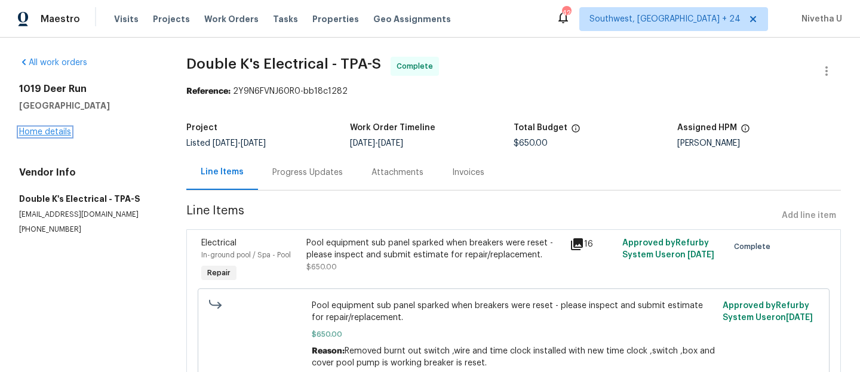
click at [38, 132] on link "Home details" at bounding box center [45, 132] width 52 height 8
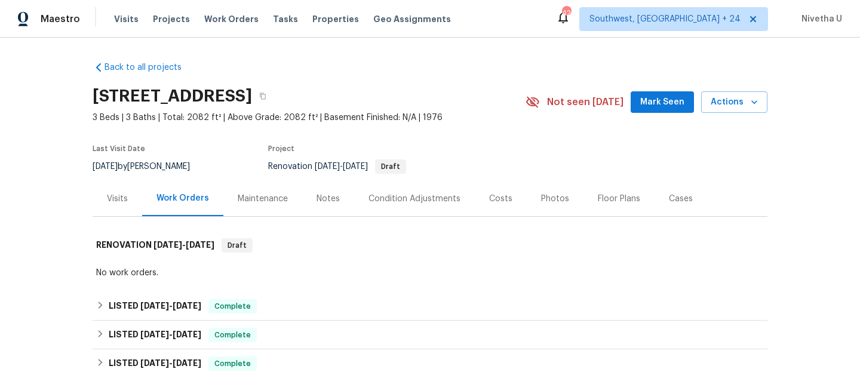
scroll to position [179, 0]
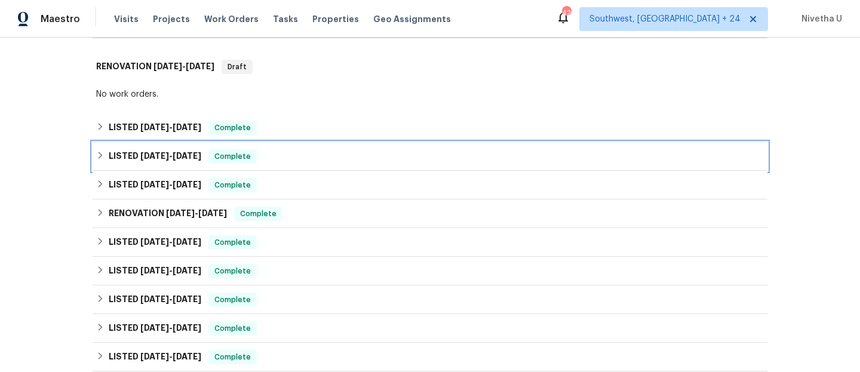
click at [304, 152] on div "LISTED [DATE] - [DATE] Complete" at bounding box center [430, 156] width 668 height 14
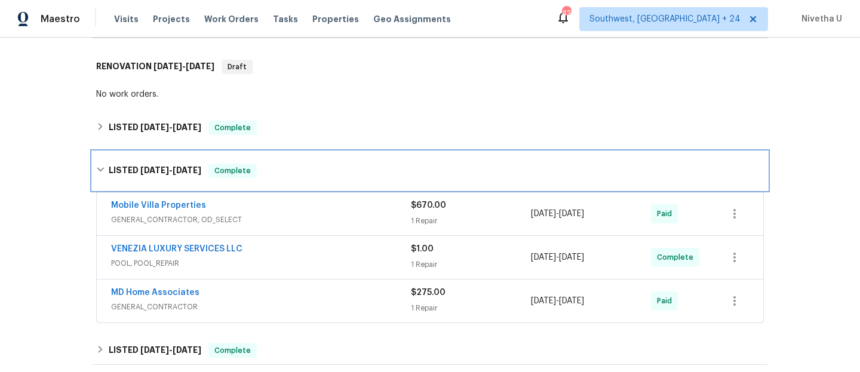
scroll to position [296, 0]
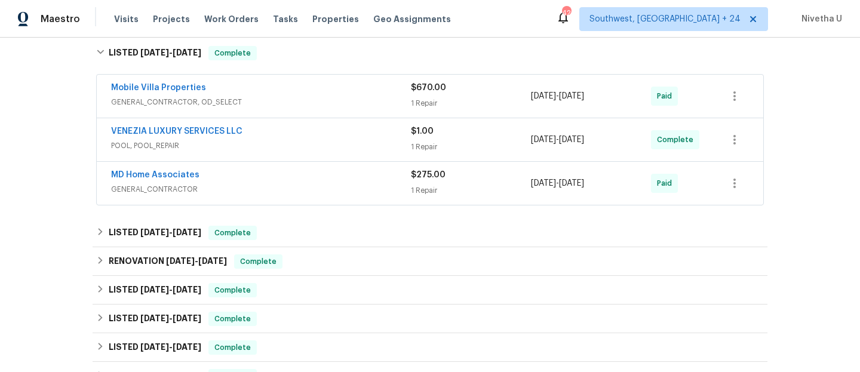
click at [255, 189] on span "GENERAL_CONTRACTOR" at bounding box center [261, 189] width 300 height 12
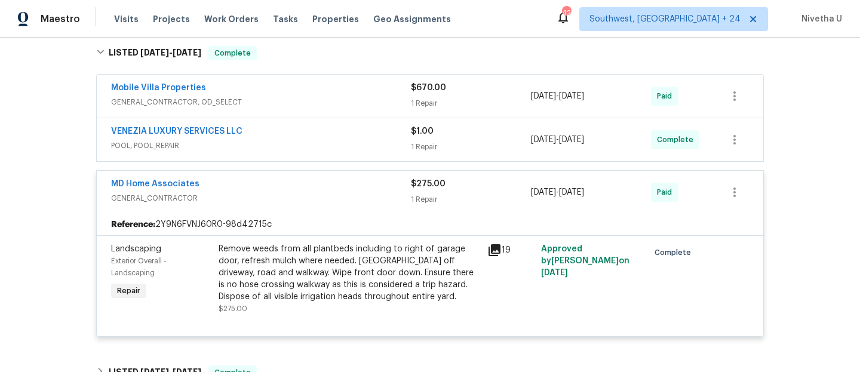
click at [255, 189] on div "MD Home Associates" at bounding box center [261, 185] width 300 height 14
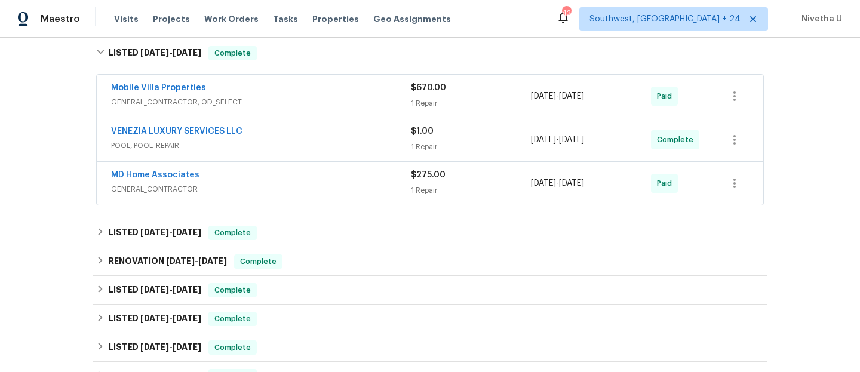
click at [261, 142] on span "POOL, POOL_REPAIR" at bounding box center [261, 146] width 300 height 12
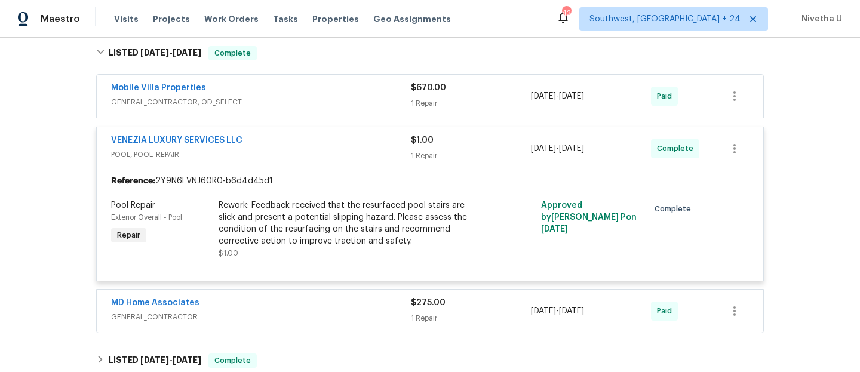
click at [262, 142] on div "VENEZIA LUXURY SERVICES LLC" at bounding box center [261, 141] width 300 height 14
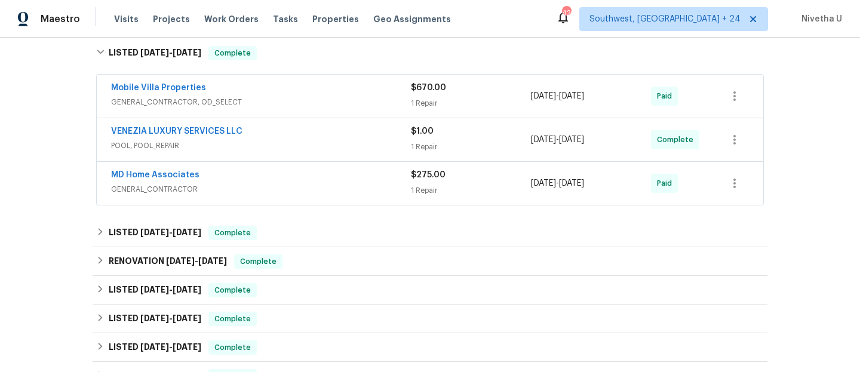
click at [268, 97] on span "GENERAL_CONTRACTOR, OD_SELECT" at bounding box center [261, 102] width 300 height 12
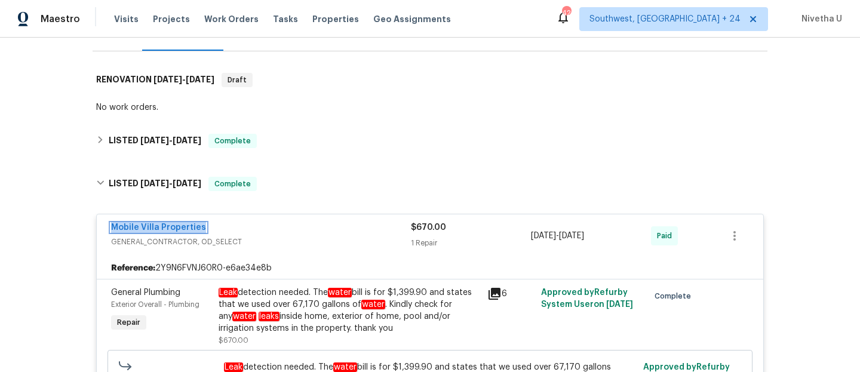
scroll to position [164, 0]
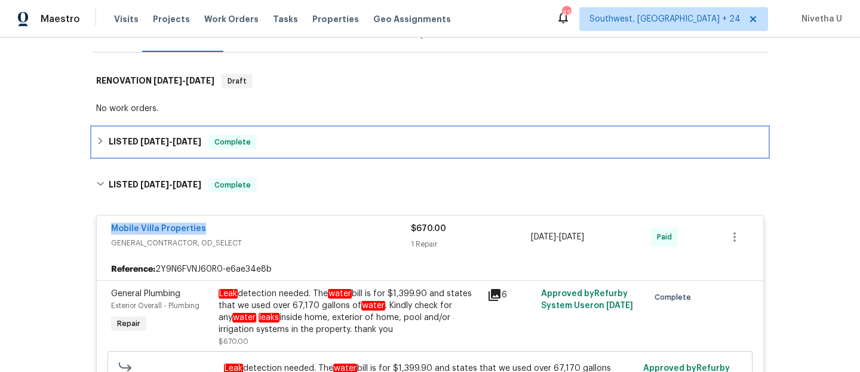
click at [261, 141] on div "LISTED [DATE] - [DATE] Complete" at bounding box center [430, 142] width 668 height 14
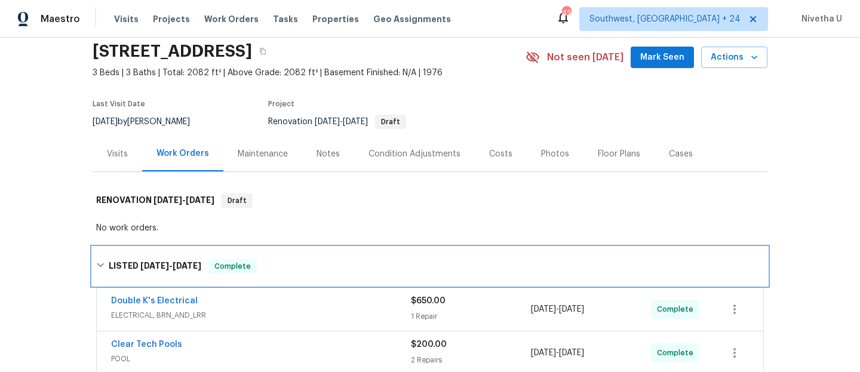
scroll to position [44, 0]
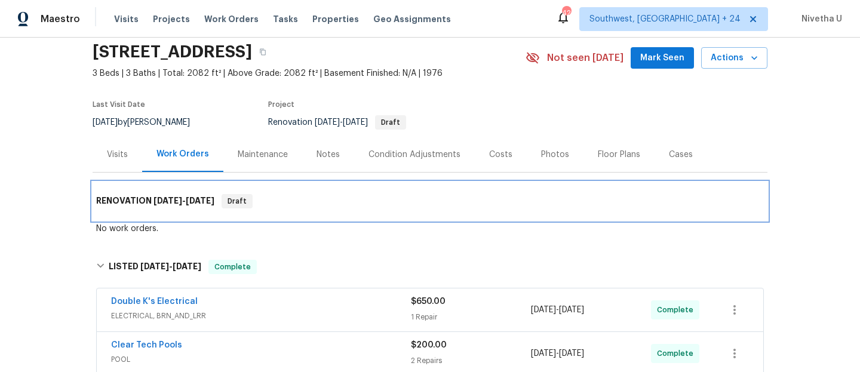
click at [268, 200] on div "RENOVATION [DATE] - [DATE] Draft" at bounding box center [430, 201] width 668 height 14
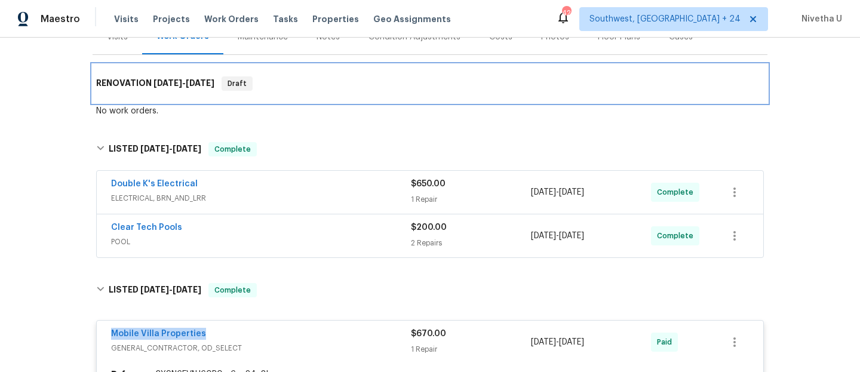
scroll to position [163, 0]
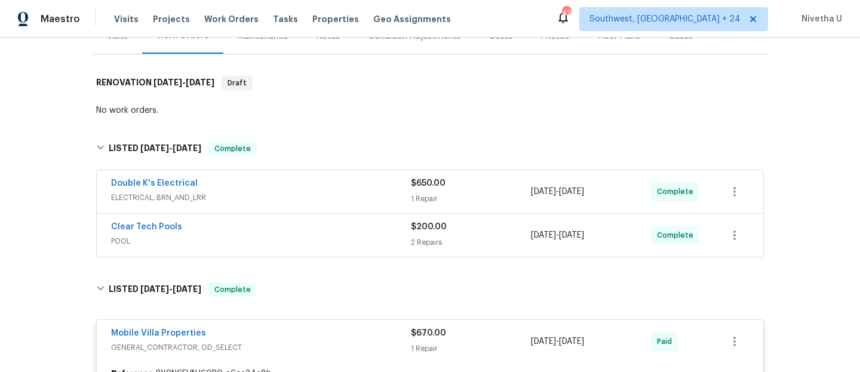
click at [271, 188] on div "Double K's Electrical" at bounding box center [261, 184] width 300 height 14
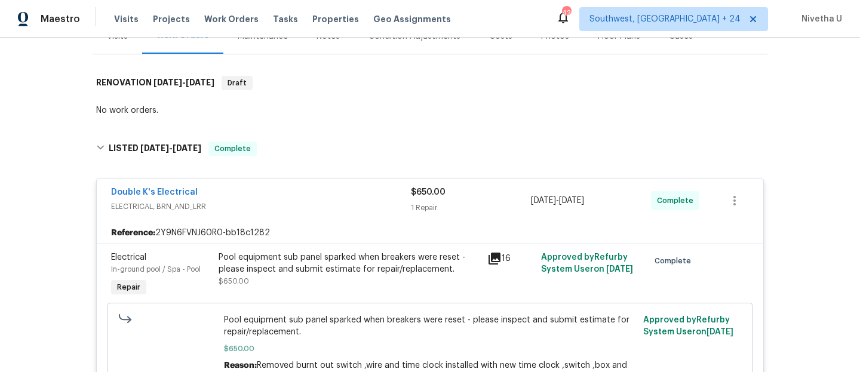
scroll to position [261, 0]
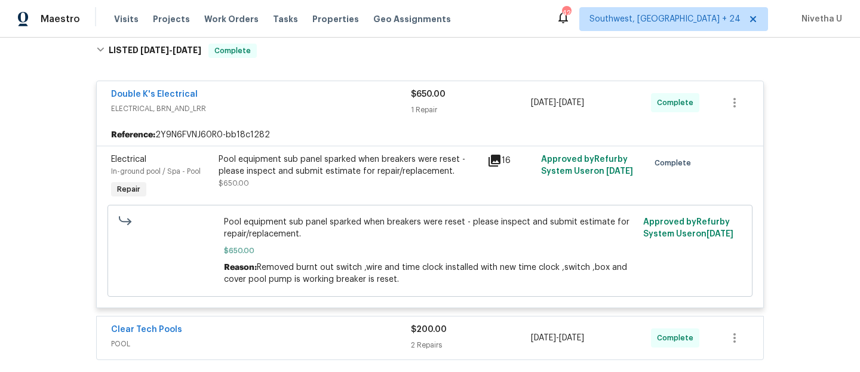
click at [309, 113] on span "ELECTRICAL, BRN_AND_LRR" at bounding box center [261, 109] width 300 height 12
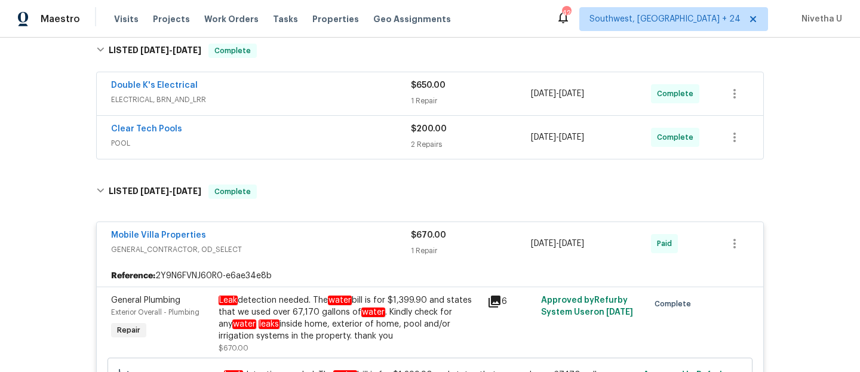
click at [305, 147] on span "POOL" at bounding box center [261, 143] width 300 height 12
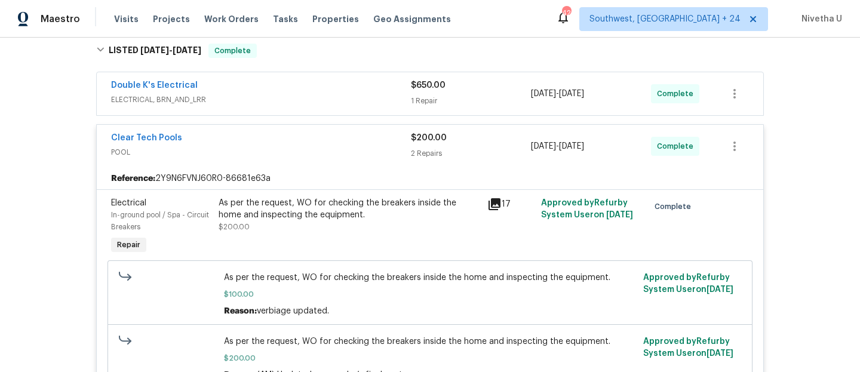
click at [305, 147] on span "POOL" at bounding box center [261, 152] width 300 height 12
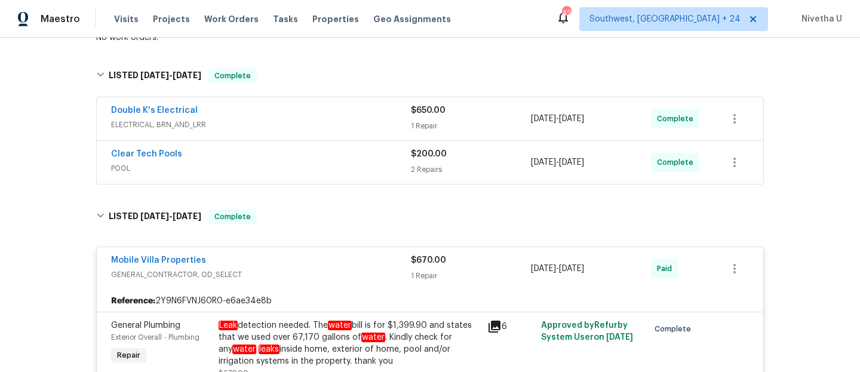
scroll to position [231, 0]
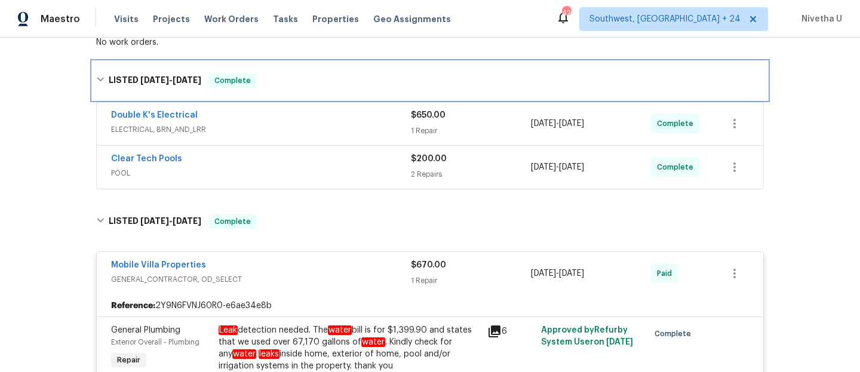
click at [286, 85] on div "LISTED [DATE] - [DATE] Complete" at bounding box center [430, 80] width 668 height 14
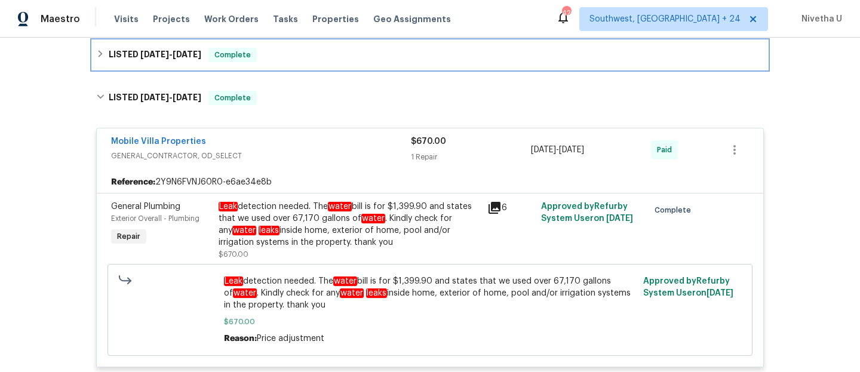
scroll to position [251, 0]
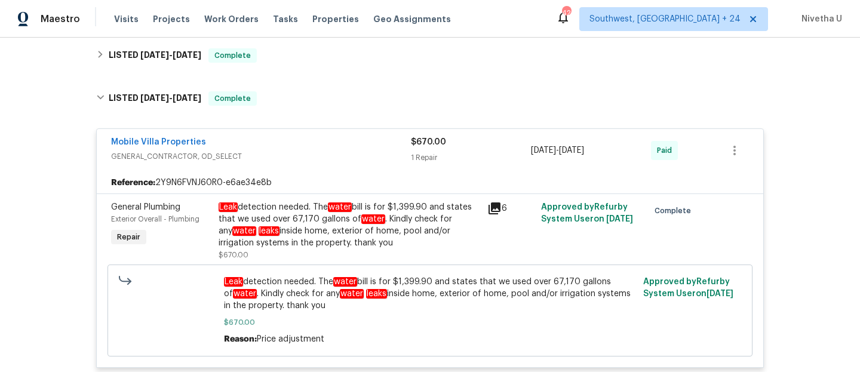
click at [323, 164] on div "Mobile Villa Properties GENERAL_CONTRACTOR, OD_SELECT" at bounding box center [261, 150] width 300 height 29
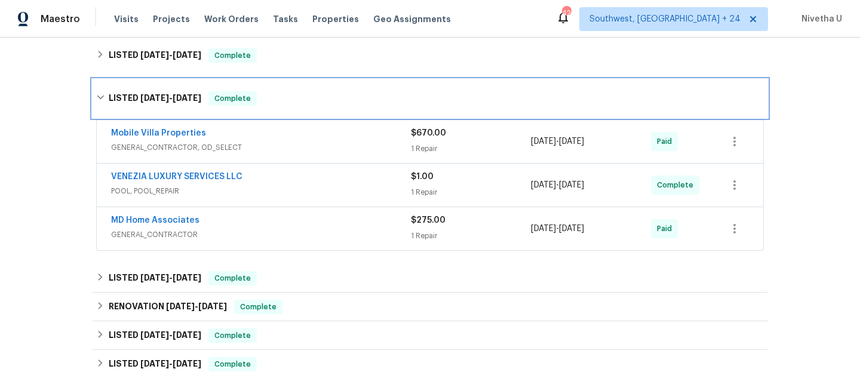
click at [292, 102] on div "LISTED [DATE] - [DATE] Complete" at bounding box center [430, 98] width 668 height 14
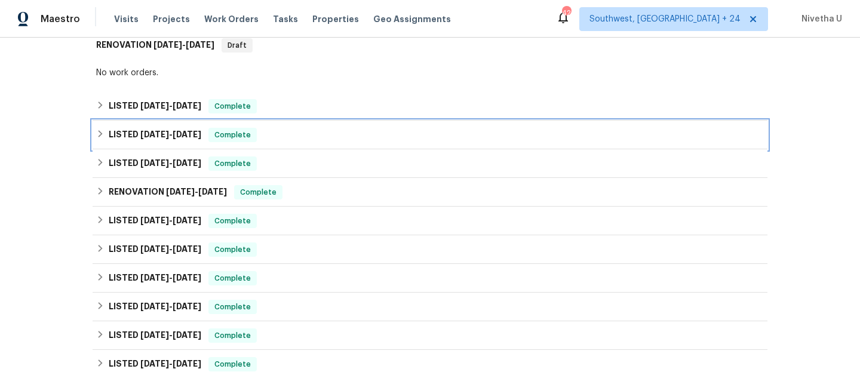
scroll to position [199, 0]
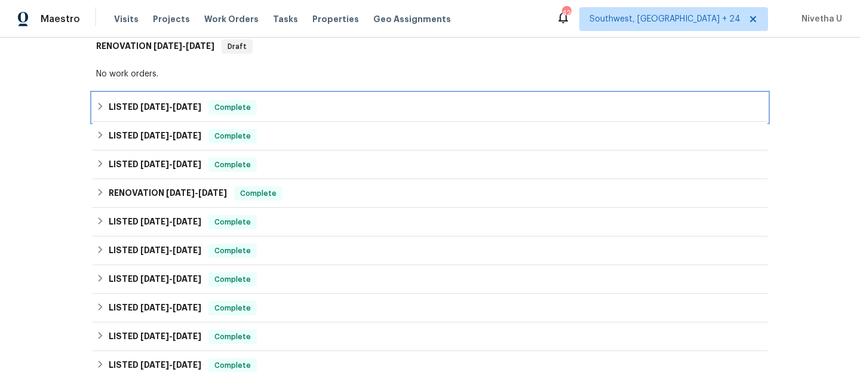
click at [292, 102] on div "LISTED [DATE] - [DATE] Complete" at bounding box center [430, 107] width 668 height 14
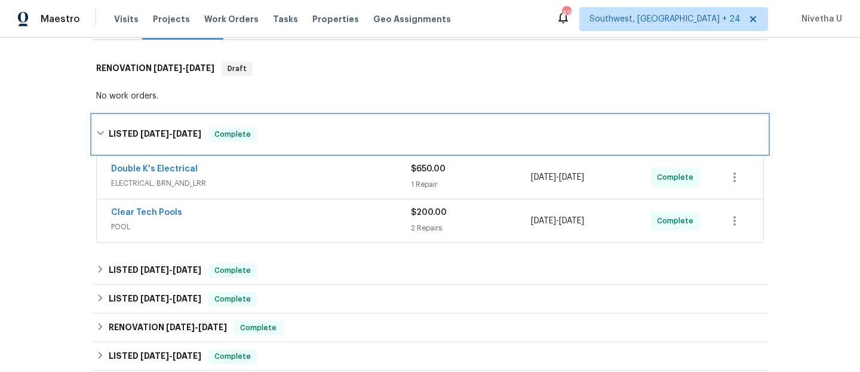
scroll to position [177, 0]
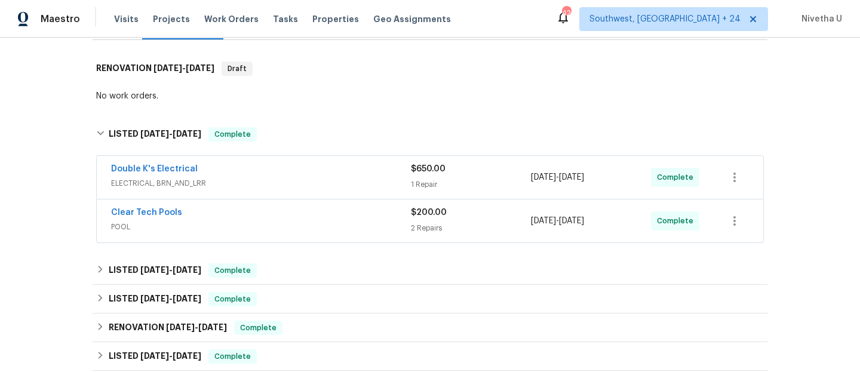
click at [280, 95] on div "No work orders." at bounding box center [430, 96] width 668 height 12
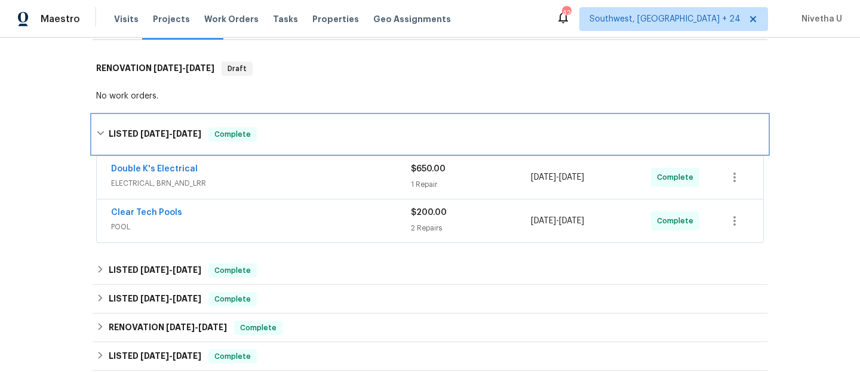
click at [280, 125] on div "LISTED [DATE] - [DATE] Complete" at bounding box center [430, 134] width 675 height 38
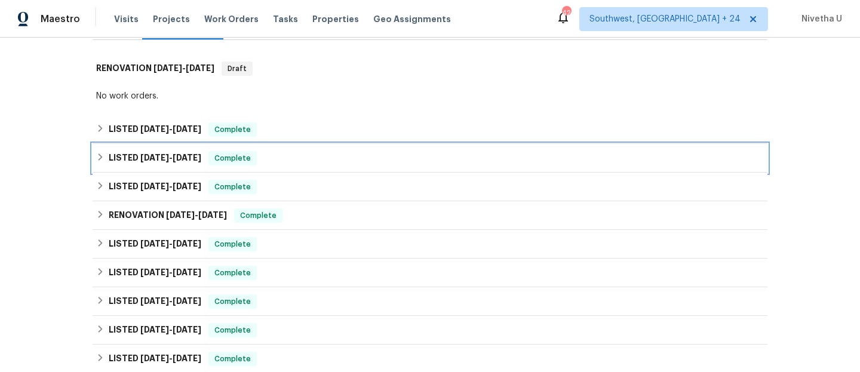
click at [280, 160] on div "LISTED [DATE] - [DATE] Complete" at bounding box center [430, 158] width 668 height 14
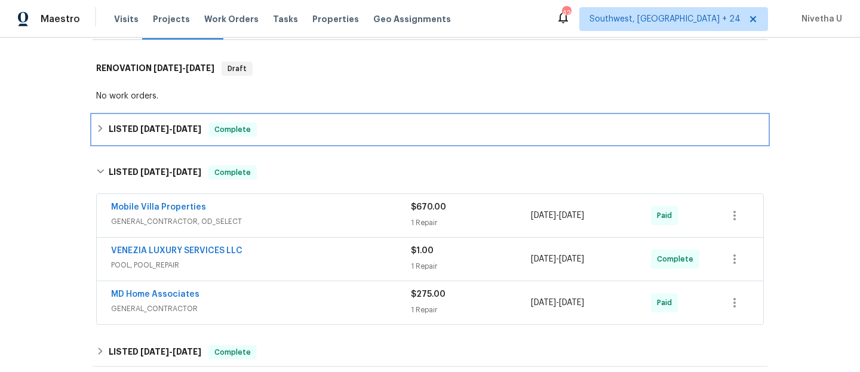
click at [268, 118] on div "LISTED [DATE] - [DATE] Complete" at bounding box center [430, 129] width 675 height 29
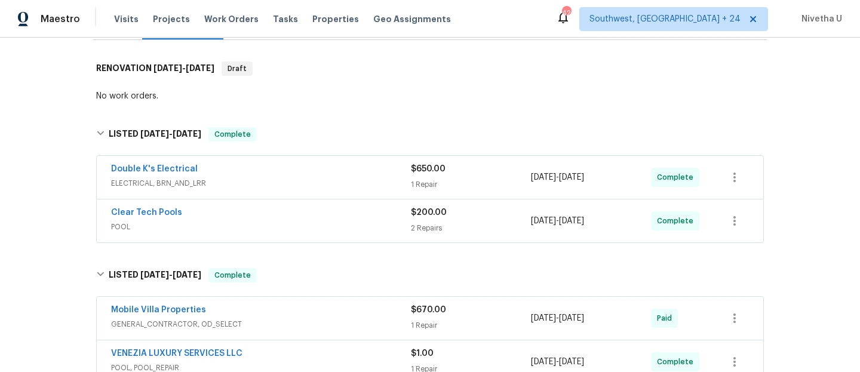
click at [277, 176] on div "Double K's Electrical" at bounding box center [261, 170] width 300 height 14
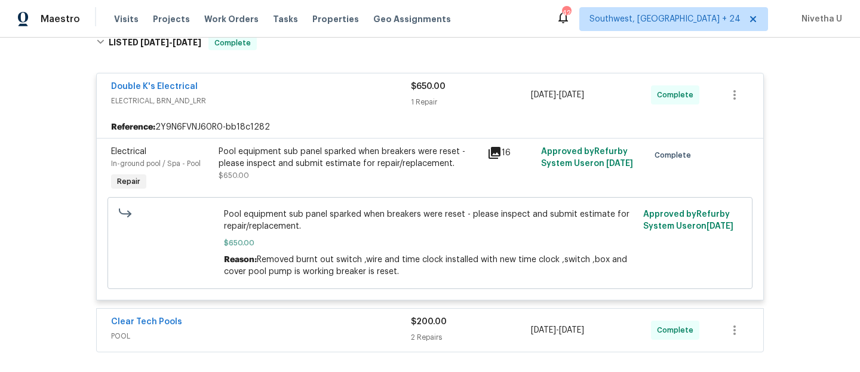
scroll to position [222, 0]
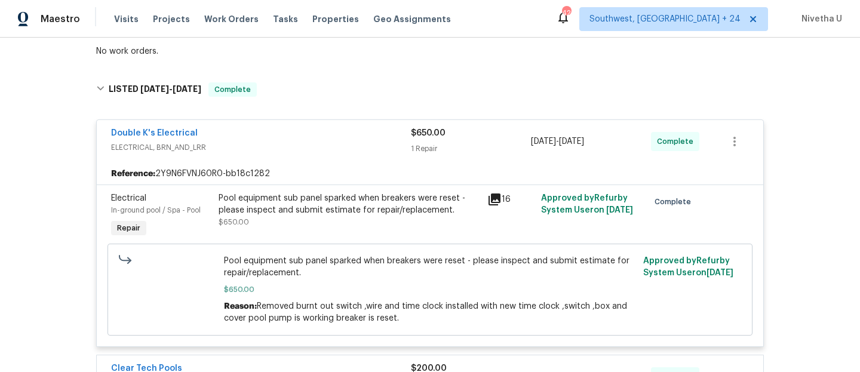
click at [263, 139] on div "Double K's Electrical" at bounding box center [261, 134] width 300 height 14
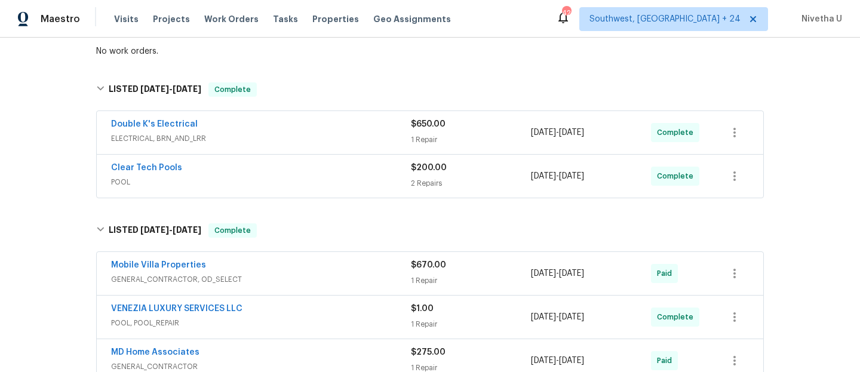
click at [265, 182] on span "POOL" at bounding box center [261, 182] width 300 height 12
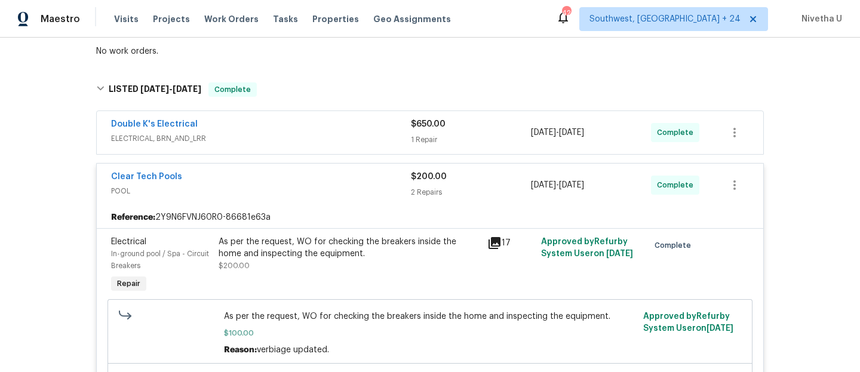
click at [265, 182] on div "Clear Tech Pools" at bounding box center [261, 178] width 300 height 14
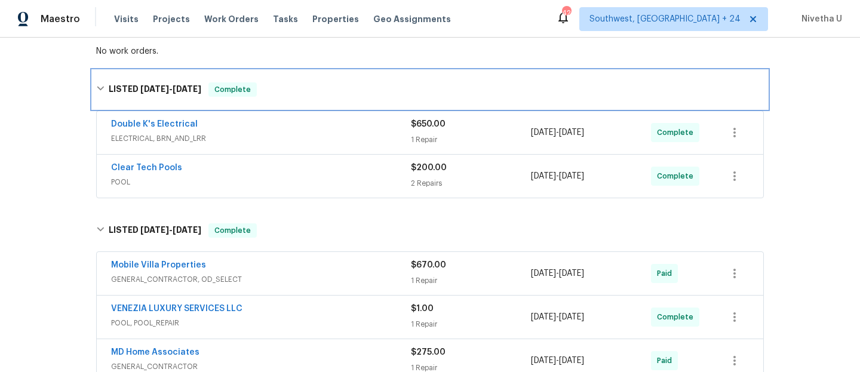
click at [244, 88] on span "Complete" at bounding box center [233, 90] width 46 height 12
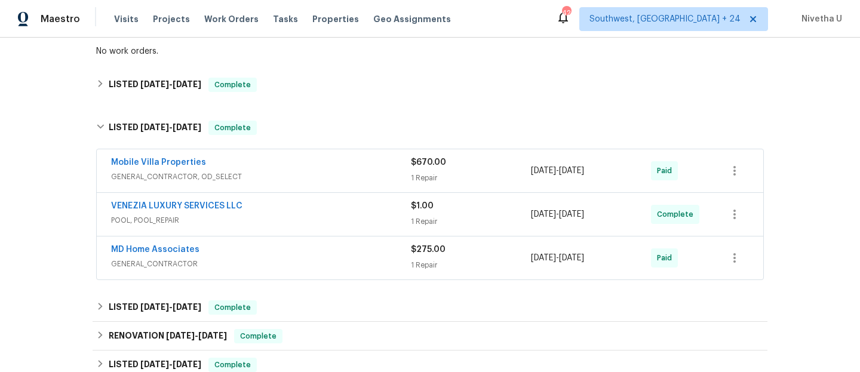
click at [266, 169] on div "Mobile Villa Properties" at bounding box center [261, 164] width 300 height 14
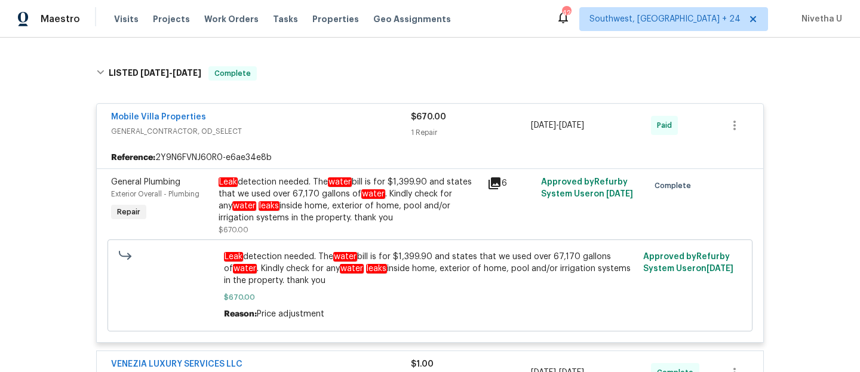
scroll to position [265, 0]
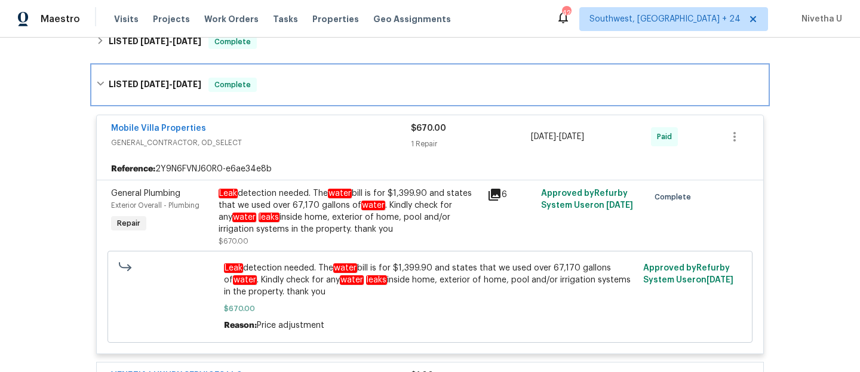
click at [244, 84] on span "Complete" at bounding box center [233, 85] width 46 height 12
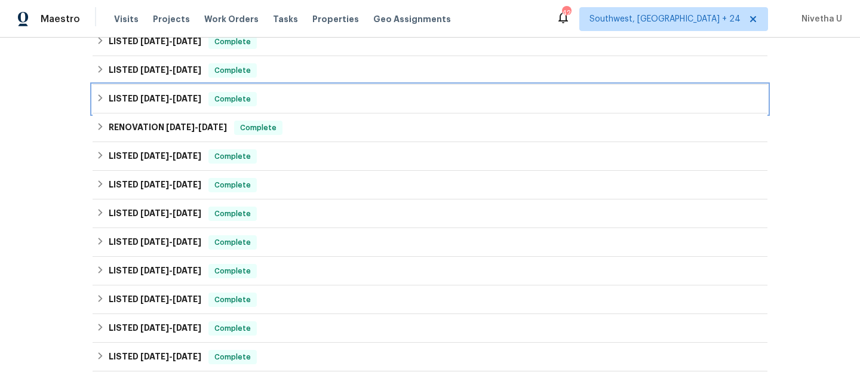
click at [270, 106] on div "LISTED [DATE] - [DATE] Complete" at bounding box center [430, 99] width 668 height 14
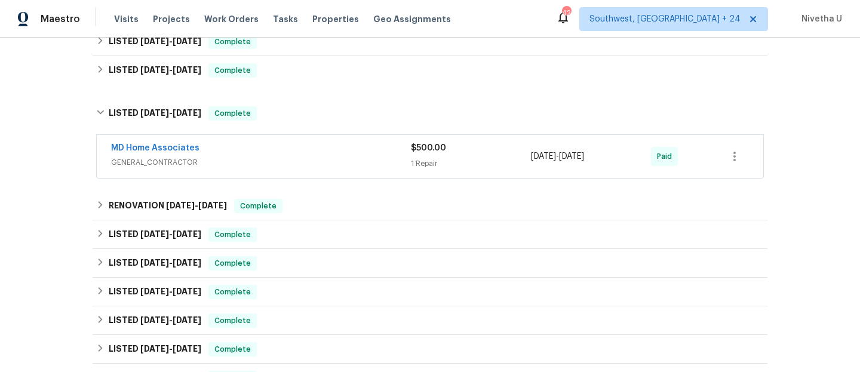
click at [269, 152] on div "MD Home Associates" at bounding box center [261, 149] width 300 height 14
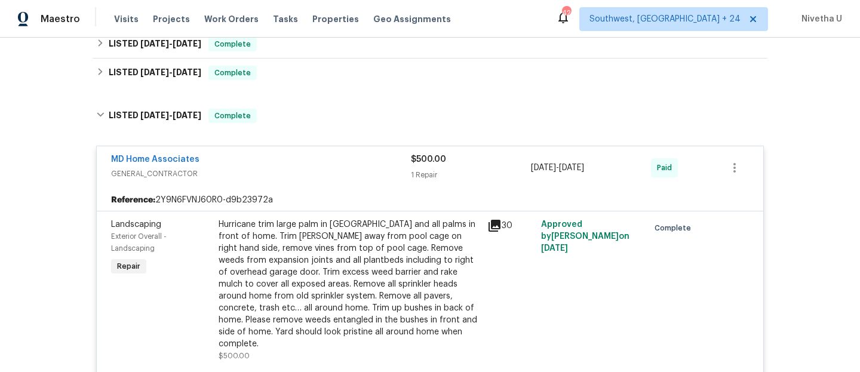
scroll to position [262, 0]
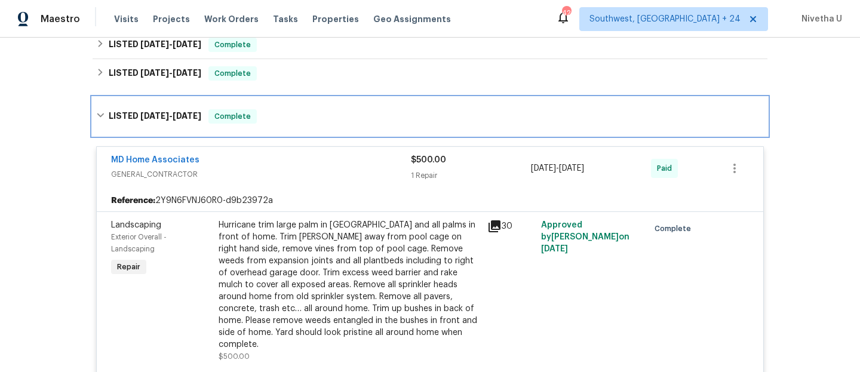
click at [250, 108] on div "LISTED [DATE] - [DATE] Complete" at bounding box center [430, 116] width 675 height 38
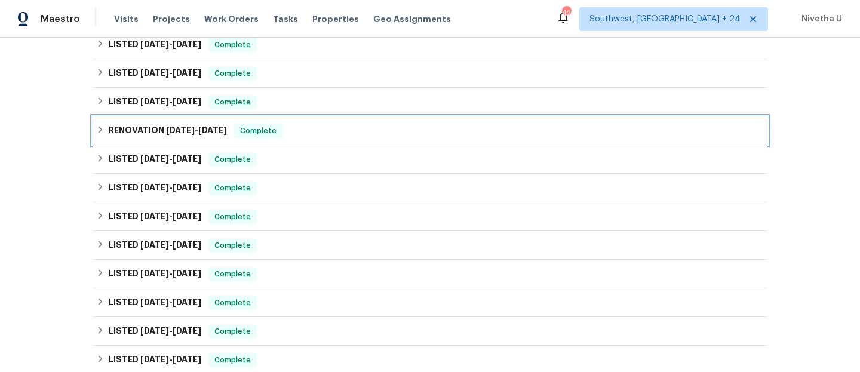
click at [255, 129] on span "Complete" at bounding box center [258, 131] width 46 height 12
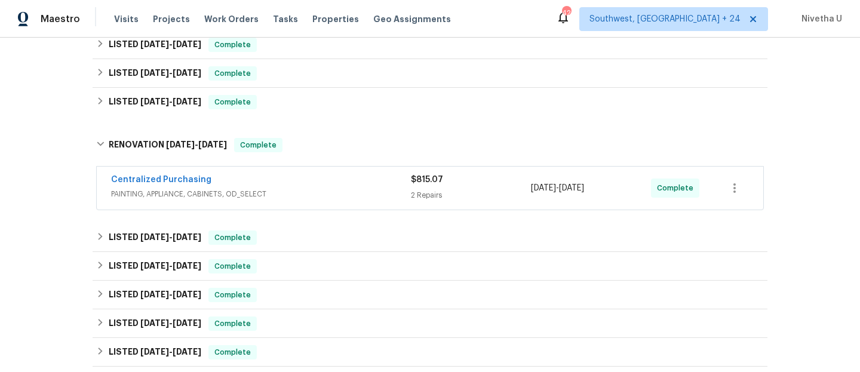
click at [331, 180] on div "Centralized Purchasing" at bounding box center [261, 181] width 300 height 14
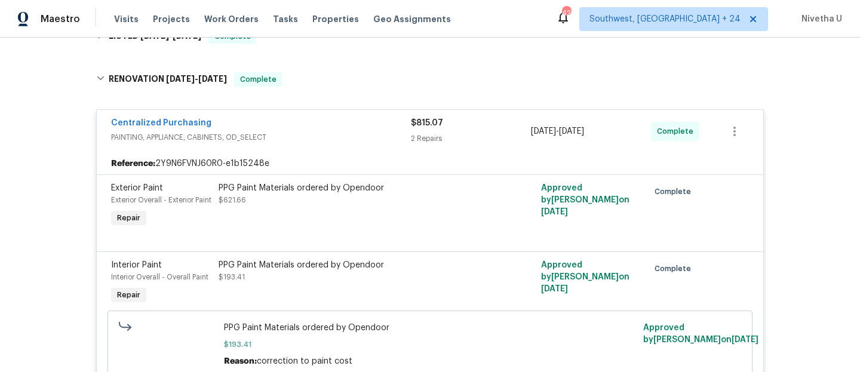
scroll to position [327, 0]
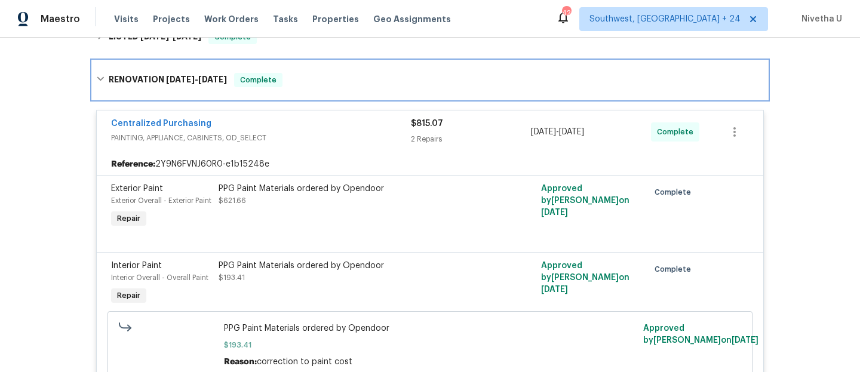
click at [296, 84] on div "RENOVATION [DATE] - [DATE] Complete" at bounding box center [430, 80] width 668 height 14
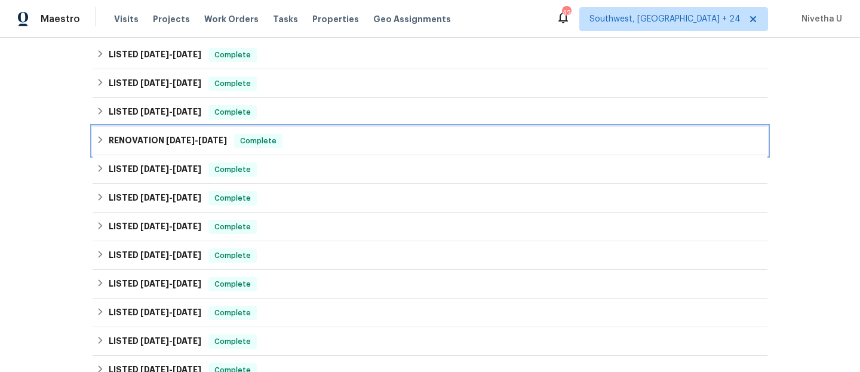
scroll to position [200, 0]
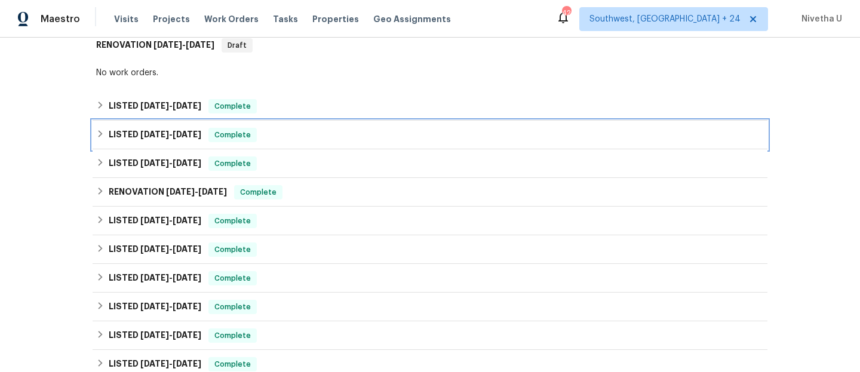
click at [258, 134] on div "LISTED [DATE] - [DATE] Complete" at bounding box center [430, 135] width 668 height 14
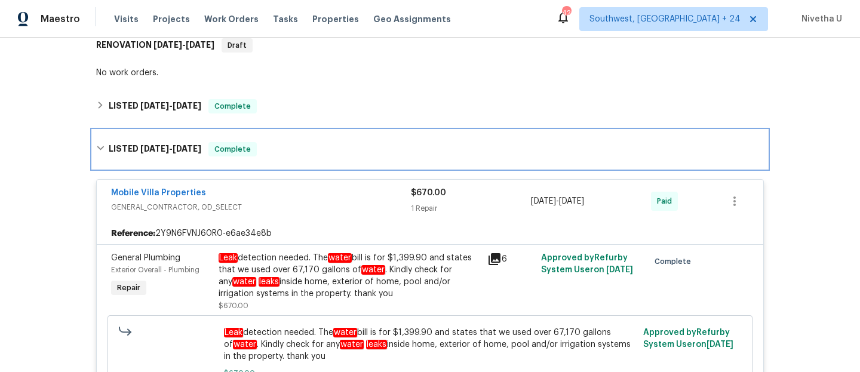
click at [258, 151] on div "LISTED [DATE] - [DATE] Complete" at bounding box center [430, 149] width 668 height 14
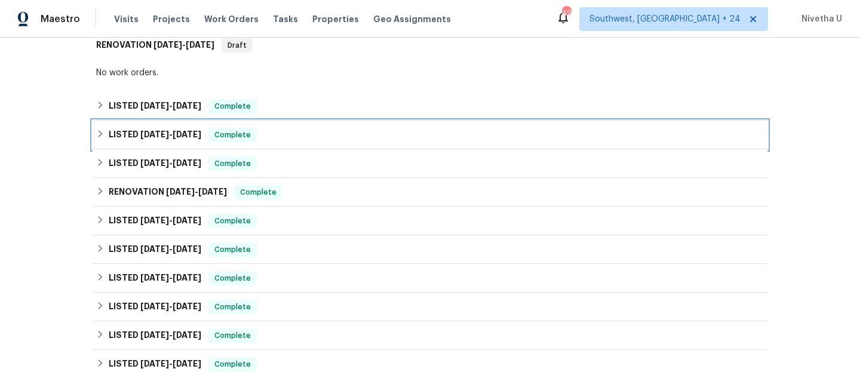
scroll to position [143, 0]
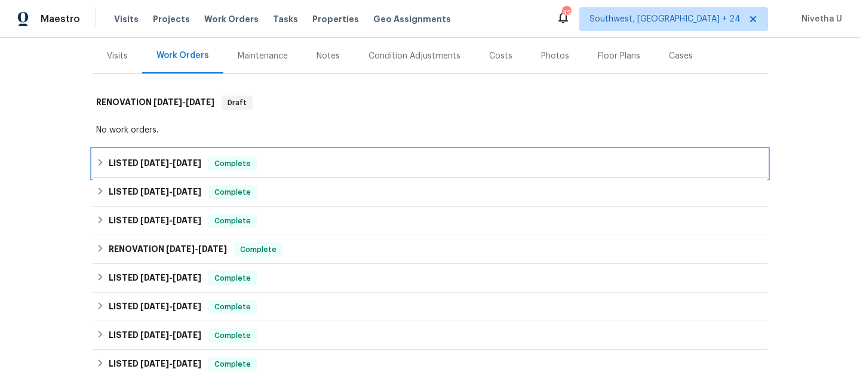
click at [285, 164] on div "LISTED [DATE] - [DATE] Complete" at bounding box center [430, 164] width 668 height 14
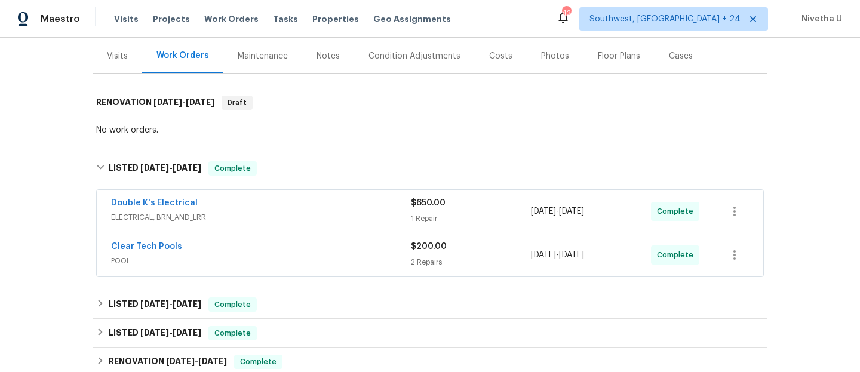
click at [292, 268] on div "Clear Tech Pools POOL" at bounding box center [261, 255] width 300 height 29
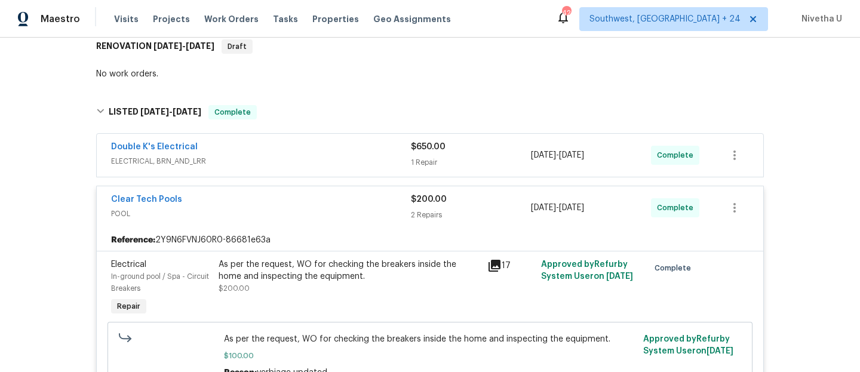
scroll to position [192, 0]
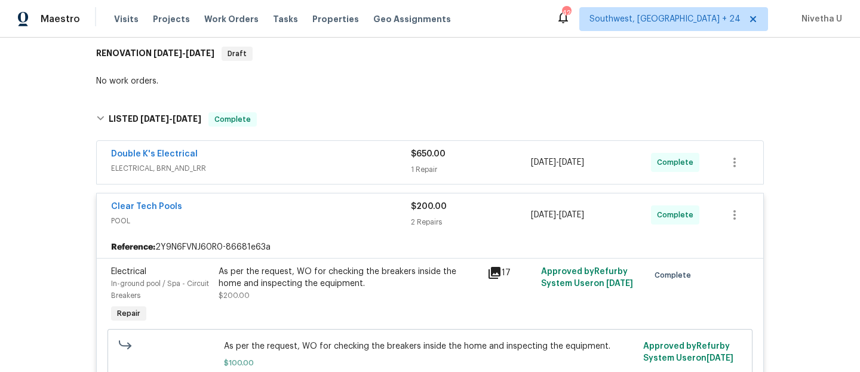
click at [269, 223] on span "POOL" at bounding box center [261, 221] width 300 height 12
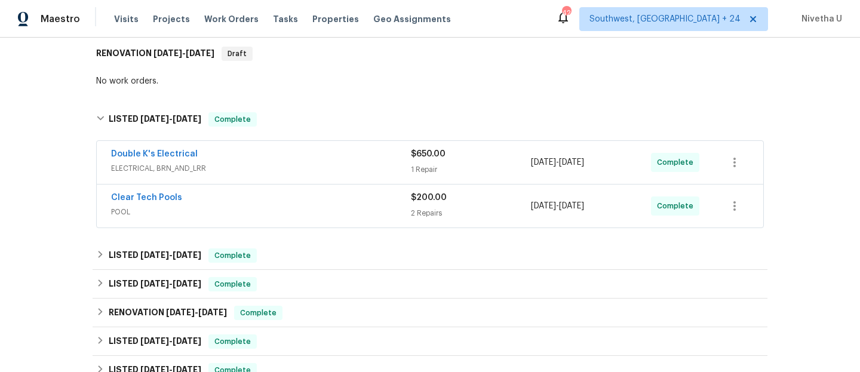
click at [254, 163] on span "ELECTRICAL, BRN_AND_LRR" at bounding box center [261, 169] width 300 height 12
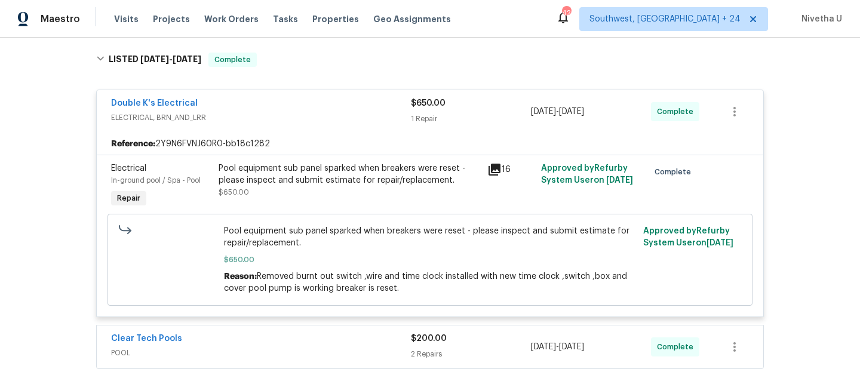
scroll to position [216, 0]
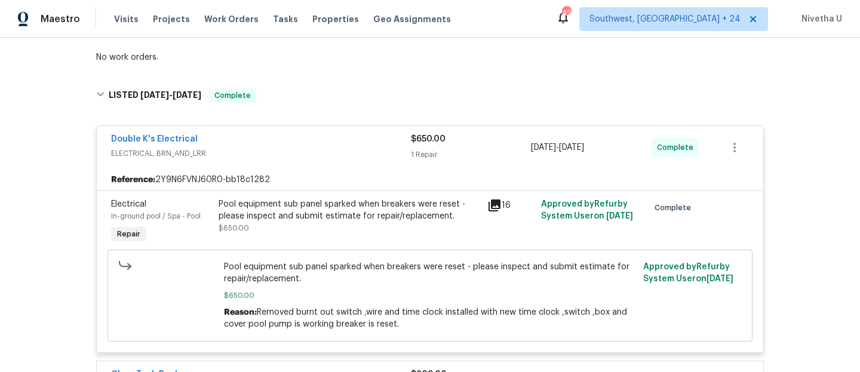
click at [239, 135] on div "Double K's Electrical" at bounding box center [261, 140] width 300 height 14
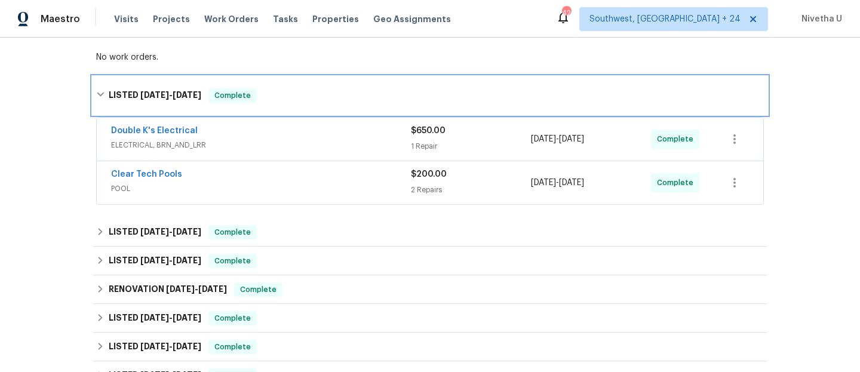
click at [246, 96] on span "Complete" at bounding box center [233, 96] width 46 height 12
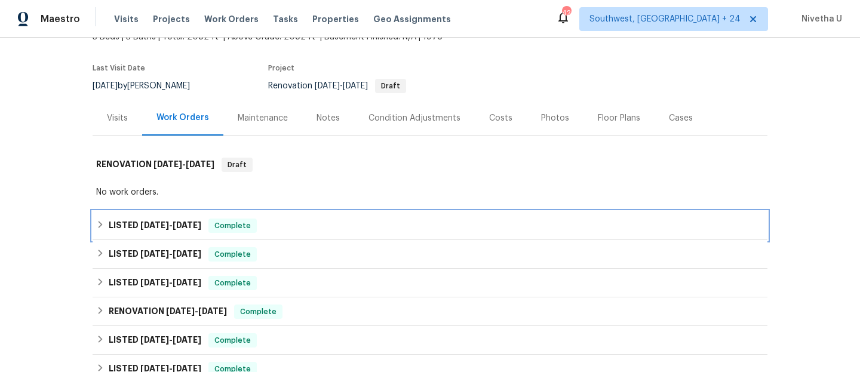
scroll to position [84, 0]
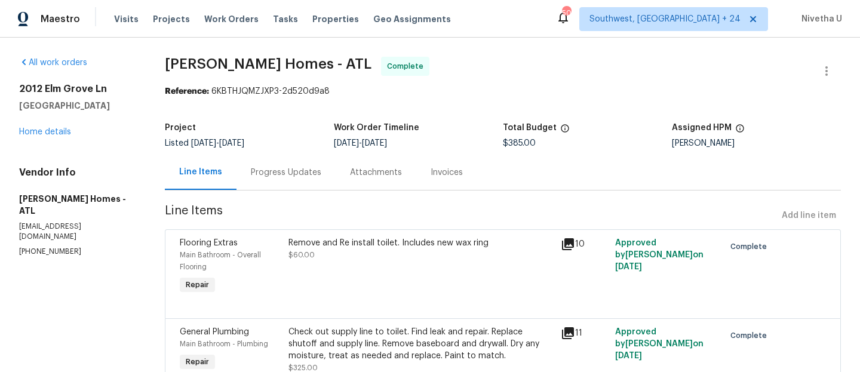
click at [282, 174] on div "Progress Updates" at bounding box center [286, 173] width 71 height 12
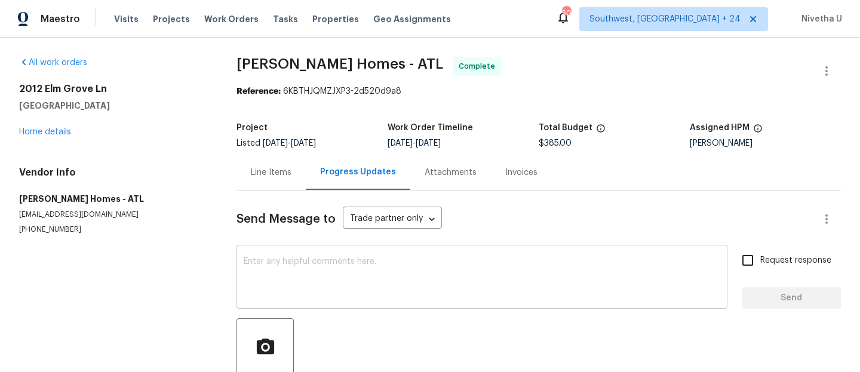
scroll to position [199, 0]
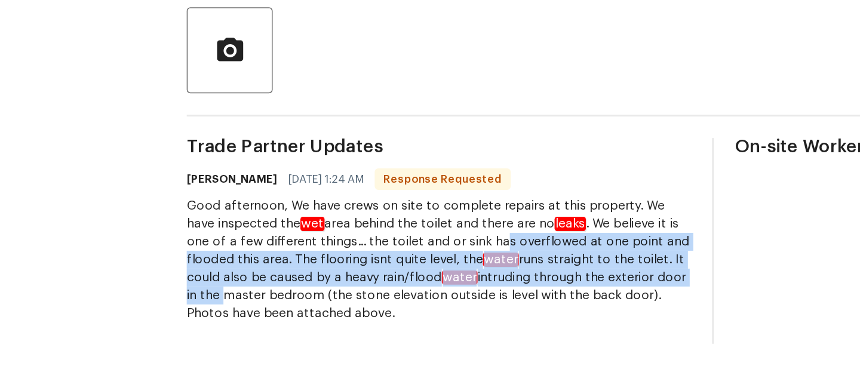
drag, startPoint x: 310, startPoint y: 277, endPoint x: 461, endPoint y: 298, distance: 152.6
click at [461, 298] on div "Good afternoon, We have crews on site to complete repairs at this property. We …" at bounding box center [307, 297] width 336 height 84
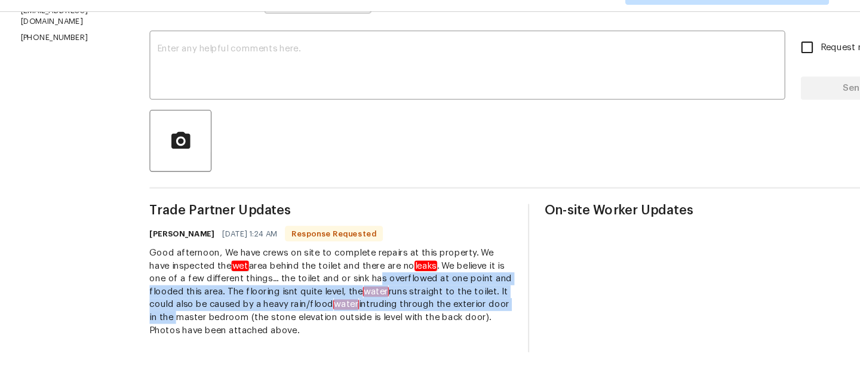
scroll to position [0, 0]
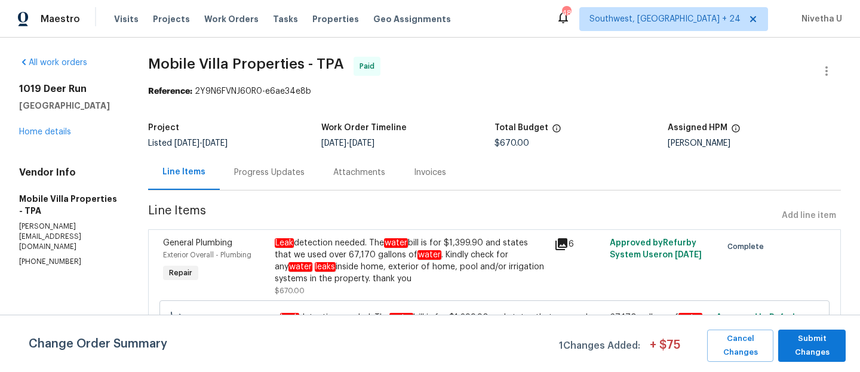
click at [273, 168] on div "Progress Updates" at bounding box center [269, 173] width 71 height 12
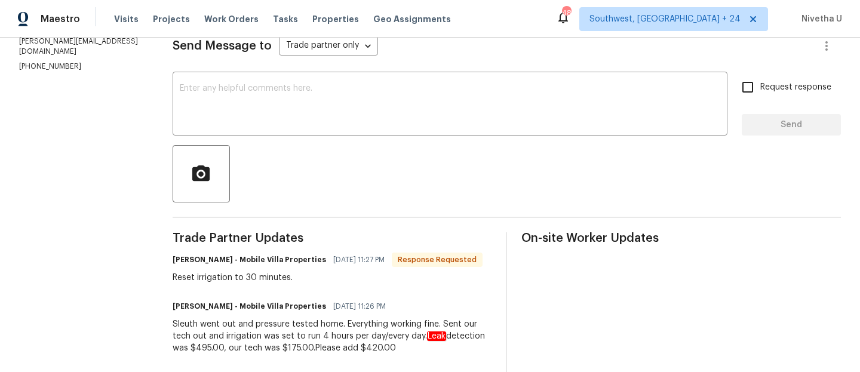
scroll to position [195, 0]
